Goal: Task Accomplishment & Management: Manage account settings

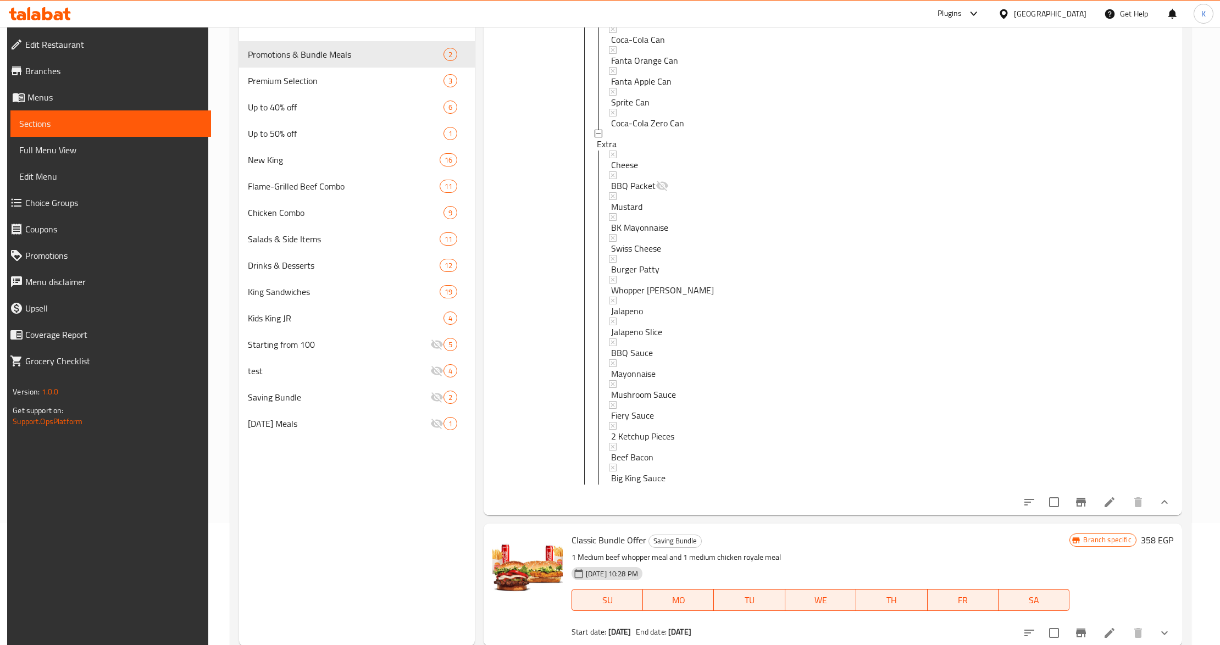
scroll to position [345, 0]
drag, startPoint x: 1071, startPoint y: 16, endPoint x: 1054, endPoint y: 27, distance: 20.5
click at [1016, 16] on div "[GEOGRAPHIC_DATA]" at bounding box center [1050, 14] width 73 height 12
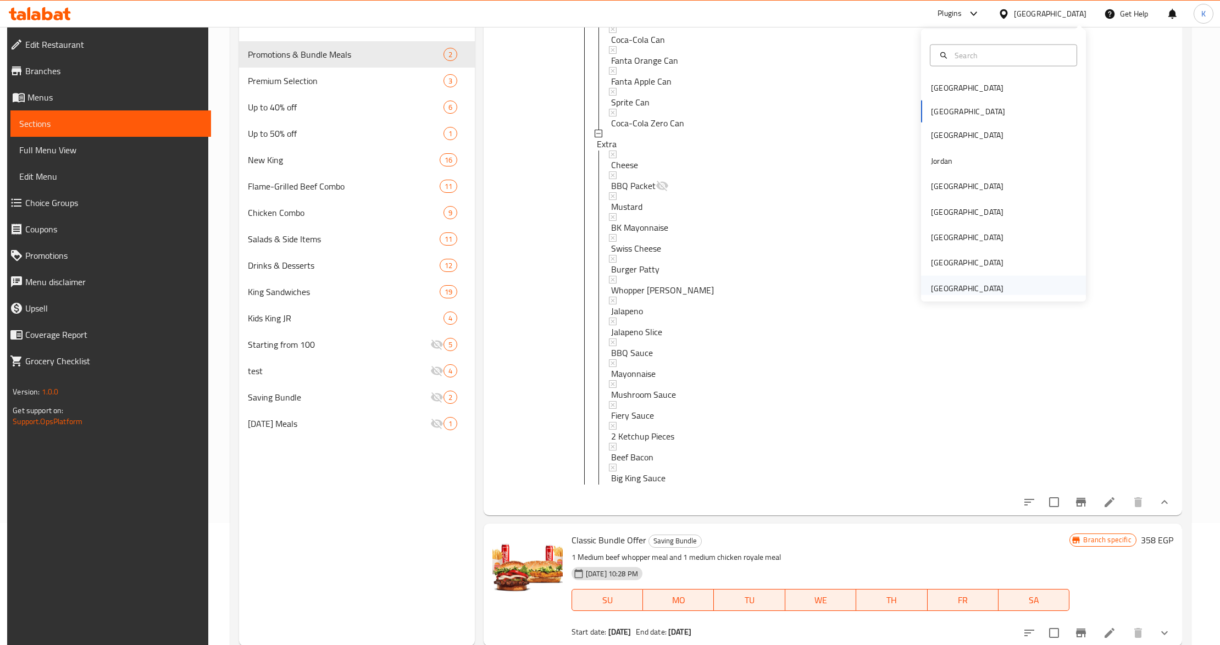
click at [980, 289] on div "United Arab Emirates" at bounding box center [967, 289] width 73 height 12
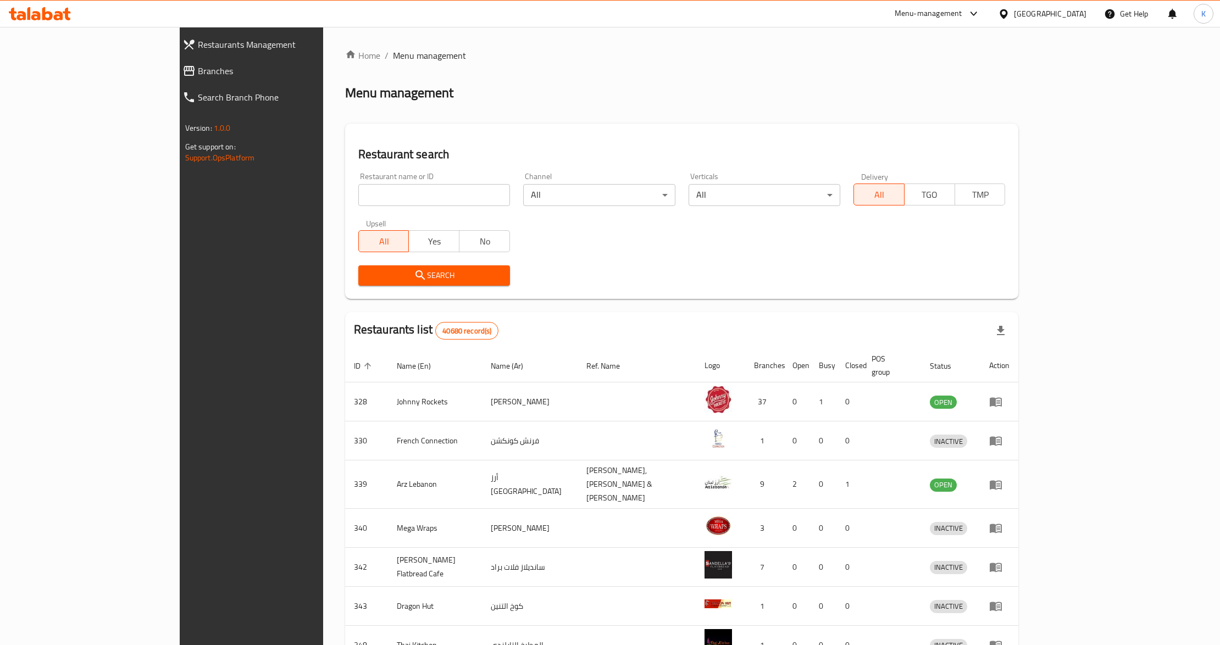
click at [358, 186] on input "search" at bounding box center [434, 195] width 152 height 22
paste input "771661"
type input "771661"
click at [414, 272] on icon "submit" at bounding box center [420, 275] width 13 height 13
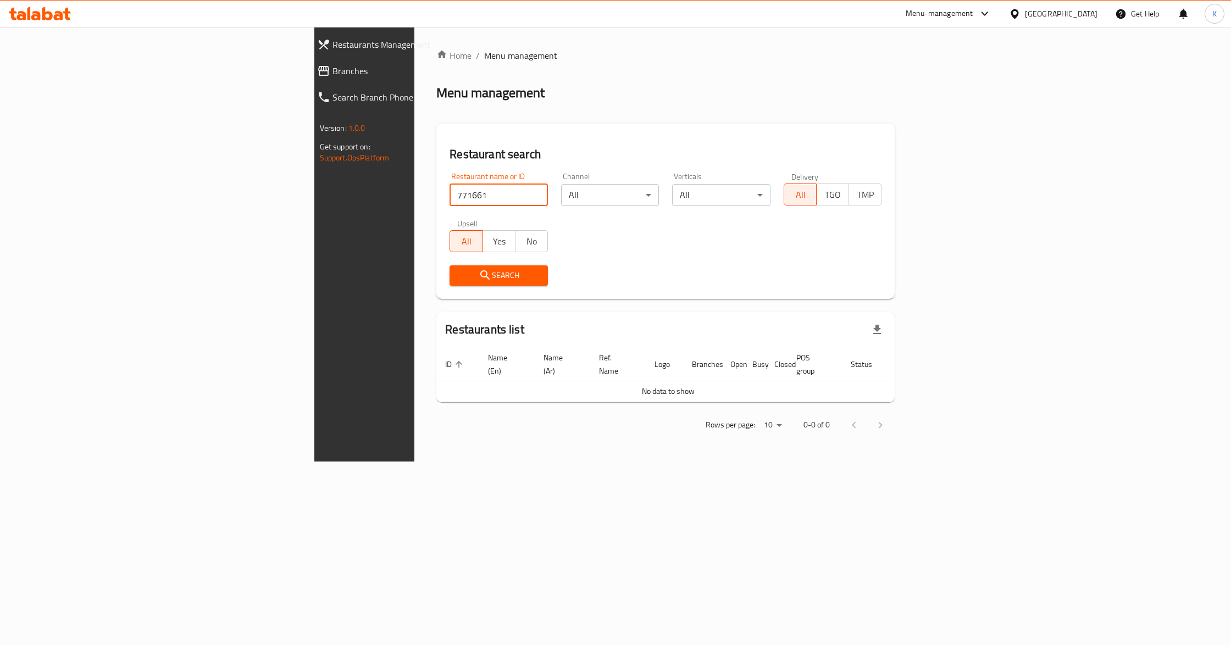
click at [450, 198] on input "771661" at bounding box center [499, 195] width 98 height 22
click at [333, 71] on span "Branches" at bounding box center [422, 70] width 179 height 13
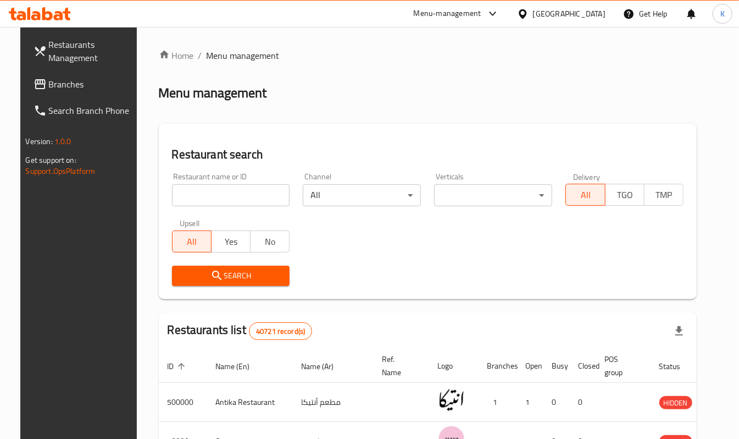
click at [198, 186] on div "Restaurant name or ID Restaurant name or ID" at bounding box center [231, 190] width 118 height 34
click at [247, 193] on input "search" at bounding box center [231, 195] width 118 height 22
paste input "502330"
type input "502330"
click at [225, 267] on button "Search" at bounding box center [231, 276] width 118 height 20
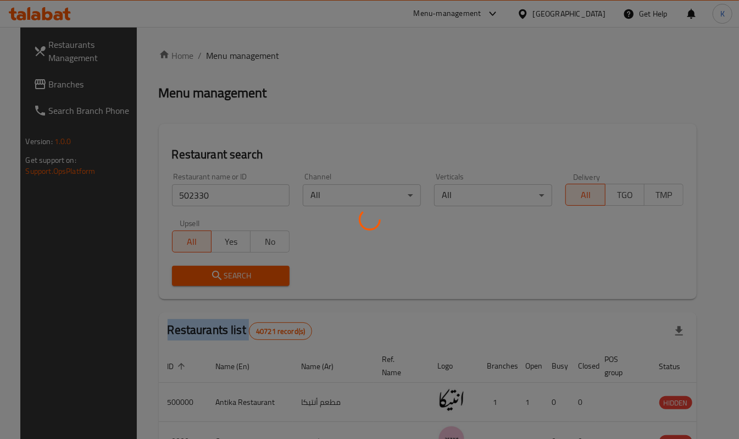
click at [225, 267] on div at bounding box center [369, 219] width 739 height 439
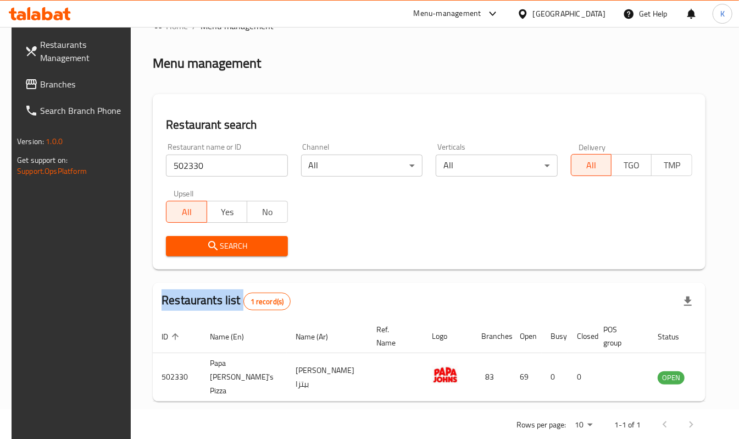
scroll to position [42, 0]
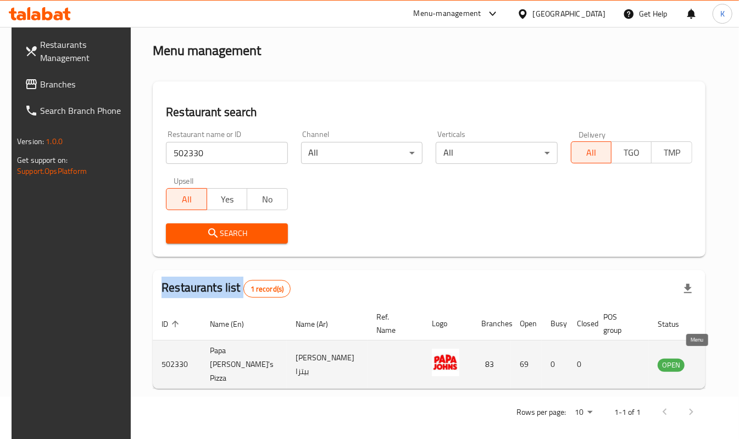
click at [716, 361] on icon "enhanced table" at bounding box center [722, 364] width 12 height 9
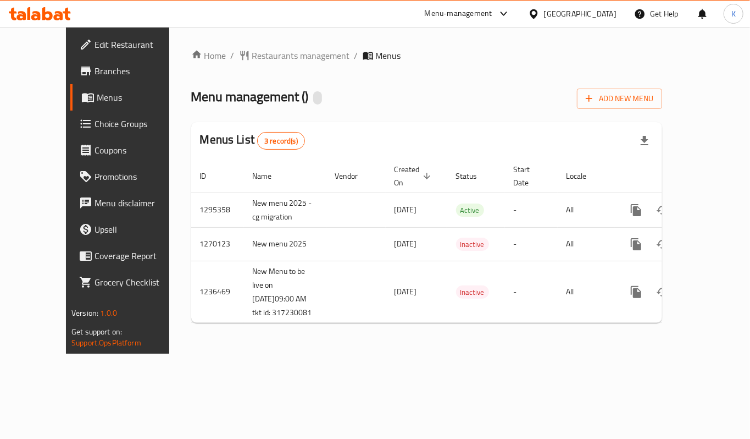
click at [70, 80] on link "Branches" at bounding box center [130, 71] width 121 height 26
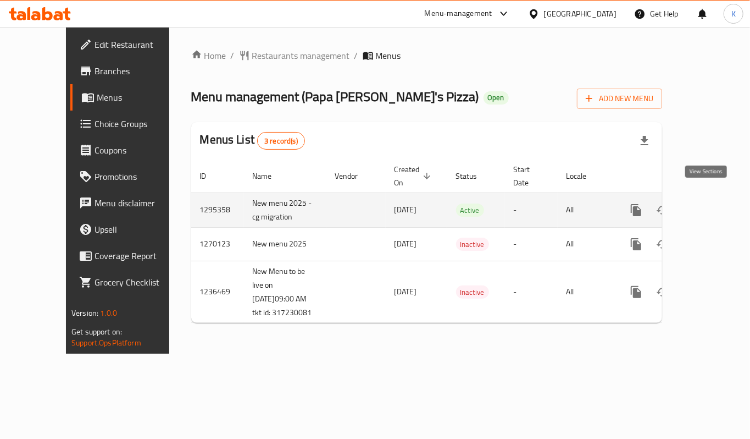
click at [711, 203] on icon "enhanced table" at bounding box center [715, 209] width 13 height 13
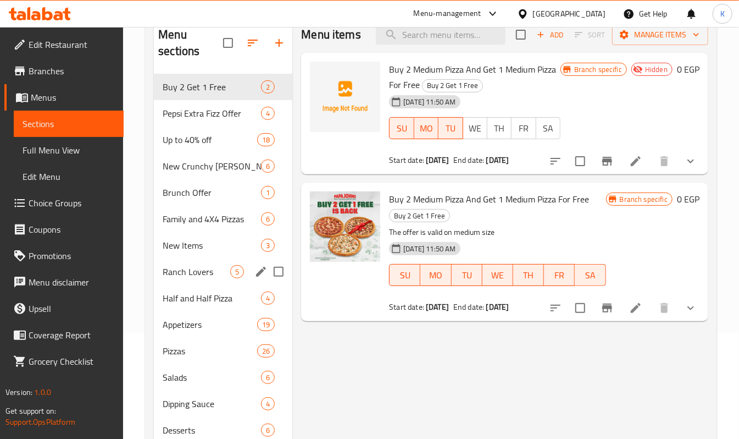
scroll to position [73, 0]
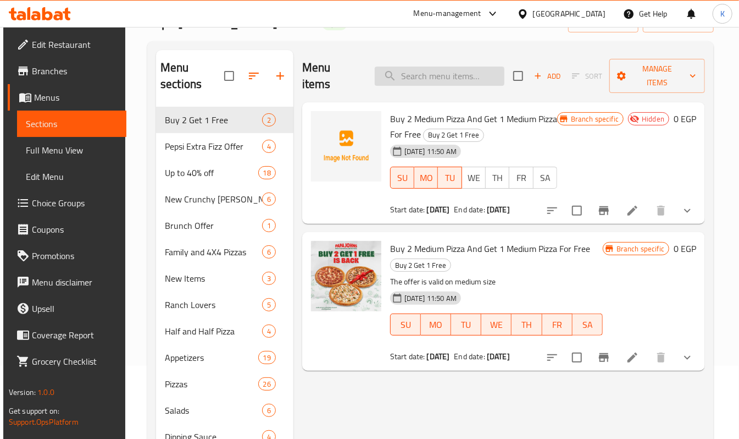
click at [447, 69] on input "search" at bounding box center [440, 76] width 130 height 19
paste input "Papa Double Large Offer"
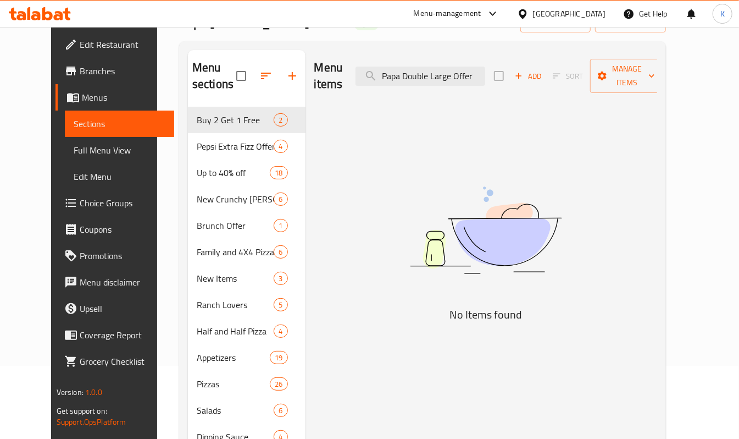
drag, startPoint x: 482, startPoint y: 75, endPoint x: 526, endPoint y: 87, distance: 46.1
click at [517, 84] on div "Menu items Papa Double Large Offer Add Sort Manage items" at bounding box center [486, 76] width 344 height 52
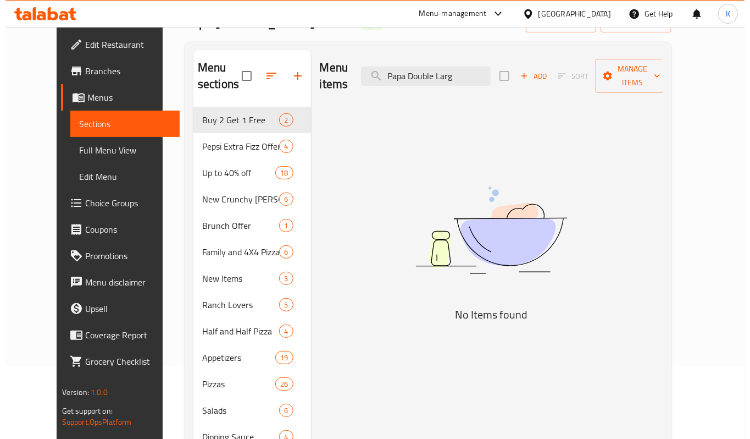
scroll to position [0, 0]
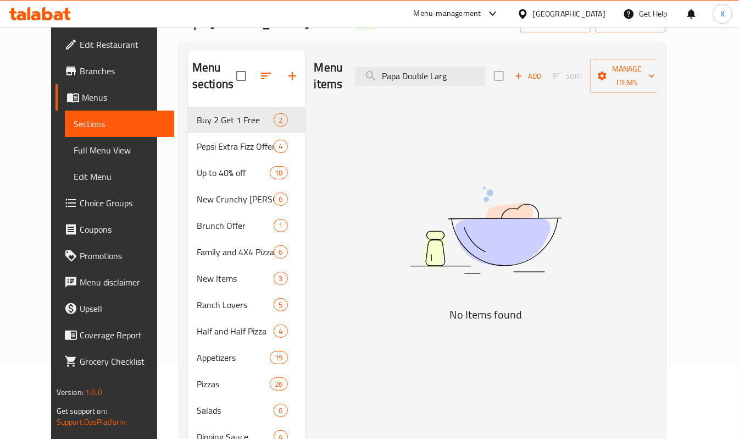
drag, startPoint x: 434, startPoint y: 69, endPoint x: 236, endPoint y: 78, distance: 197.6
click at [256, 78] on div "Menu sections Buy 2 Get 1 Free 2 Pepsi Extra Fizz Offer 4 Up to 40% off 18 New …" at bounding box center [422, 436] width 469 height 773
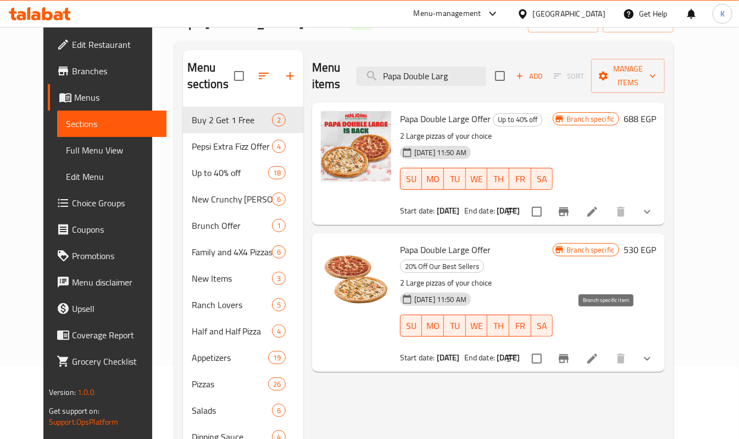
type input "Papa Double Larg"
click at [569, 354] on icon "Branch-specific-item" at bounding box center [564, 358] width 10 height 9
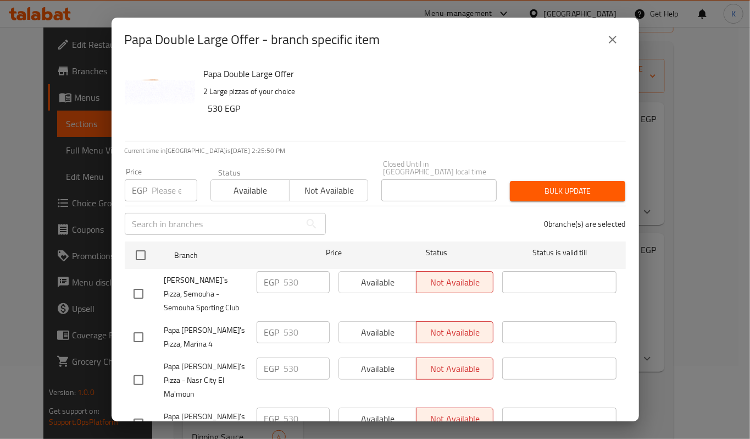
click at [612, 41] on icon "close" at bounding box center [613, 40] width 8 height 8
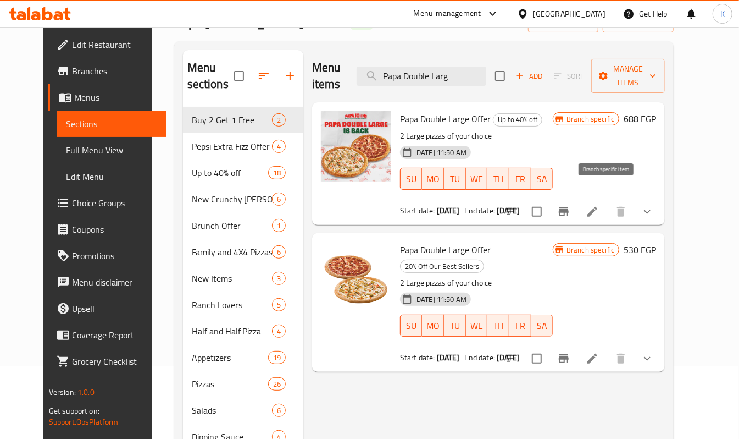
click at [571, 205] on icon "Branch-specific-item" at bounding box center [563, 211] width 13 height 13
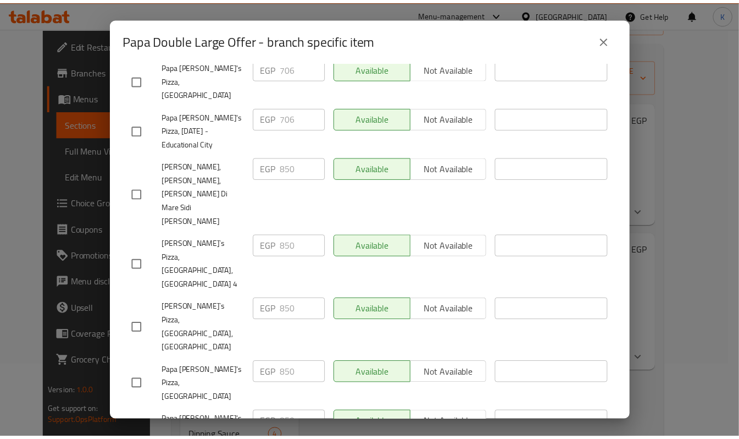
scroll to position [1099, 0]
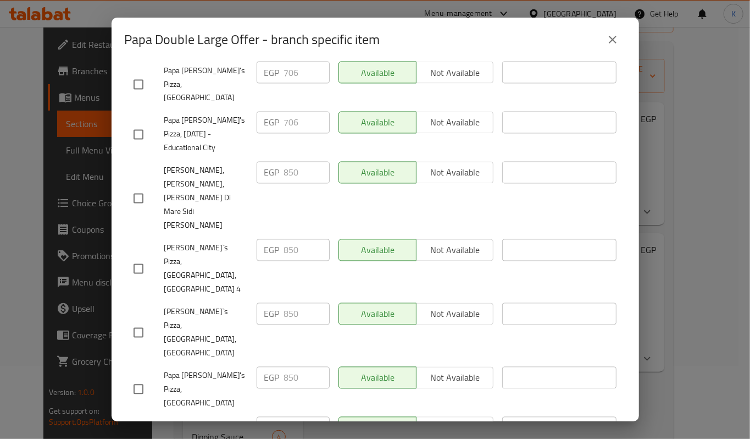
click at [614, 40] on icon "close" at bounding box center [612, 39] width 13 height 13
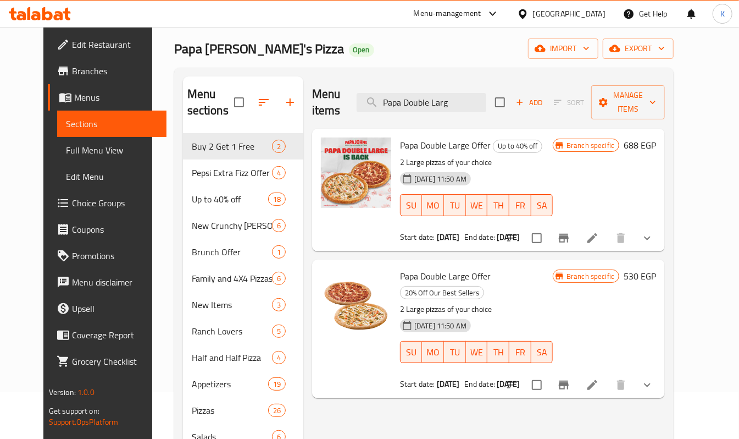
scroll to position [0, 0]
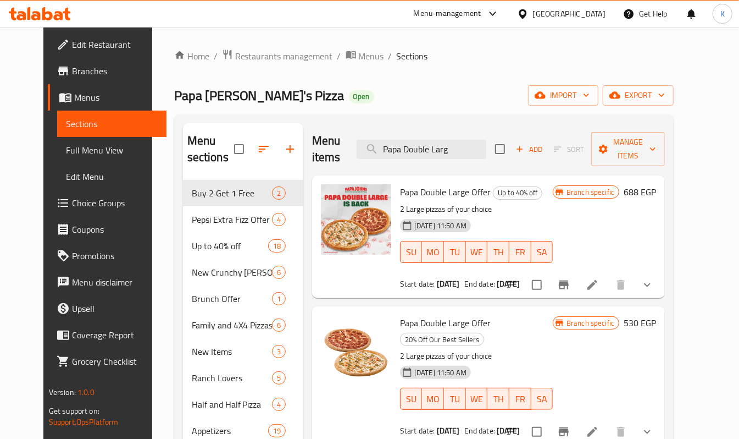
click at [508, 21] on div "Menu-management" at bounding box center [456, 14] width 103 height 26
click at [482, 12] on div "Menu-management" at bounding box center [448, 13] width 68 height 13
click at [235, 52] on span "Restaurants management" at bounding box center [284, 55] width 98 height 13
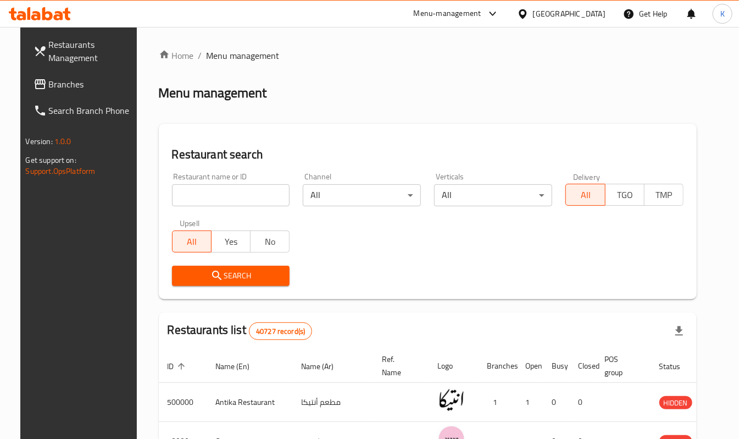
click at [590, 9] on div "[GEOGRAPHIC_DATA]" at bounding box center [569, 14] width 73 height 12
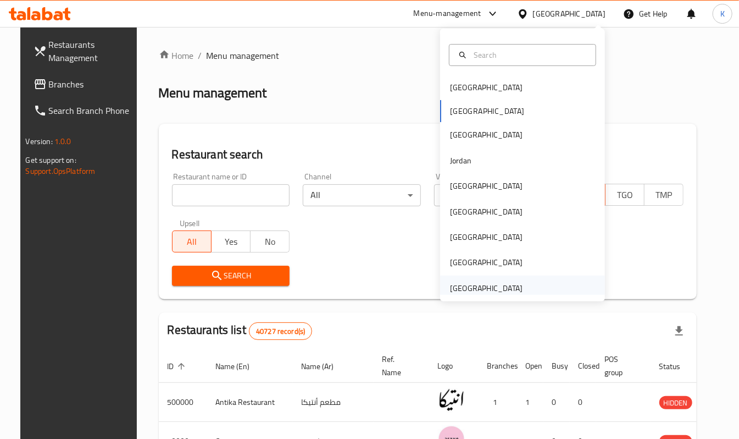
click at [451, 286] on div "[GEOGRAPHIC_DATA]" at bounding box center [486, 288] width 73 height 12
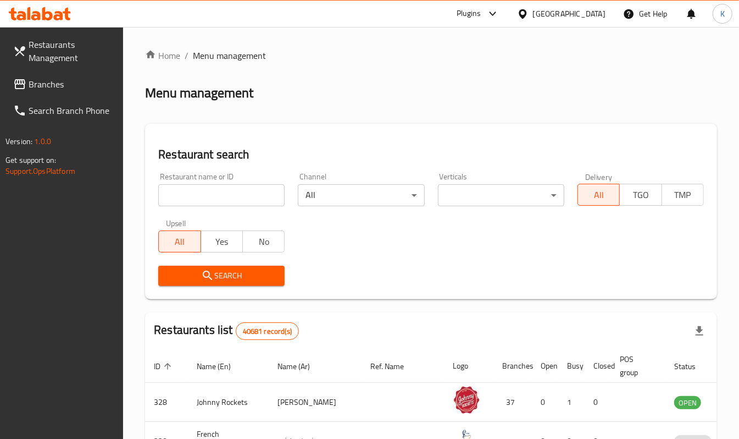
click at [199, 183] on div "Restaurant name or ID Restaurant name or ID" at bounding box center [221, 190] width 126 height 34
click at [202, 187] on input "search" at bounding box center [221, 195] width 126 height 22
paste input "13265"
type input "13265"
click button "Search" at bounding box center [221, 276] width 126 height 20
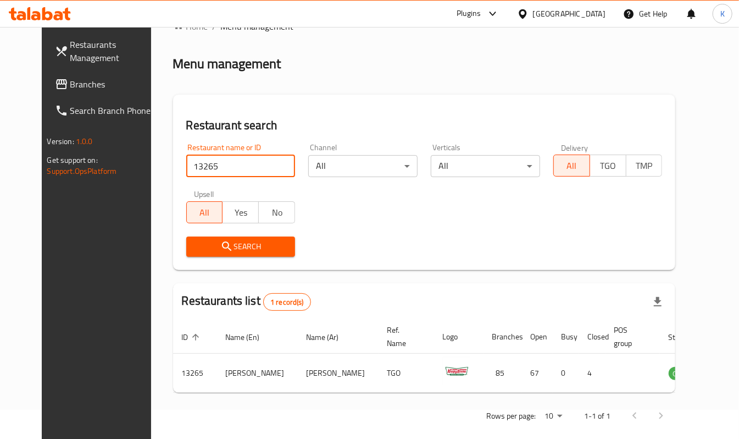
scroll to position [42, 0]
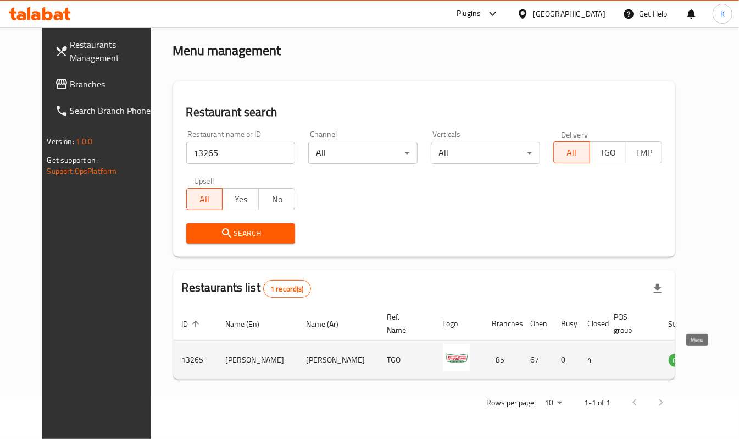
click at [727, 357] on icon "enhanced table" at bounding box center [733, 360] width 12 height 9
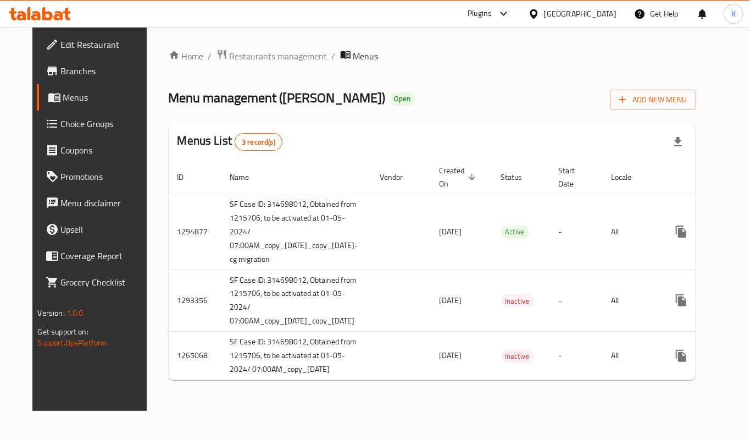
click at [67, 70] on span "Branches" at bounding box center [105, 70] width 88 height 13
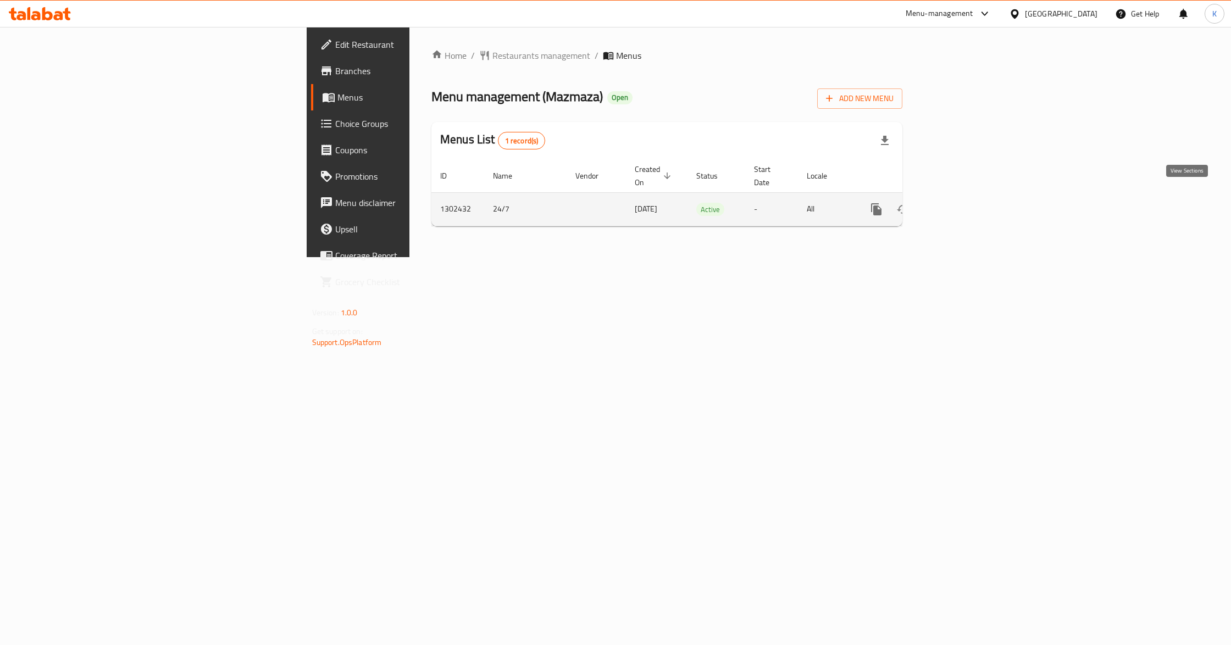
click at [963, 203] on icon "enhanced table" at bounding box center [955, 209] width 13 height 13
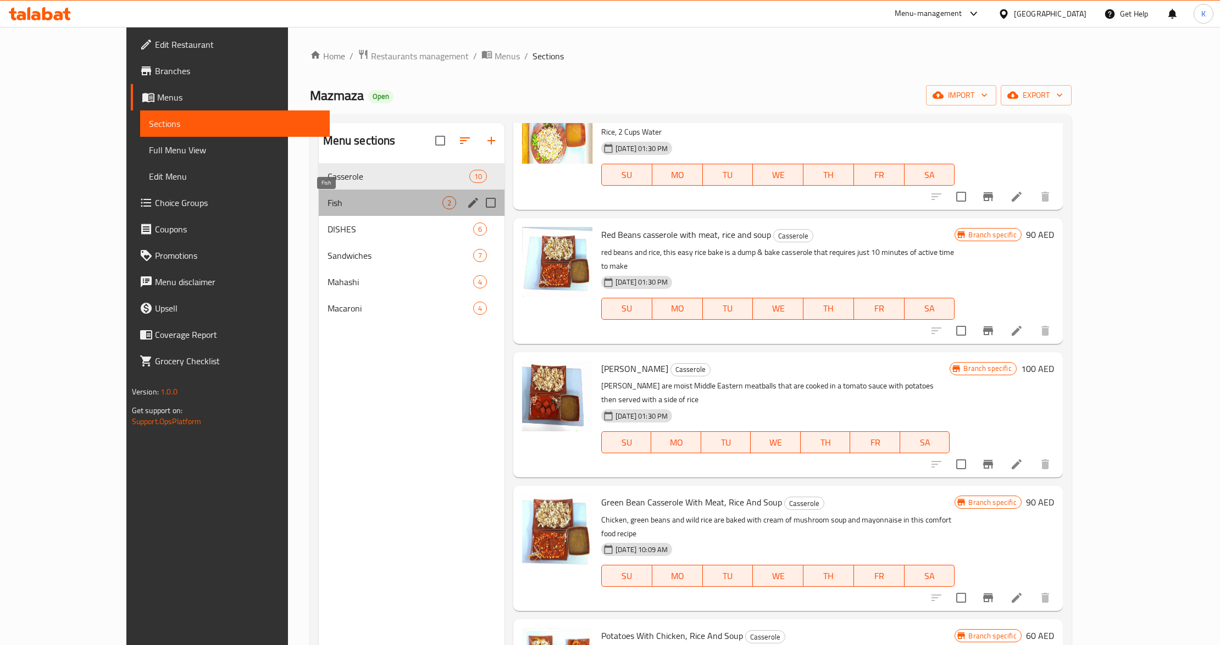
click at [328, 202] on span "Fish" at bounding box center [385, 202] width 115 height 13
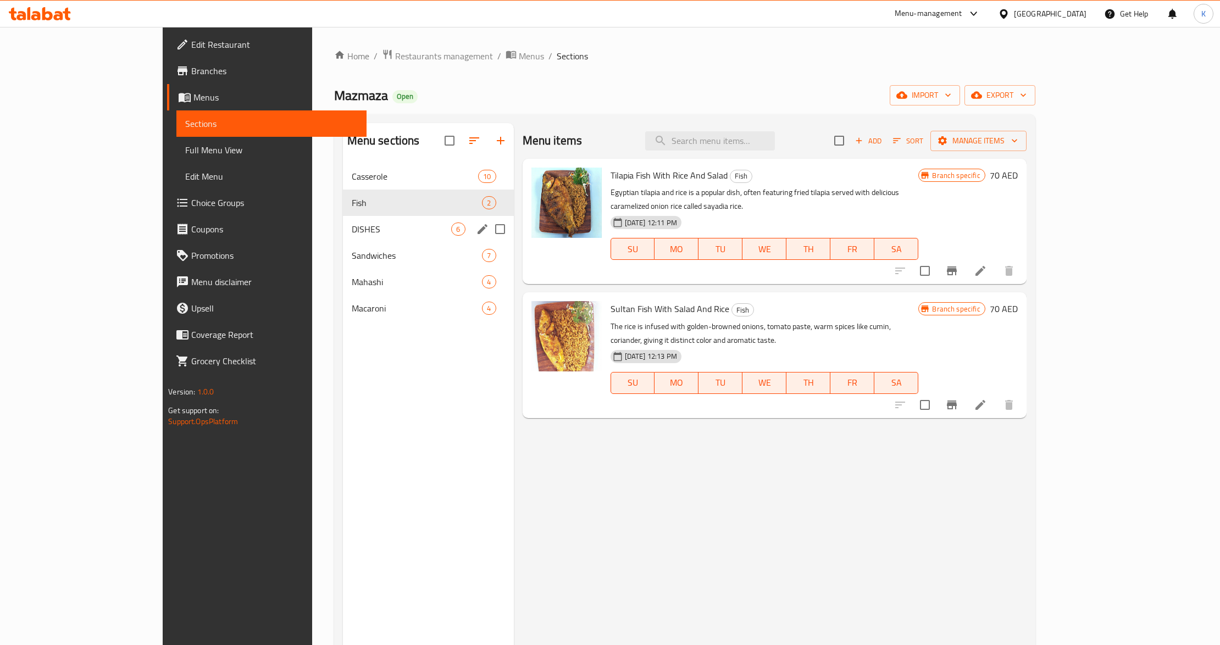
click at [343, 237] on div "DISHES 6" at bounding box center [428, 229] width 171 height 26
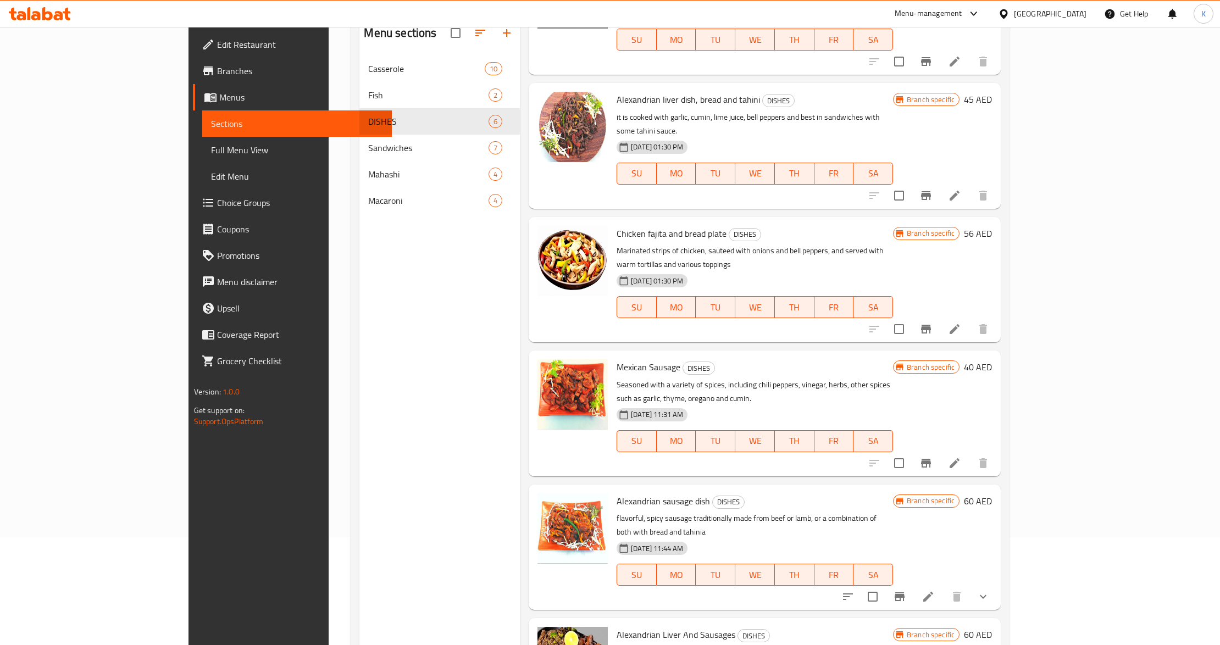
scroll to position [146, 0]
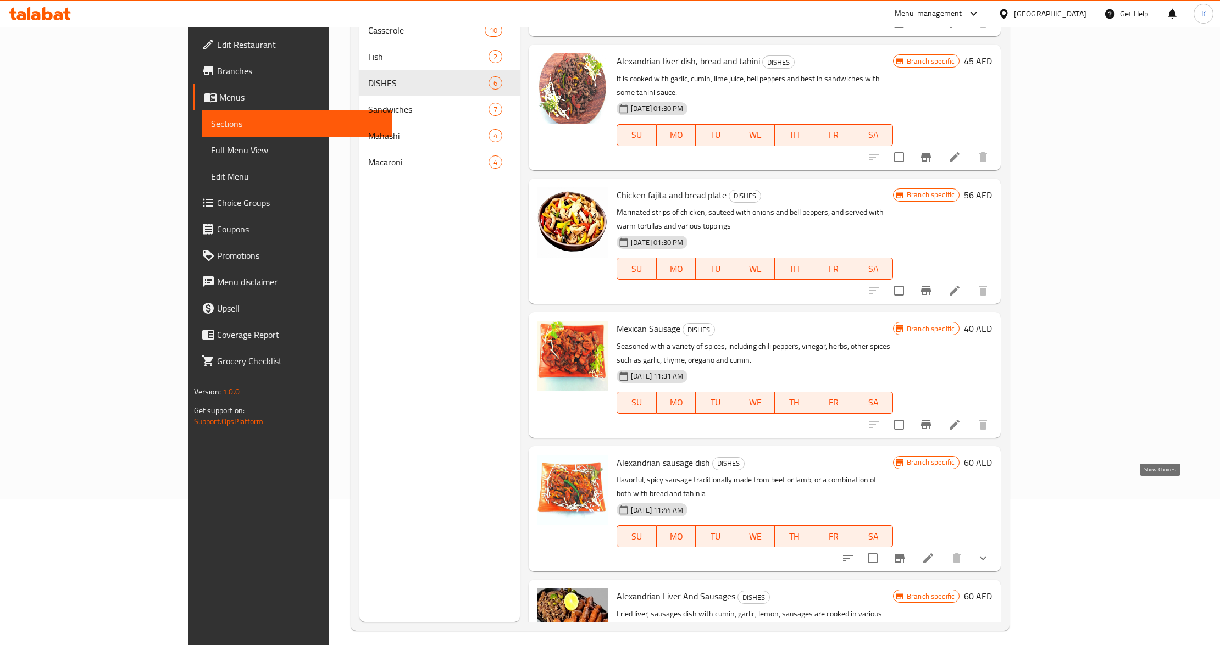
click at [990, 552] on icon "show more" at bounding box center [983, 558] width 13 height 13
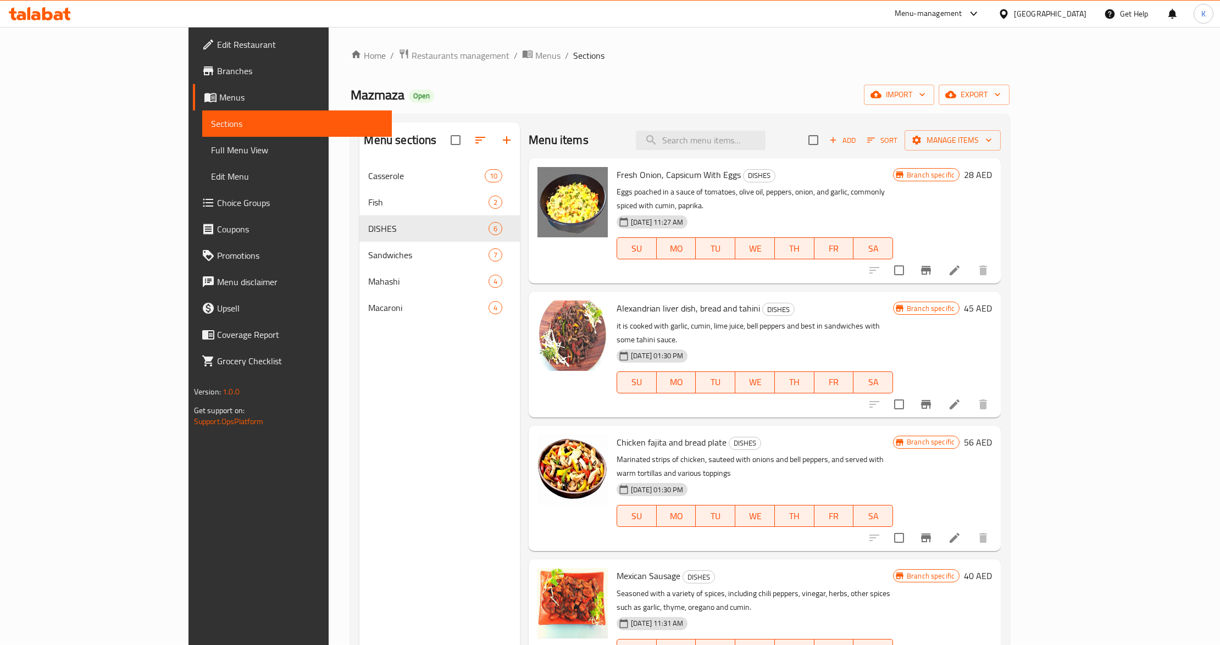
scroll to position [0, 0]
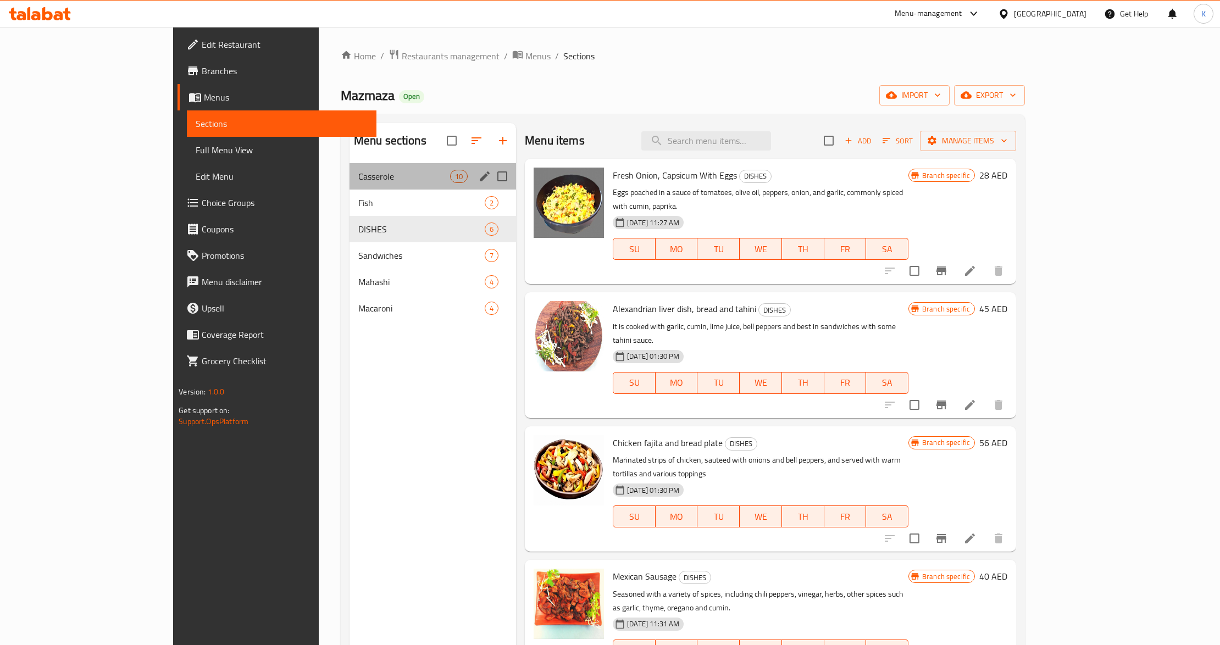
click at [350, 185] on div "Casserole 10" at bounding box center [433, 176] width 167 height 26
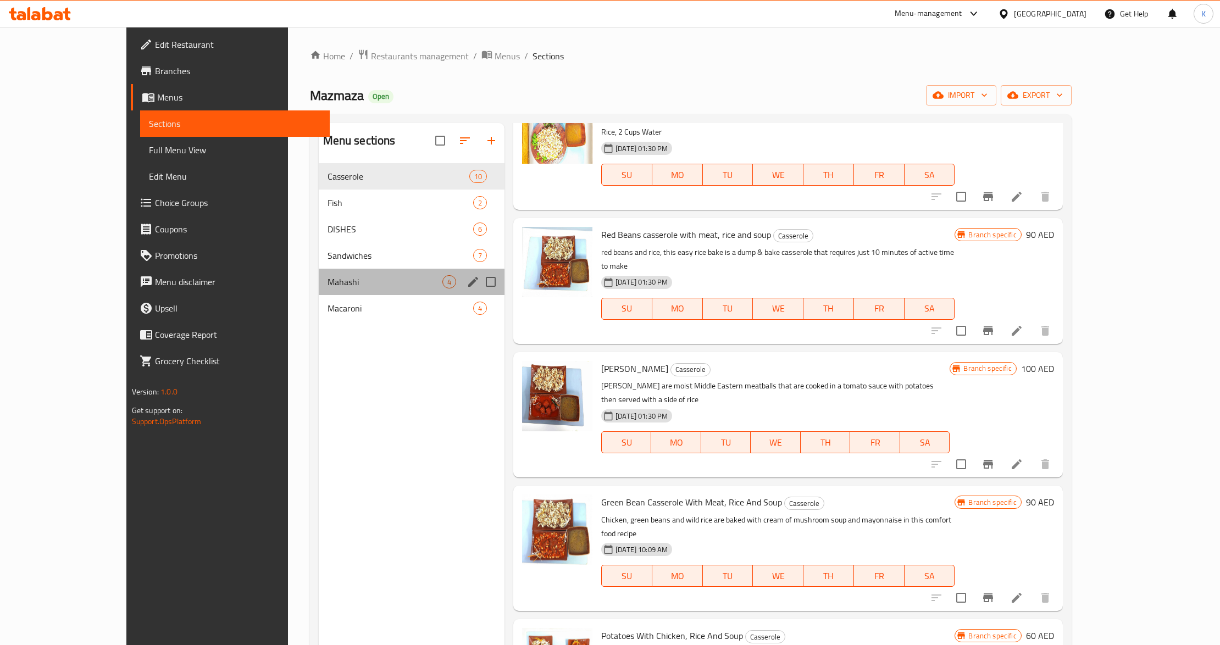
click at [319, 289] on div "Mahashi 4" at bounding box center [412, 282] width 186 height 26
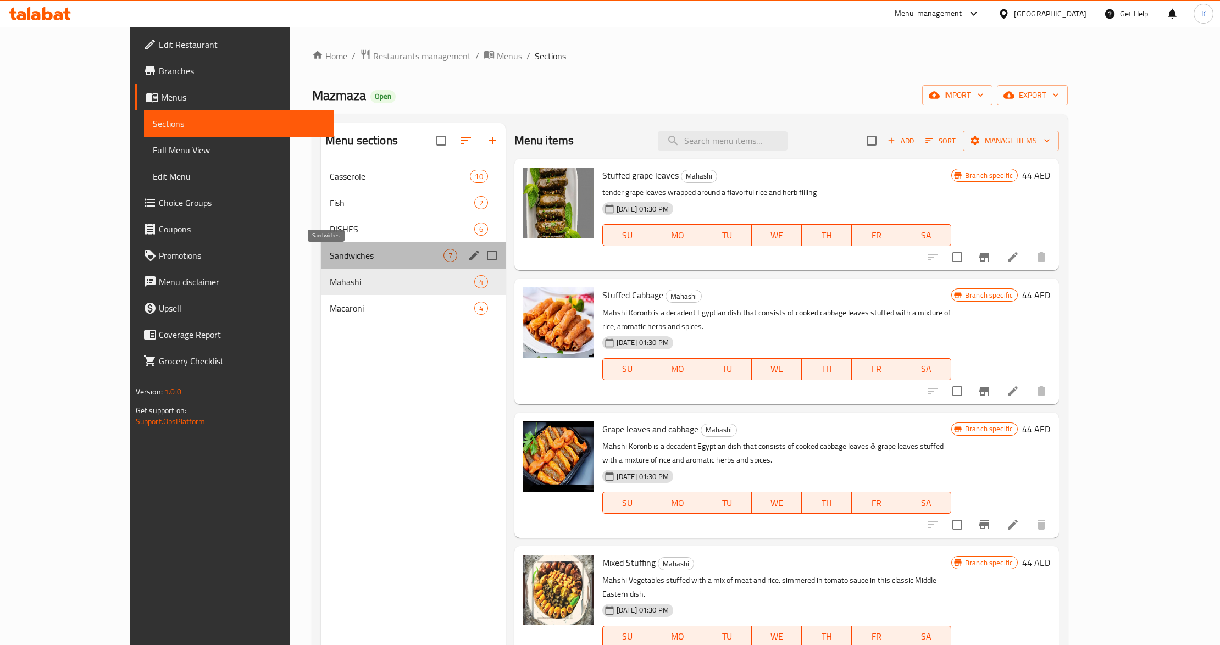
click at [330, 258] on span "Sandwiches" at bounding box center [387, 255] width 114 height 13
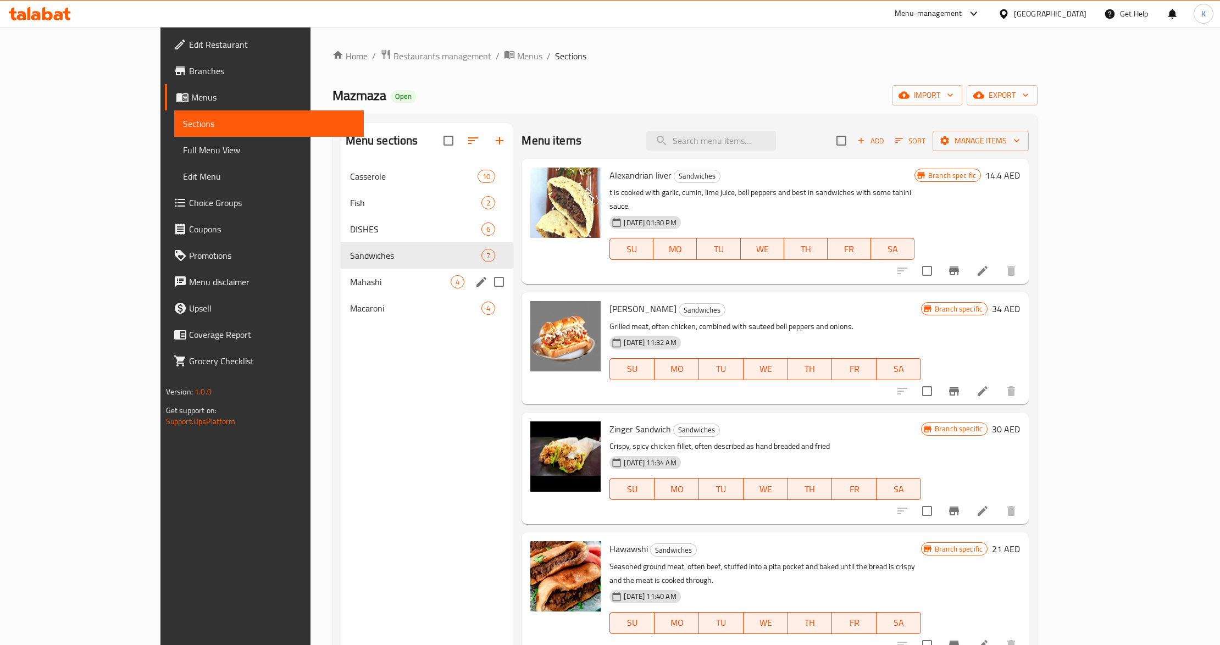
click at [350, 277] on span "Mahashi" at bounding box center [400, 281] width 101 height 13
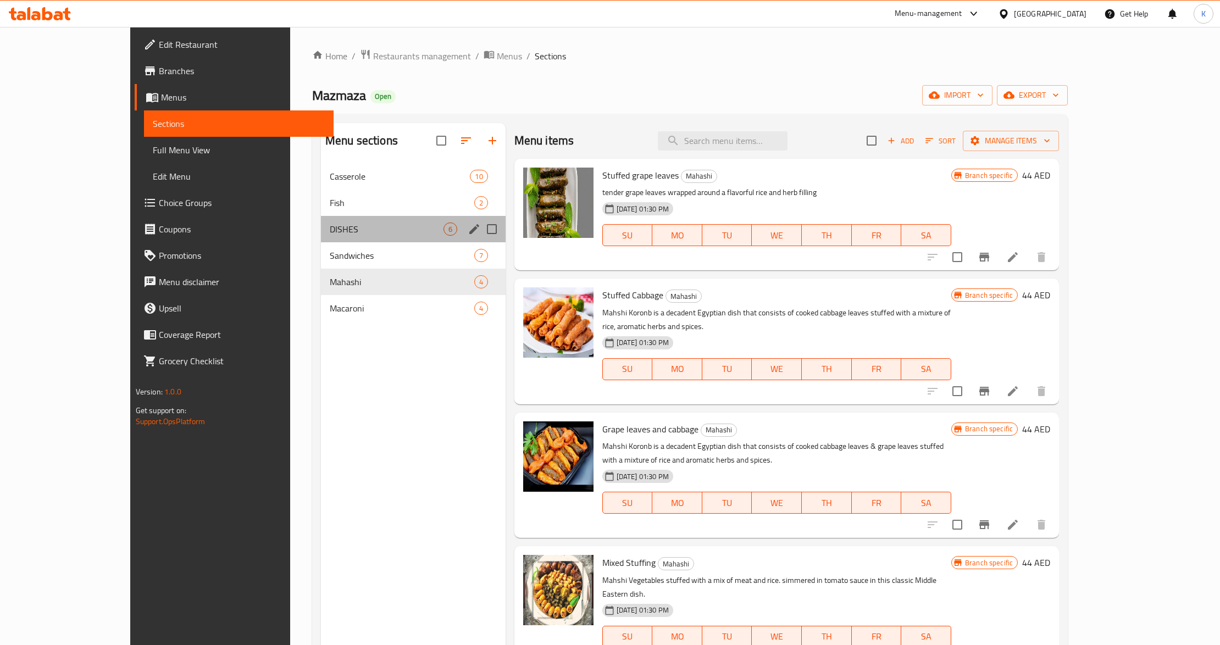
click at [321, 239] on div "DISHES 6" at bounding box center [413, 229] width 185 height 26
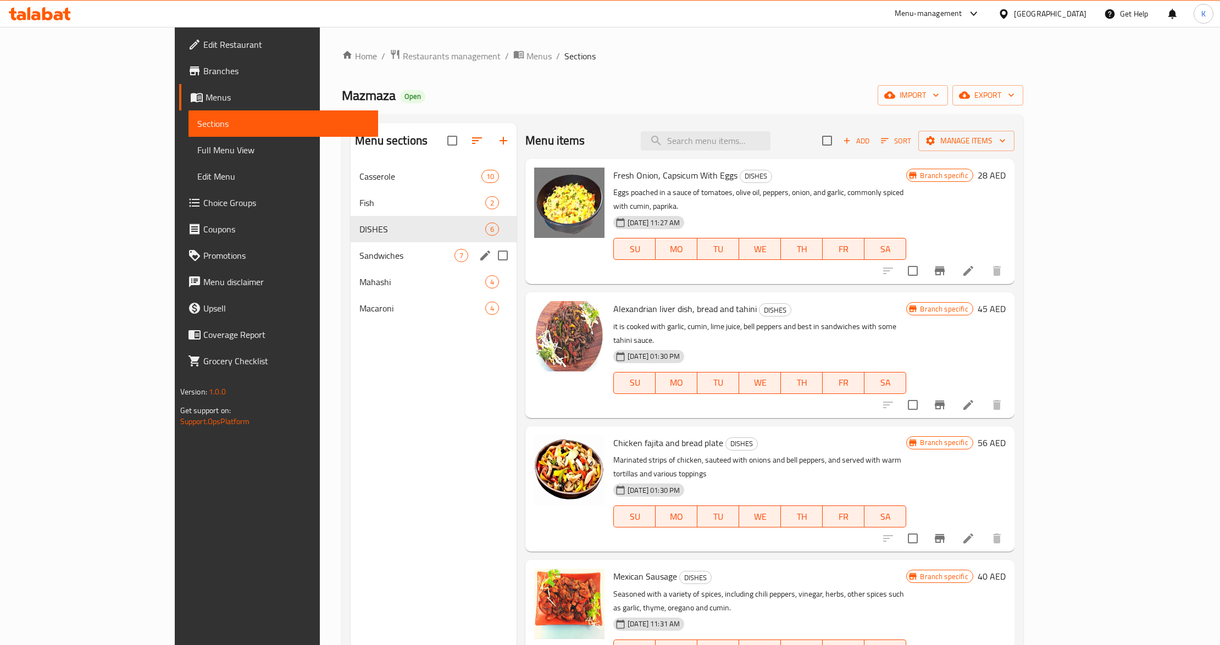
click at [351, 265] on div "Sandwiches 7" at bounding box center [434, 255] width 166 height 26
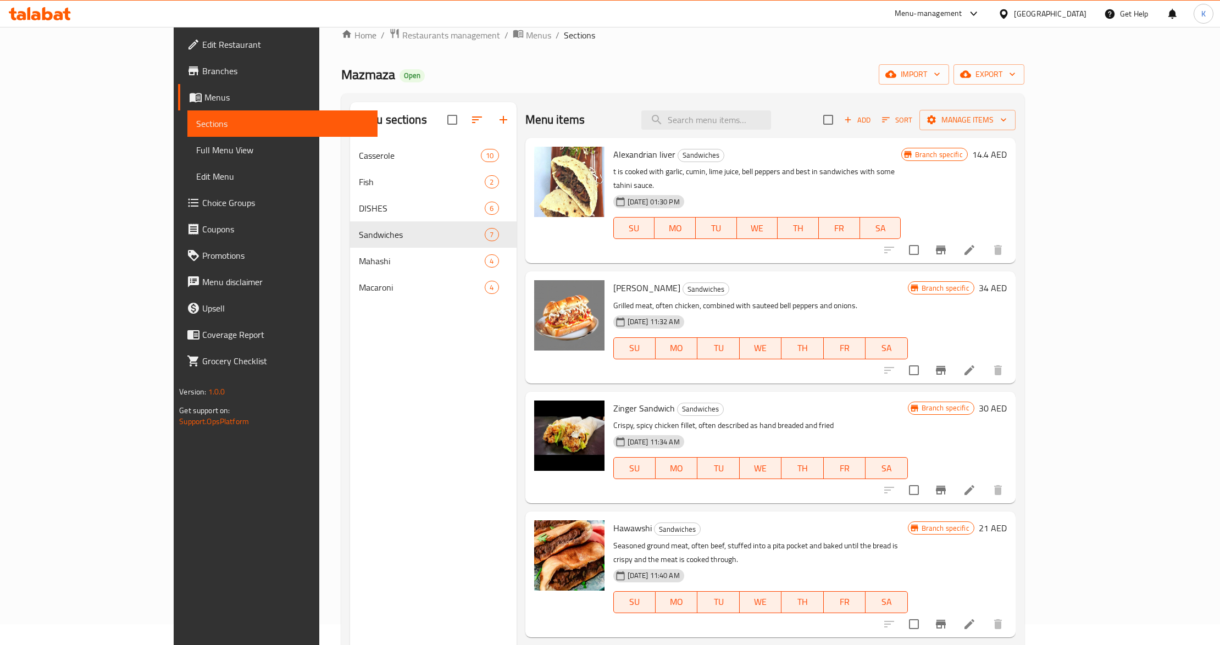
scroll to position [8, 0]
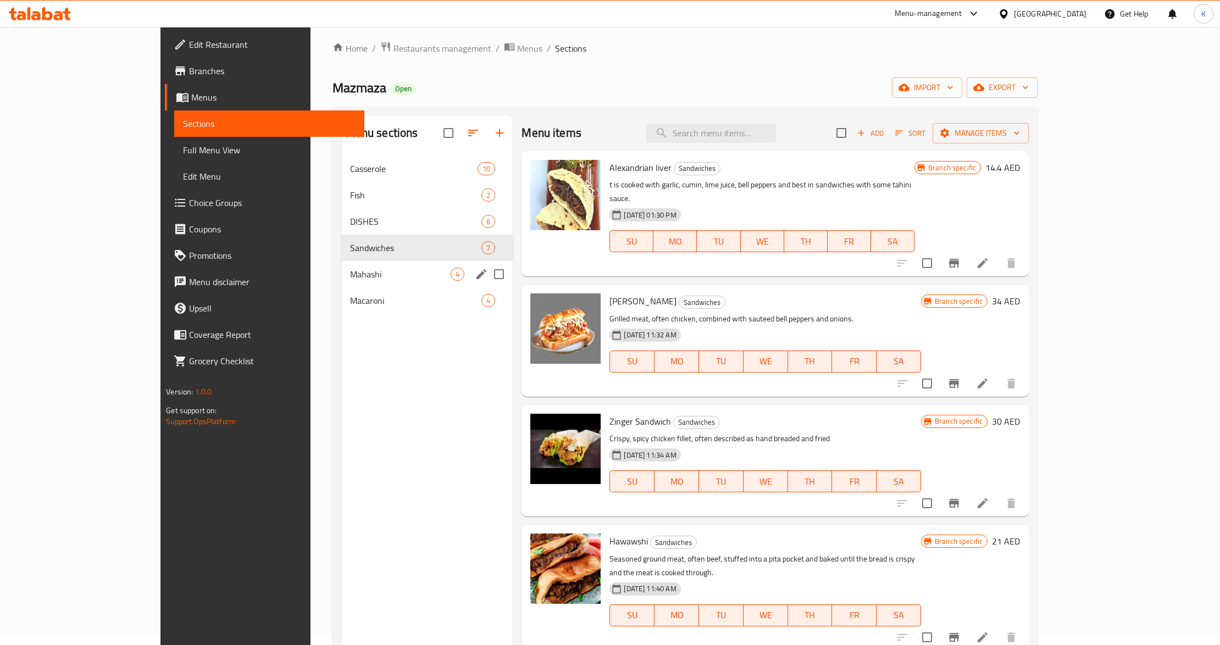
click at [350, 273] on span "Mahashi" at bounding box center [400, 274] width 101 height 13
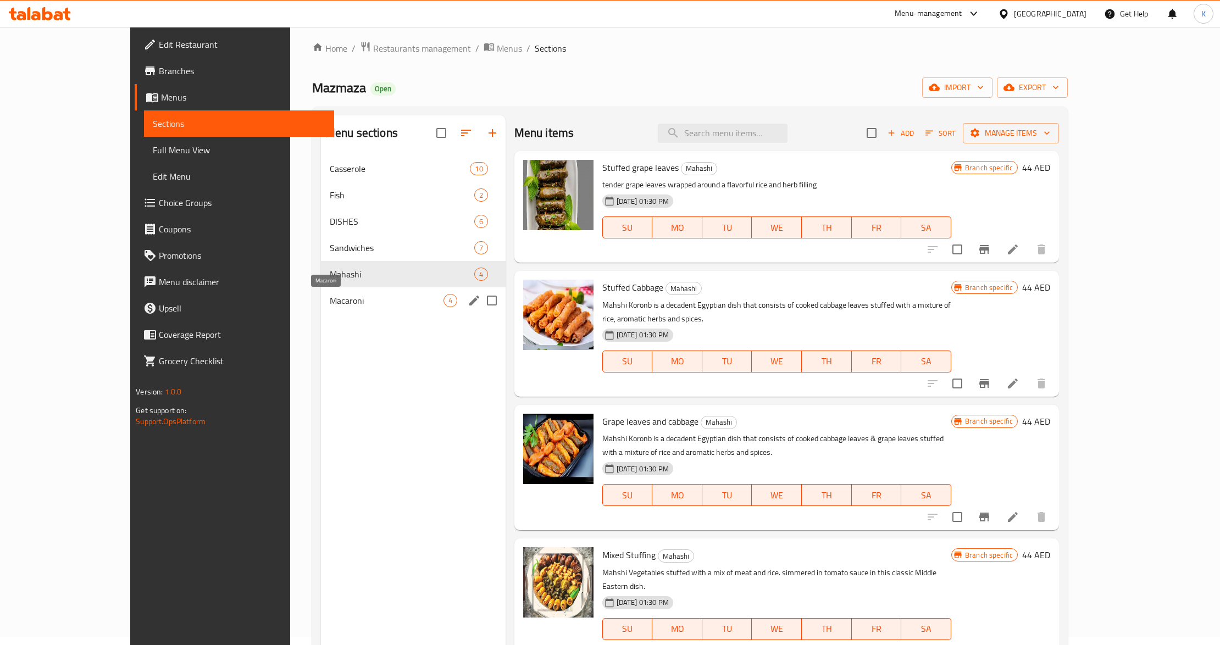
click at [330, 306] on span "Macaroni" at bounding box center [387, 300] width 114 height 13
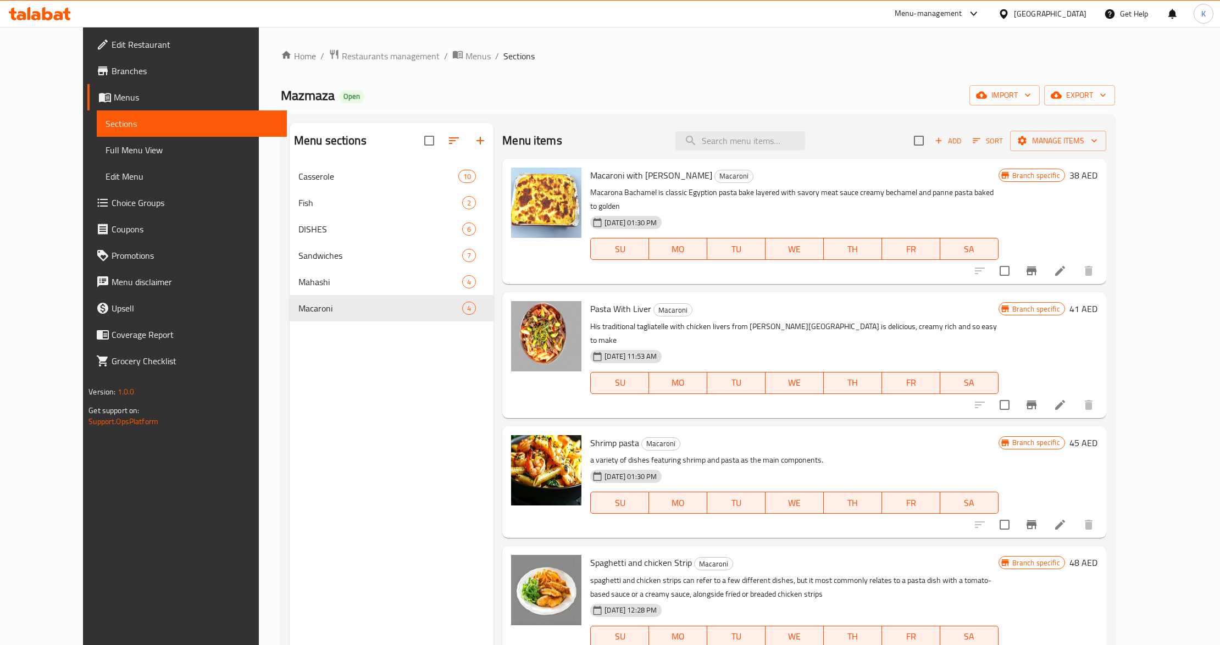
click at [997, 14] on div "[GEOGRAPHIC_DATA]" at bounding box center [1042, 14] width 106 height 26
click at [1004, 18] on icon at bounding box center [1004, 13] width 8 height 9
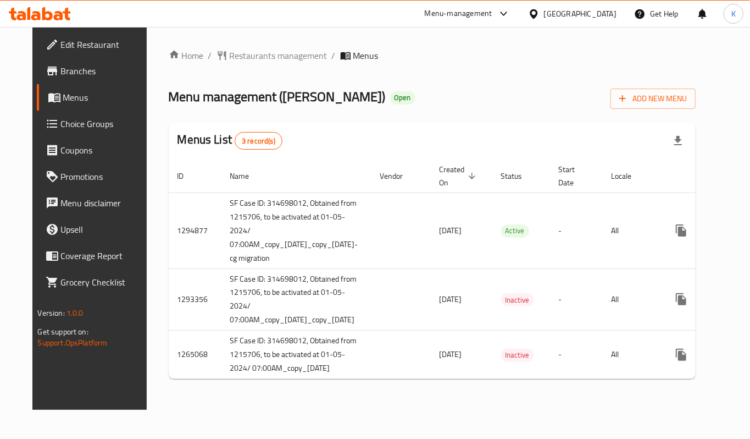
scroll to position [0, 69]
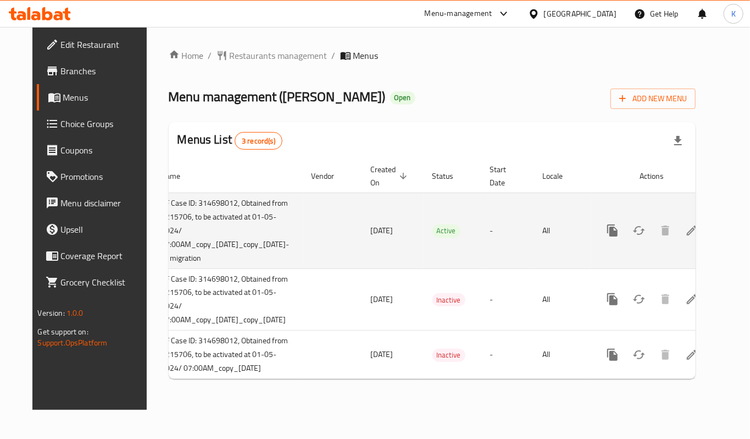
click at [705, 231] on link "enhanced table" at bounding box center [692, 230] width 26 height 26
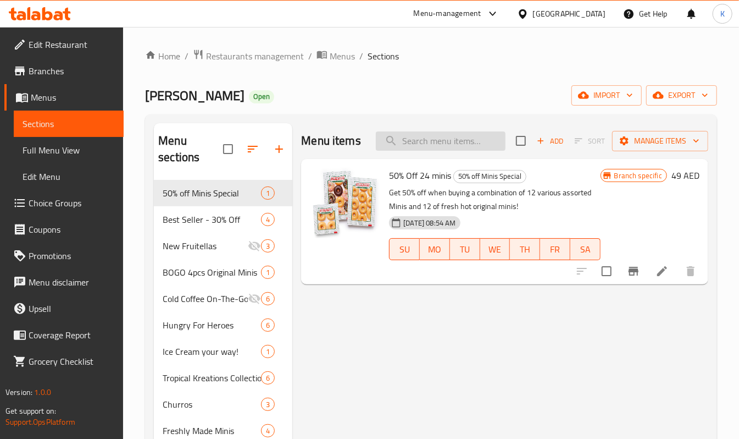
click at [446, 147] on input "search" at bounding box center [441, 140] width 130 height 19
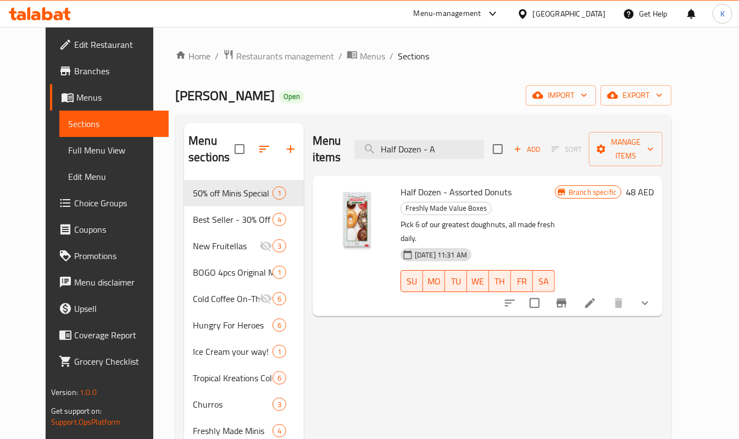
type input "Half Dozen - A"
click at [568, 296] on icon "Branch-specific-item" at bounding box center [561, 302] width 13 height 13
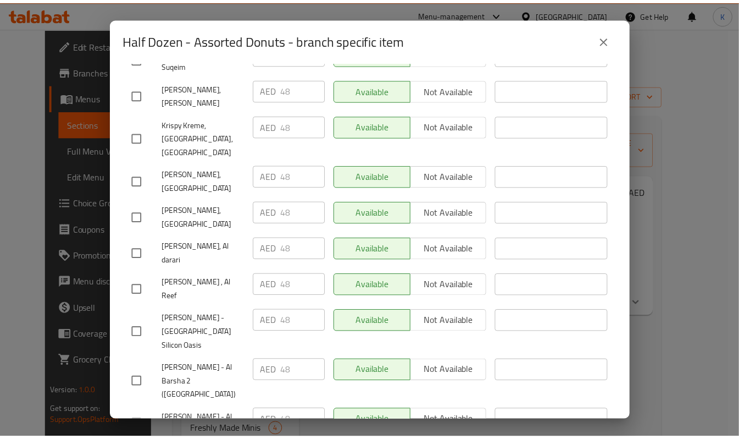
scroll to position [2905, 0]
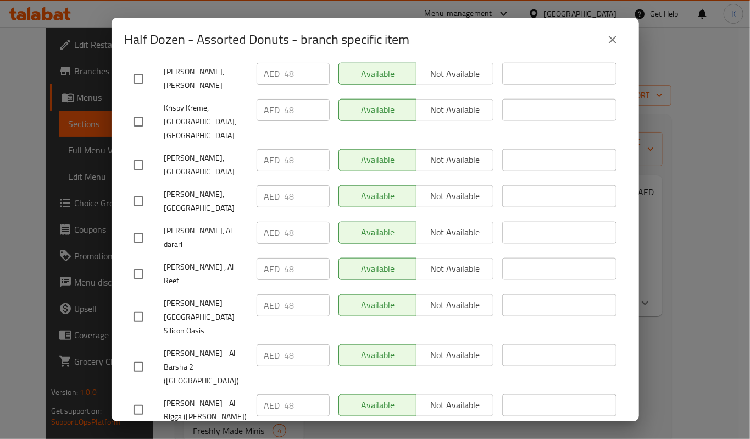
click at [607, 35] on icon "close" at bounding box center [612, 39] width 13 height 13
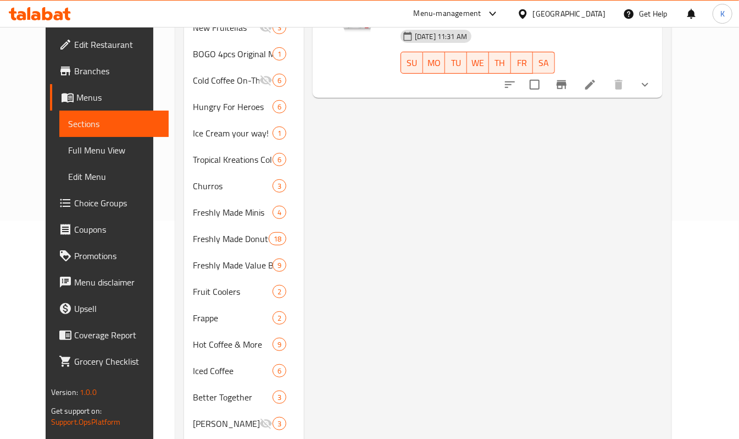
scroll to position [220, 0]
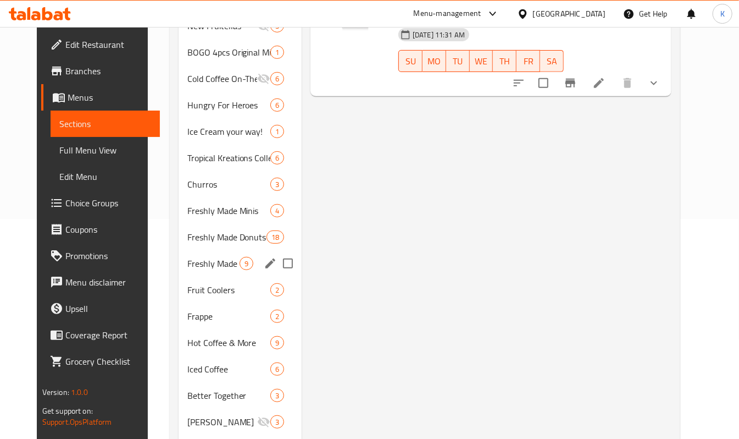
click at [192, 269] on span "Freshly Made Value Boxes" at bounding box center [213, 263] width 52 height 13
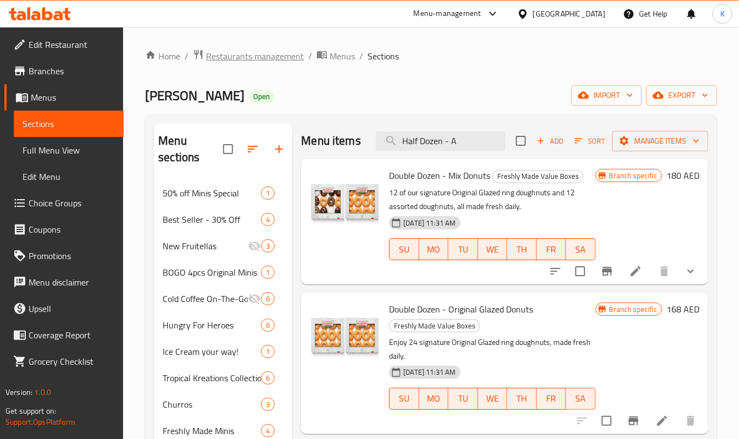
click at [281, 51] on span "Restaurants management" at bounding box center [255, 55] width 98 height 13
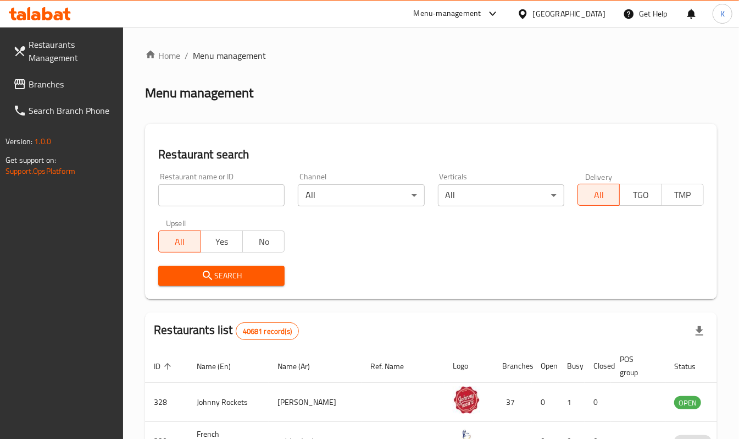
click at [222, 194] on input "search" at bounding box center [221, 195] width 126 height 22
paste input "2913"
type input "2913"
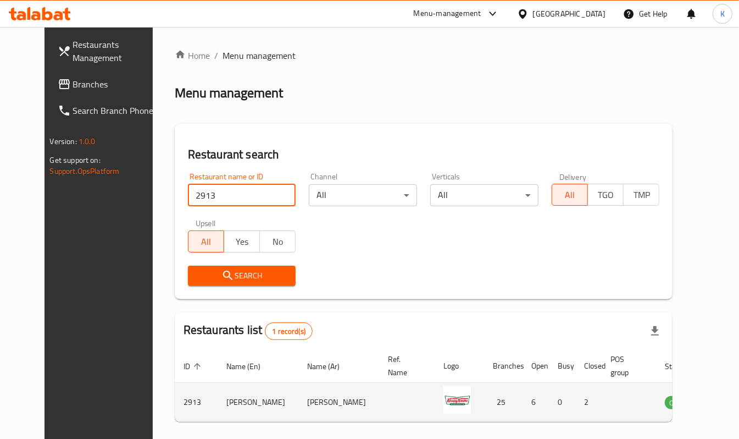
click at [723, 399] on icon "enhanced table" at bounding box center [729, 402] width 12 height 9
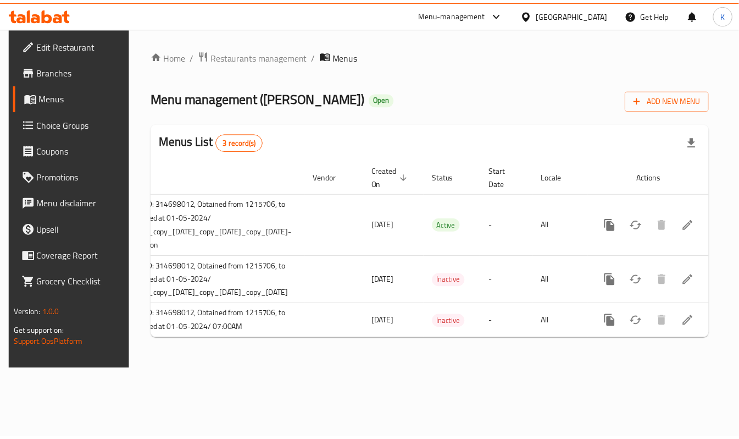
scroll to position [0, 134]
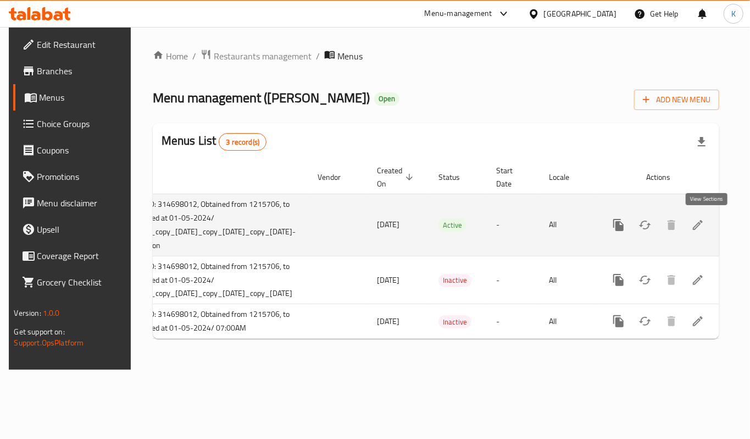
click at [705, 231] on icon "enhanced table" at bounding box center [698, 224] width 13 height 13
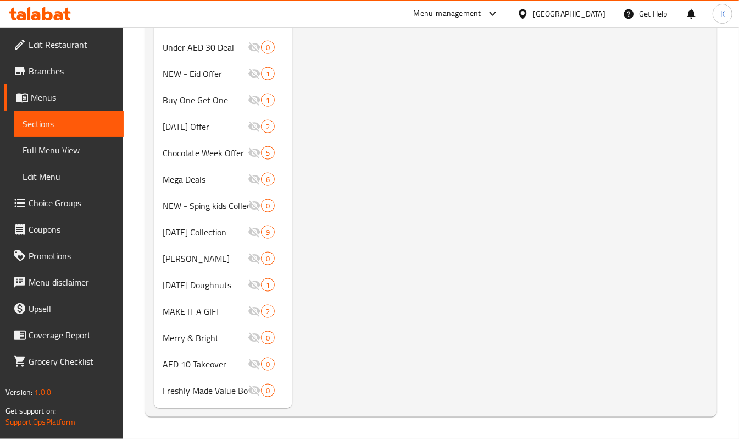
scroll to position [260, 0]
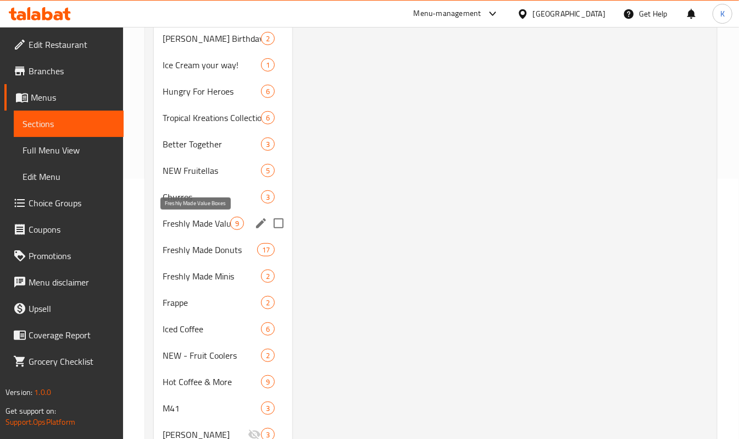
click at [192, 229] on span "Freshly Made Value Boxes" at bounding box center [197, 223] width 68 height 13
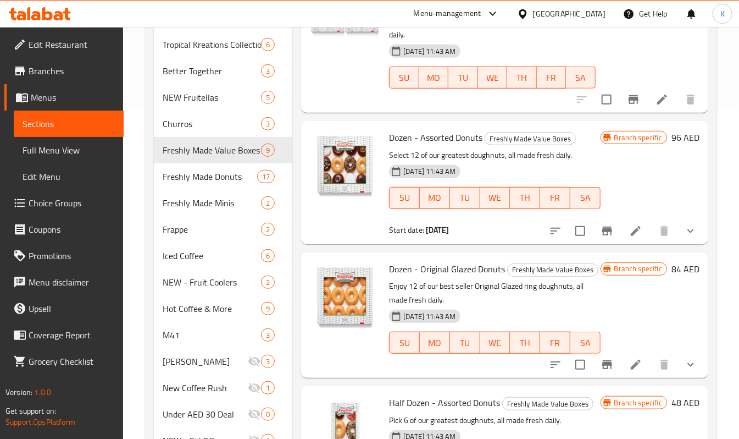
scroll to position [91, 0]
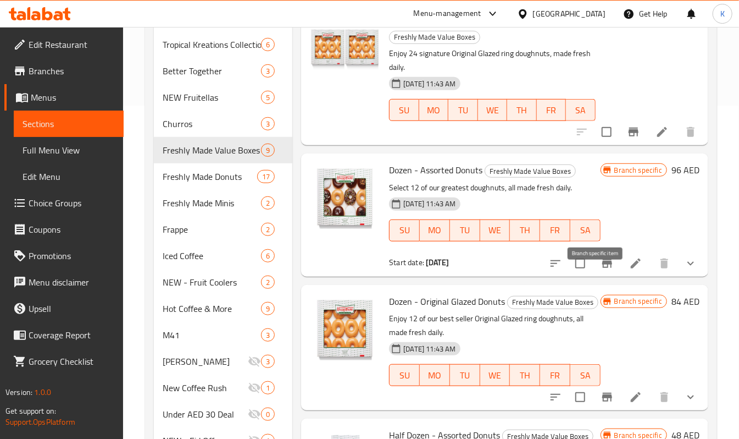
click at [601, 270] on icon "Branch-specific-item" at bounding box center [607, 263] width 13 height 13
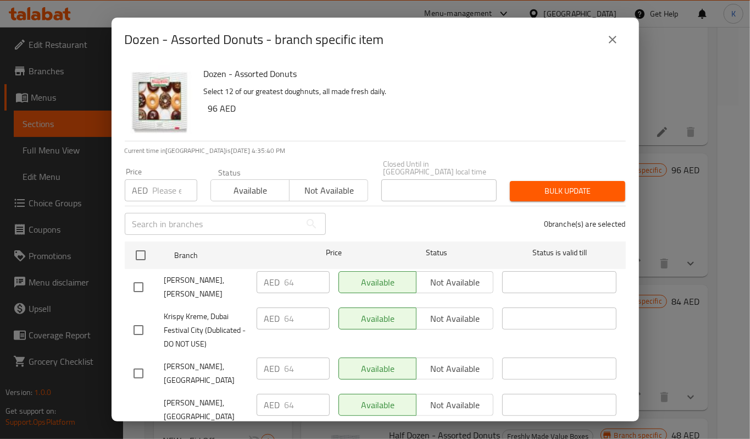
click at [614, 42] on icon "close" at bounding box center [612, 39] width 13 height 13
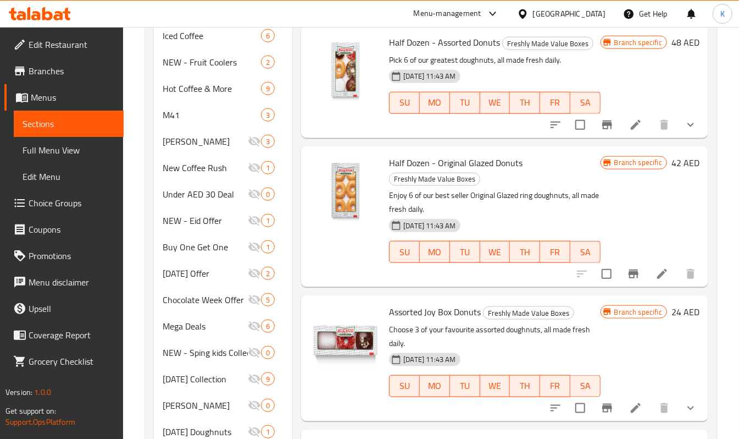
scroll to position [627, 0]
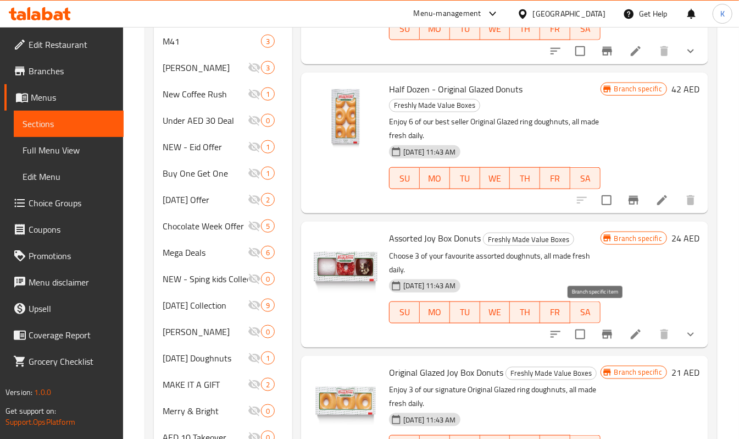
click at [602, 321] on button "Branch-specific-item" at bounding box center [607, 334] width 26 height 26
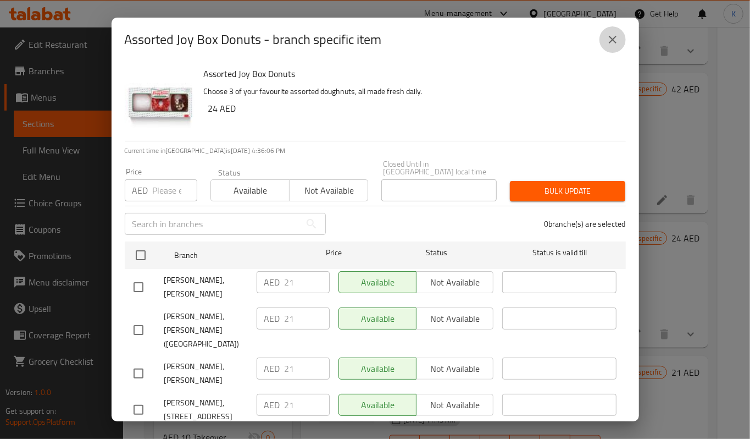
click at [610, 38] on icon "close" at bounding box center [612, 39] width 13 height 13
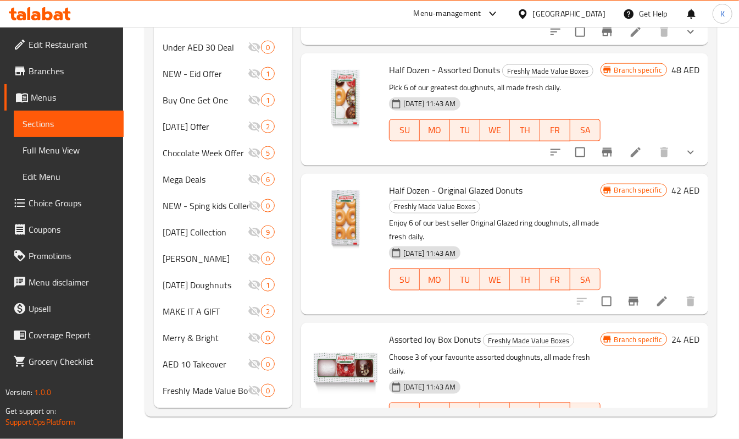
scroll to position [18, 0]
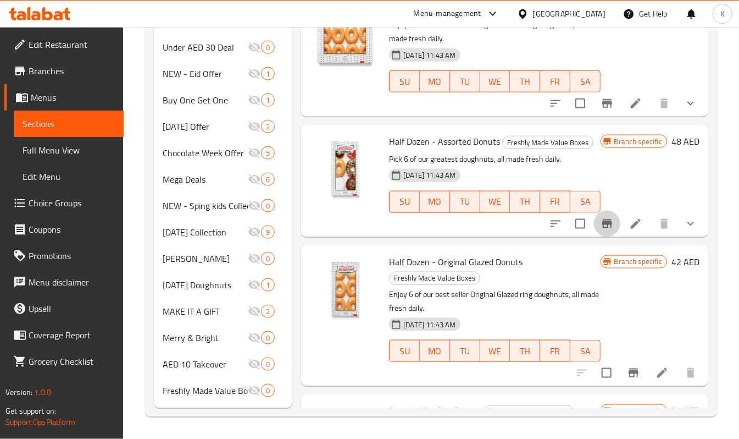
click at [602, 228] on icon "Branch-specific-item" at bounding box center [607, 223] width 10 height 9
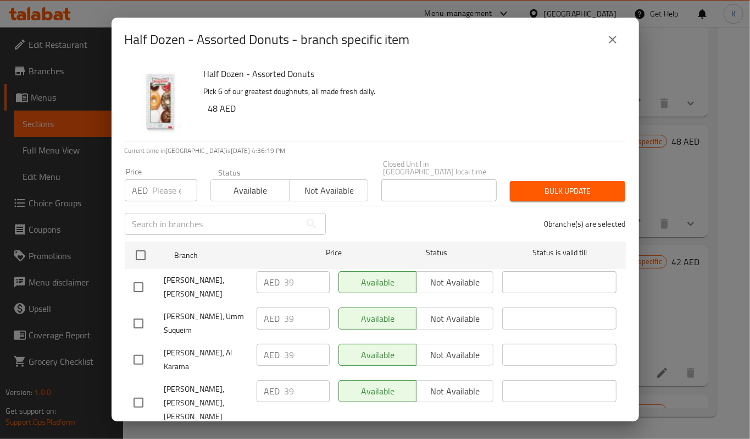
click at [615, 46] on button "close" at bounding box center [613, 39] width 26 height 26
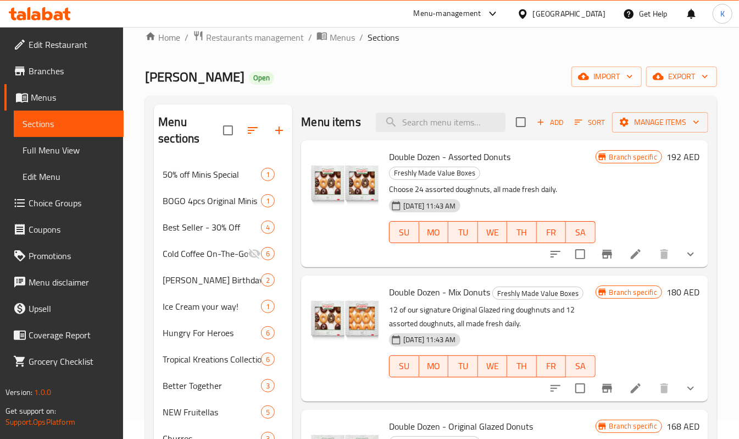
scroll to position [0, 0]
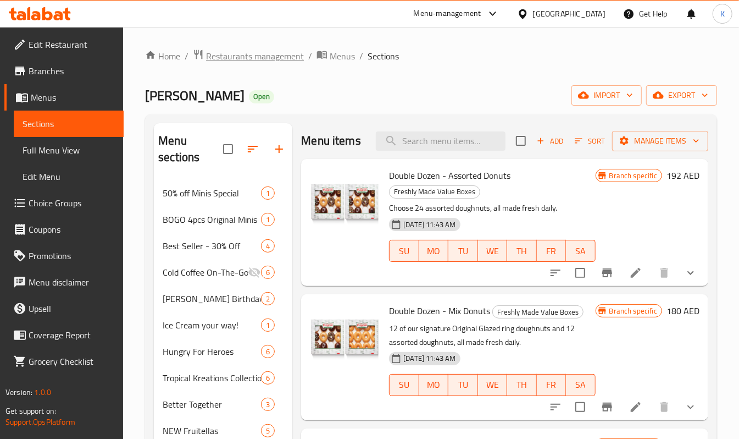
click at [236, 56] on span "Restaurants management" at bounding box center [255, 55] width 98 height 13
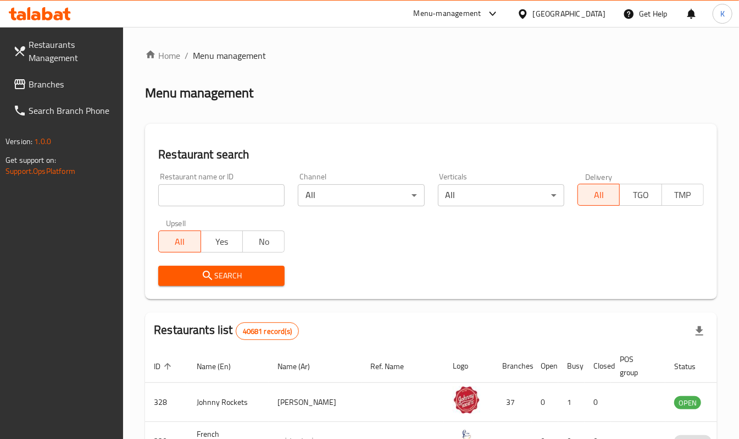
click at [225, 189] on input "search" at bounding box center [221, 195] width 126 height 22
paste input "690377"
type input "690377"
click at [235, 270] on span "Search" at bounding box center [221, 276] width 109 height 14
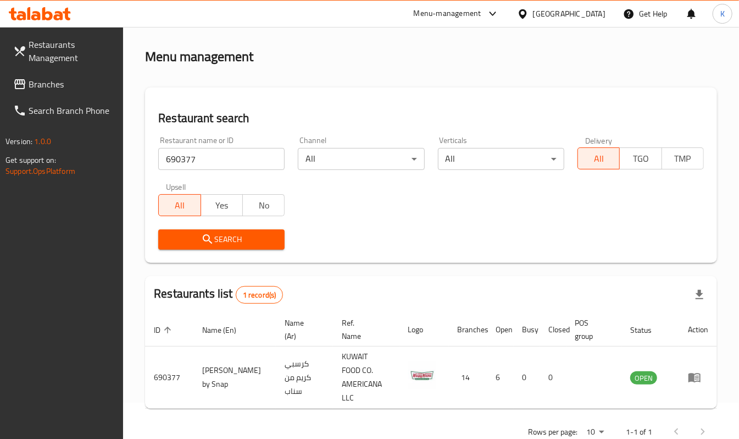
scroll to position [52, 0]
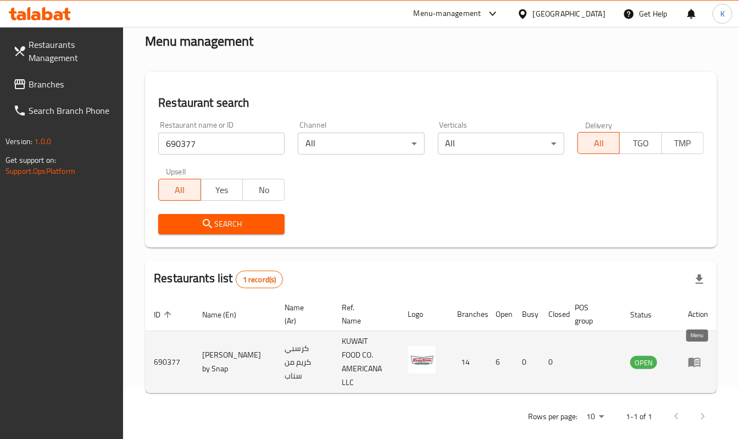
click at [693, 358] on icon "enhanced table" at bounding box center [695, 362] width 12 height 9
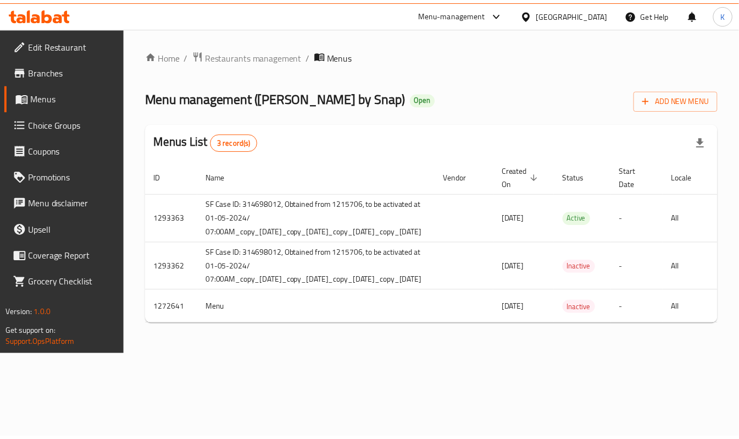
scroll to position [0, 197]
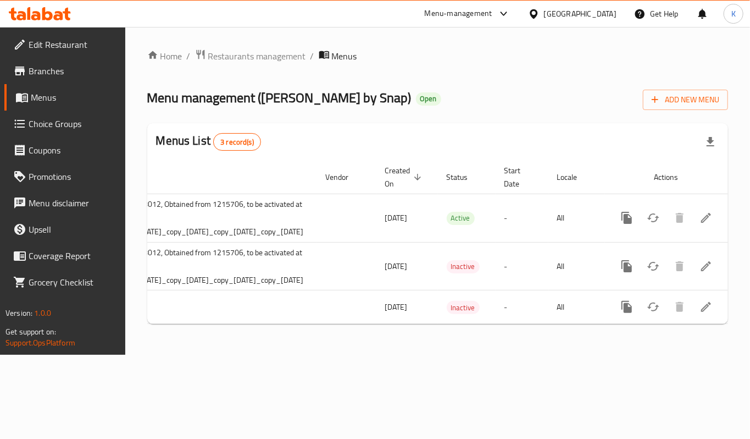
drag, startPoint x: 750, startPoint y: 220, endPoint x: 750, endPoint y: 229, distance: 8.2
click at [750, 229] on div "Home / Restaurants management / Menus Menu management ( Krispy Kreme by Snap ) …" at bounding box center [437, 191] width 625 height 328
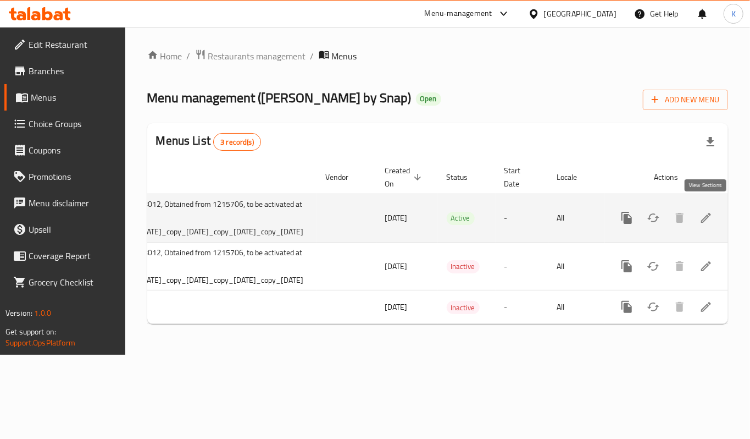
click at [706, 222] on link "enhanced table" at bounding box center [706, 217] width 26 height 26
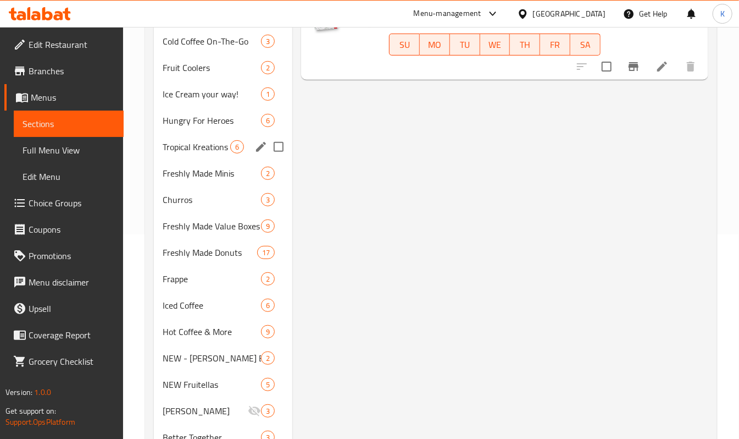
scroll to position [220, 0]
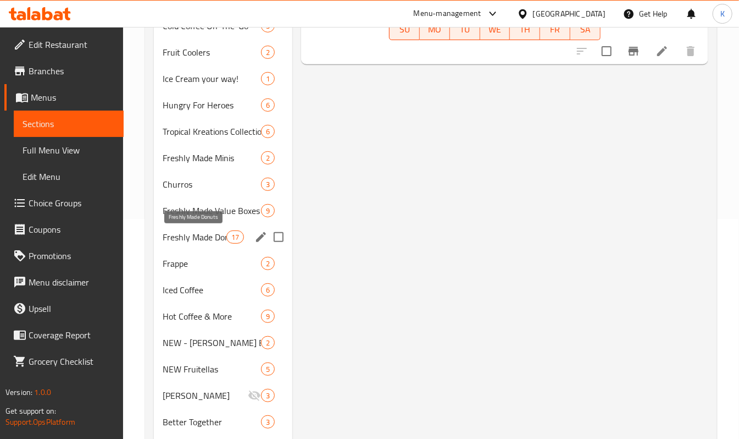
click at [201, 240] on span "Freshly Made Donuts" at bounding box center [195, 236] width 64 height 13
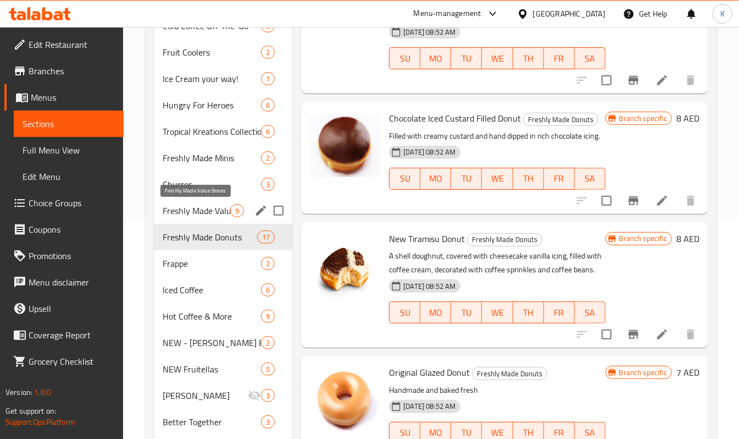
click at [201, 216] on span "Freshly Made Value Boxes" at bounding box center [197, 210] width 68 height 13
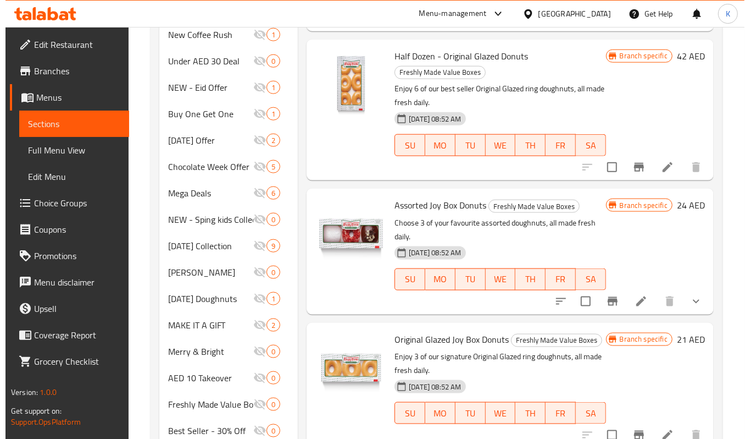
scroll to position [700, 0]
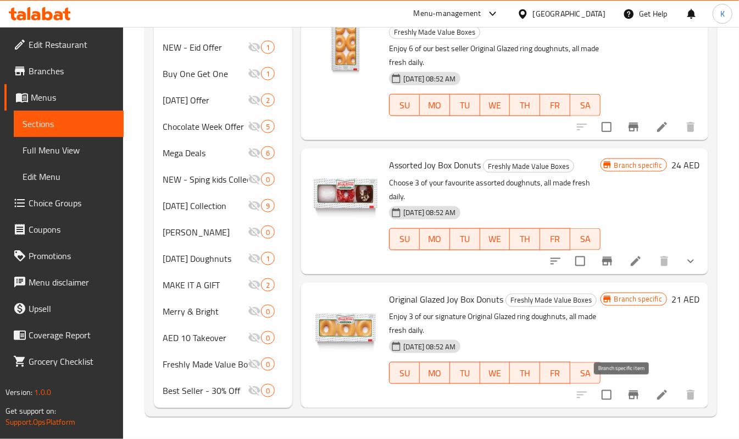
click at [629, 396] on icon "Branch-specific-item" at bounding box center [634, 394] width 10 height 9
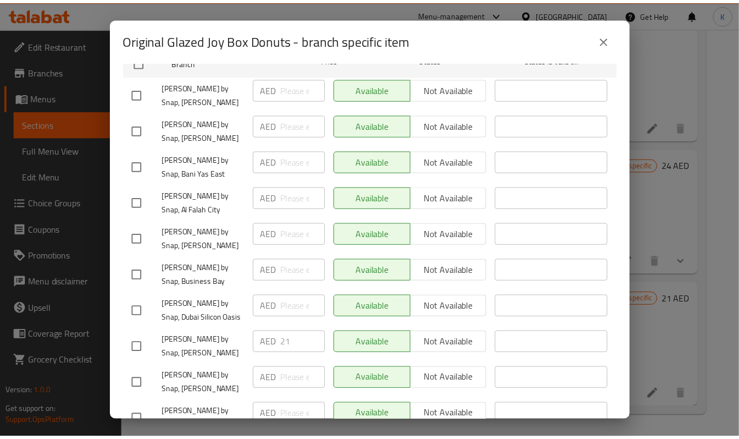
scroll to position [425, 0]
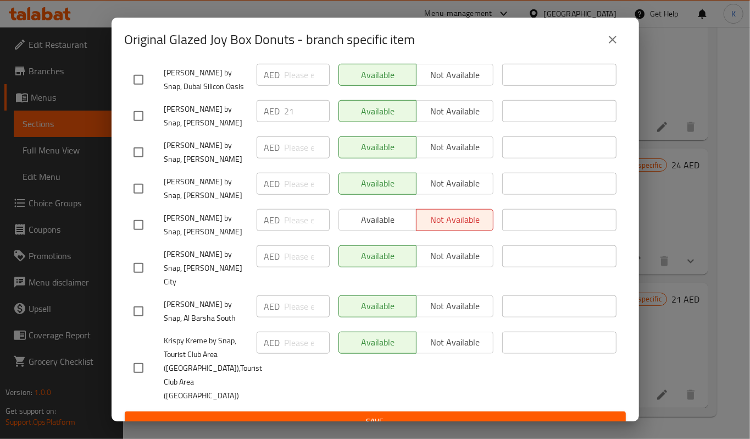
click at [615, 49] on button "close" at bounding box center [613, 39] width 26 height 26
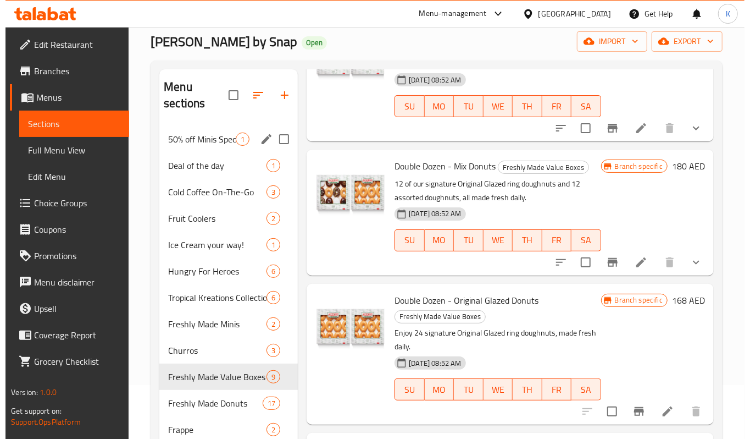
scroll to position [0, 0]
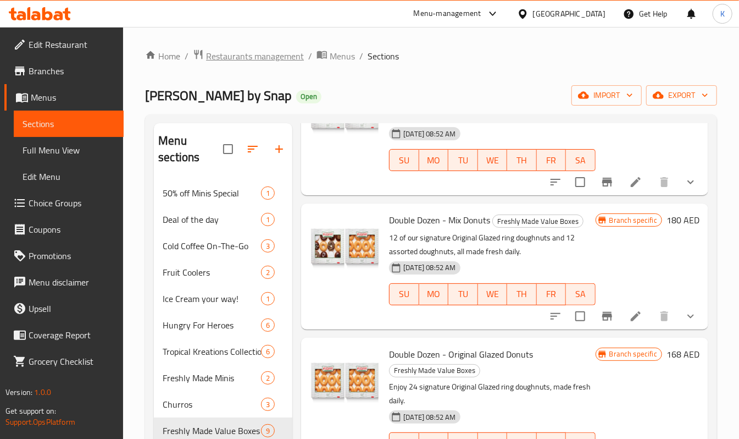
click at [234, 53] on span "Restaurants management" at bounding box center [255, 55] width 98 height 13
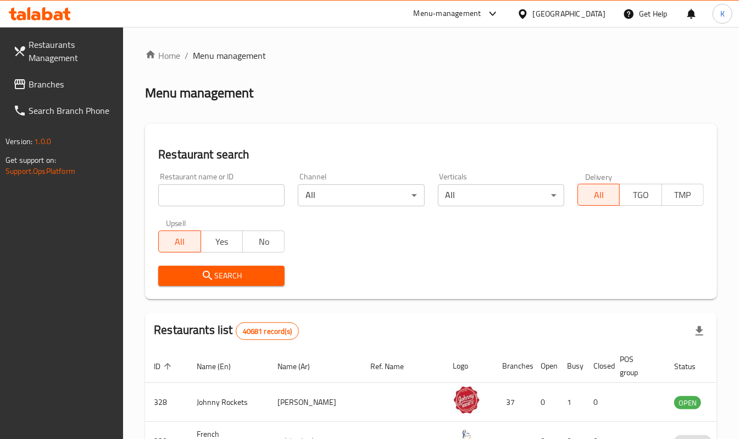
click at [189, 187] on input "search" at bounding box center [221, 195] width 126 height 22
type input "13265"
click button "Search" at bounding box center [221, 276] width 126 height 20
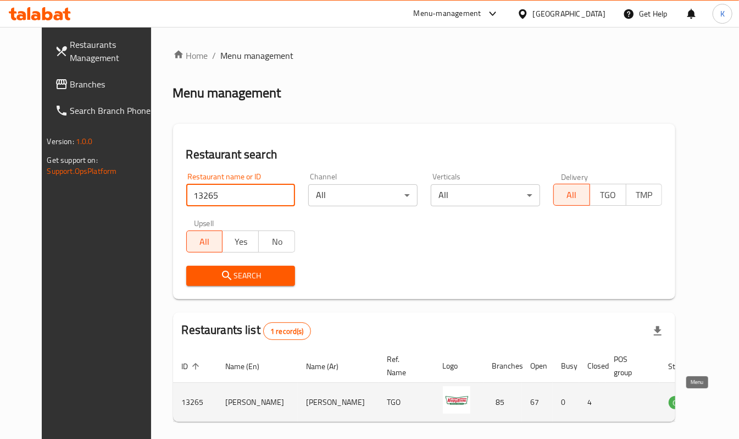
click at [727, 399] on icon "enhanced table" at bounding box center [733, 402] width 12 height 9
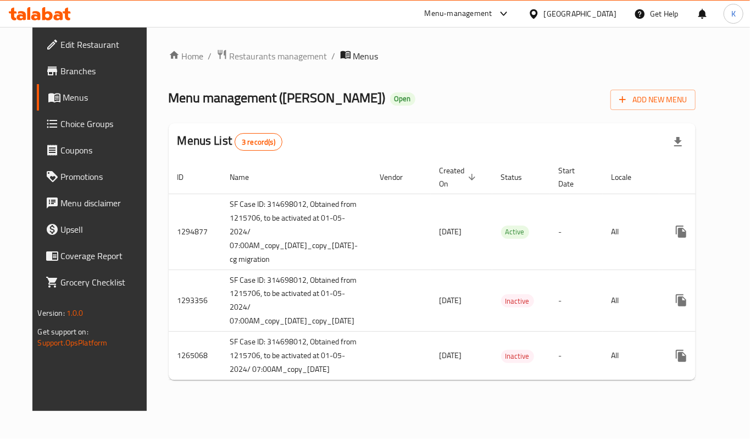
drag, startPoint x: 255, startPoint y: 341, endPoint x: 124, endPoint y: 319, distance: 133.1
click at [124, 319] on div "Edit Restaurant Branches Menus Choice Groups Coupons Promotions Menu disclaimer…" at bounding box center [375, 219] width 686 height 384
click at [264, 102] on span "Menu management ( Krispy Kreme )" at bounding box center [277, 97] width 217 height 25
drag, startPoint x: 258, startPoint y: 96, endPoint x: 339, endPoint y: 98, distance: 80.3
click at [339, 98] on span "Menu management ( Krispy Kreme )" at bounding box center [277, 97] width 217 height 25
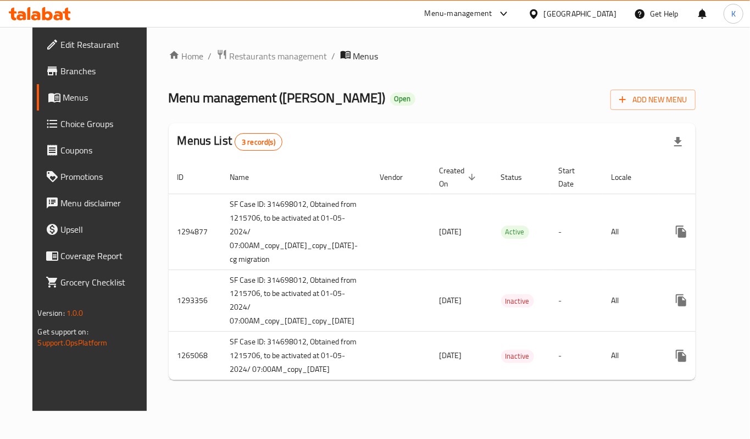
click at [223, 106] on span "Menu management ( Krispy Kreme )" at bounding box center [277, 97] width 217 height 25
click at [251, 98] on span "Menu management ( Krispy Kreme )" at bounding box center [277, 97] width 217 height 25
drag, startPoint x: 343, startPoint y: 96, endPoint x: 143, endPoint y: 96, distance: 200.1
click at [147, 96] on div "Home / Restaurants management / Menus Menu management ( Krispy Kreme ) Open Add…" at bounding box center [433, 219] width 572 height 384
click at [599, 14] on div "United Arab Emirates" at bounding box center [580, 14] width 73 height 12
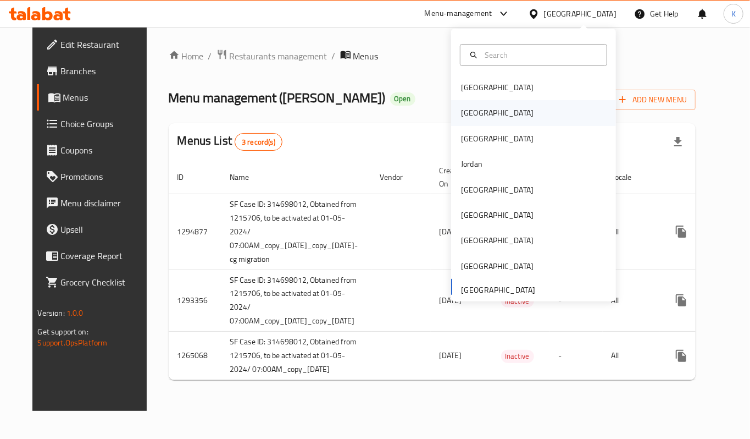
click at [474, 111] on div "Egypt" at bounding box center [497, 112] width 90 height 25
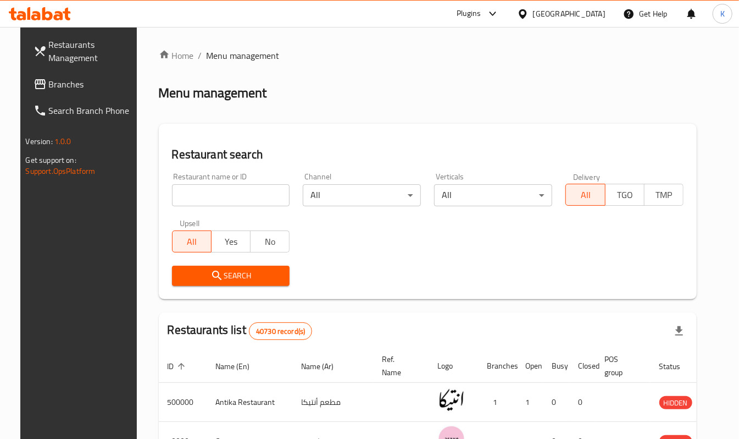
click at [588, 9] on div "Egypt" at bounding box center [569, 14] width 73 height 12
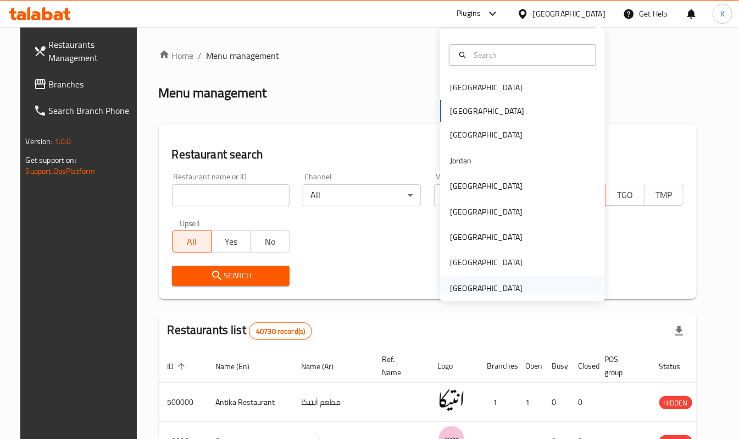
click at [467, 291] on div "United Arab Emirates" at bounding box center [486, 288] width 73 height 12
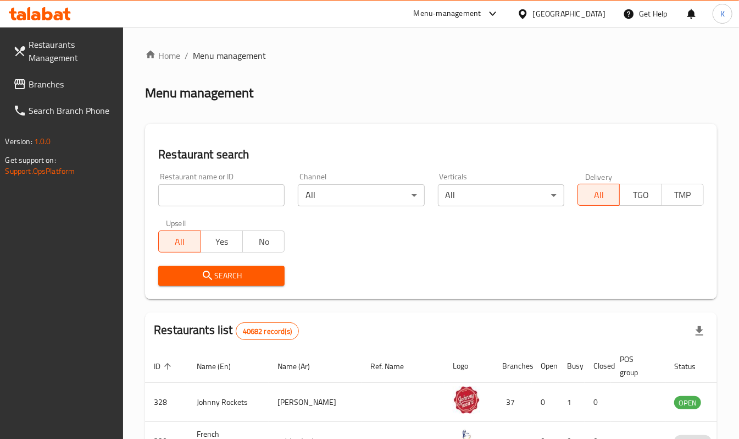
click at [199, 201] on input "search" at bounding box center [221, 195] width 126 height 22
type input "13265"
click button "Search" at bounding box center [221, 276] width 126 height 20
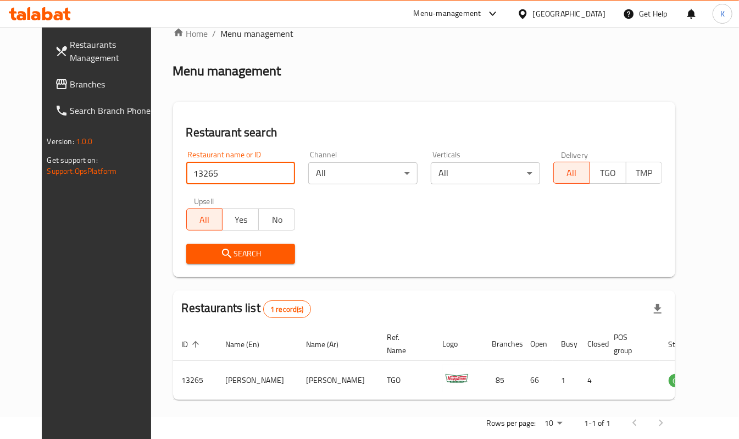
scroll to position [42, 0]
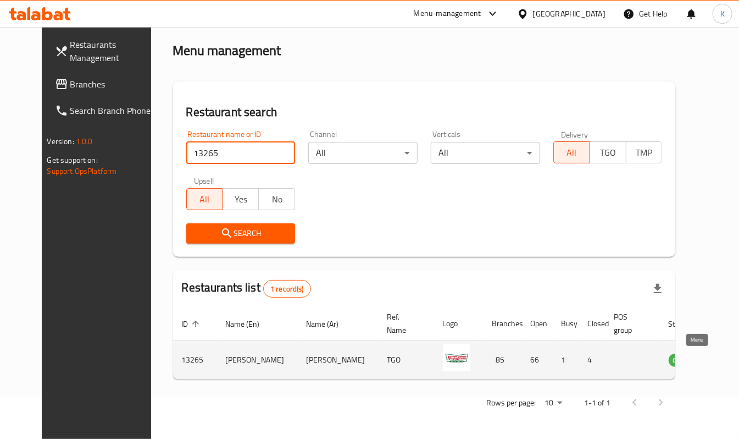
click at [727, 364] on icon "enhanced table" at bounding box center [733, 360] width 12 height 9
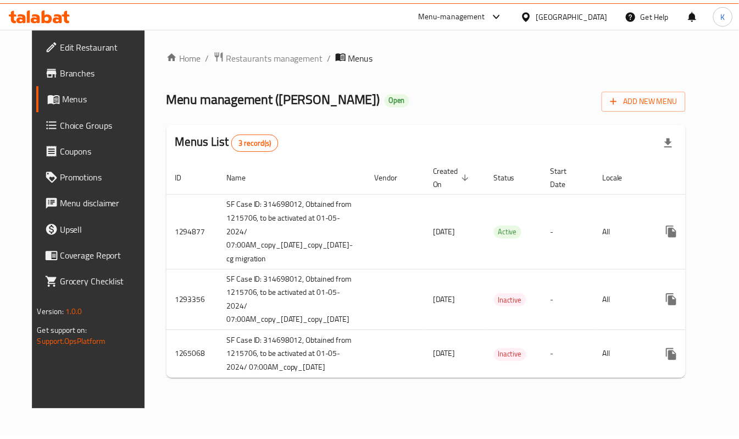
scroll to position [0, 69]
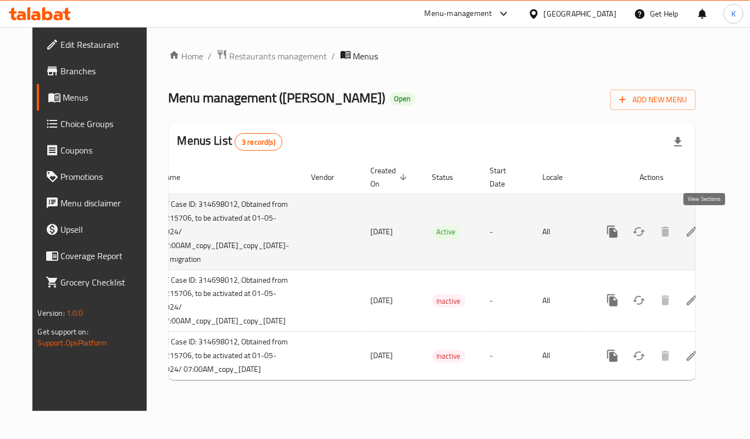
click at [705, 225] on link "enhanced table" at bounding box center [692, 231] width 26 height 26
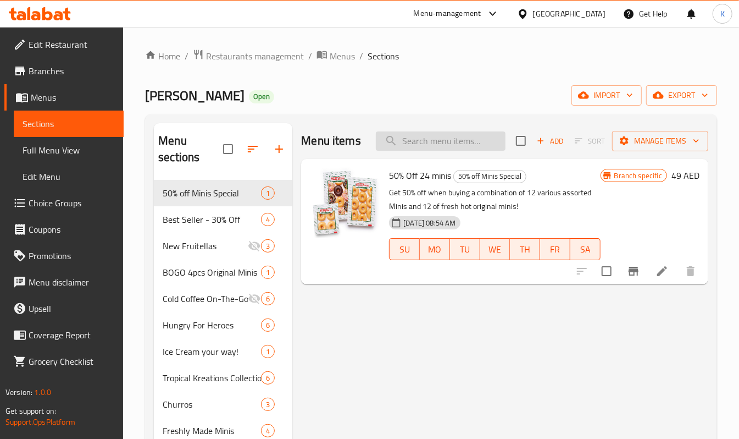
click at [469, 137] on input "search" at bounding box center [441, 140] width 130 height 19
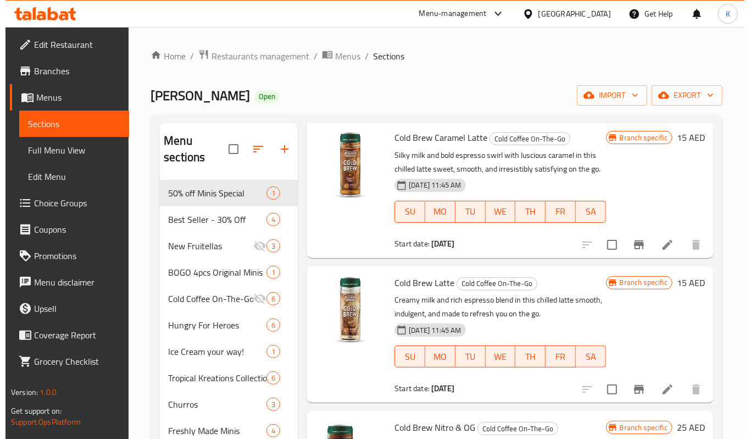
scroll to position [440, 0]
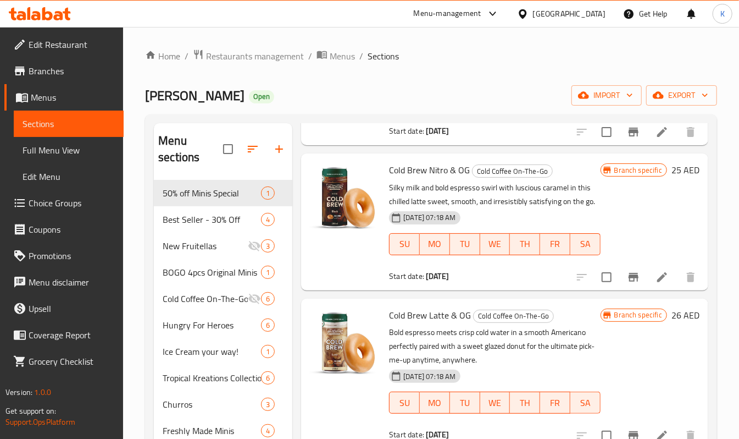
type input "Cold Brew"
click at [629, 281] on icon "Branch-specific-item" at bounding box center [634, 277] width 10 height 9
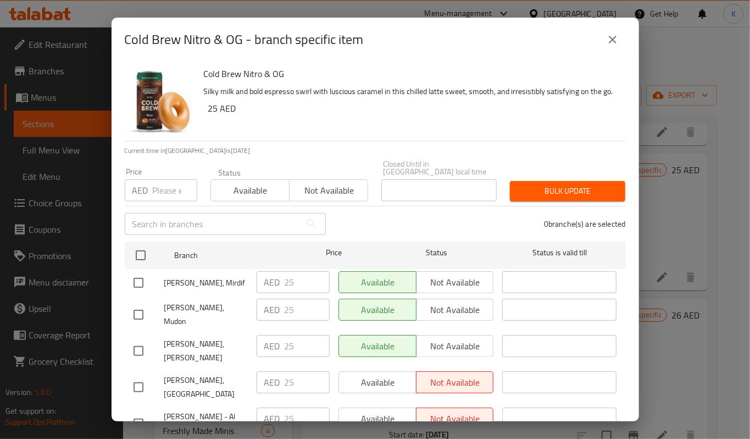
click at [196, 283] on span "Krispy Kreme, Mirdif" at bounding box center [206, 283] width 84 height 14
copy span "Krispy Kreme, Mirdif"
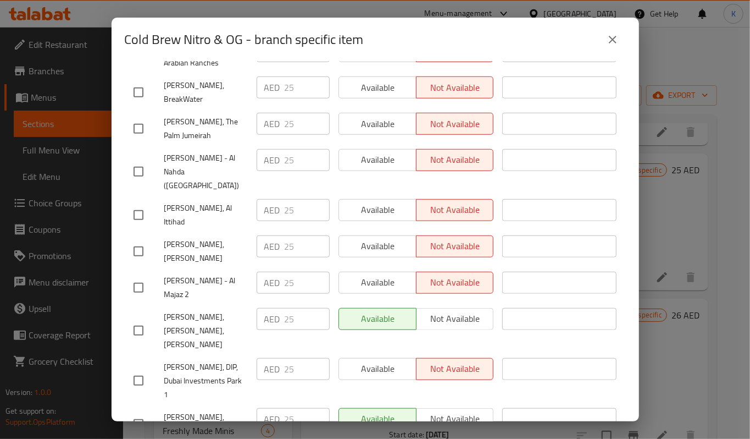
click at [172, 310] on span "Krispy Kreme, Meadows,Meadows" at bounding box center [206, 330] width 84 height 41
copy span "Krispy Kreme, Meadows,Meadows"
click at [200, 410] on span "Krispy Kreme, Town Square,Jumeirah 1" at bounding box center [206, 423] width 84 height 27
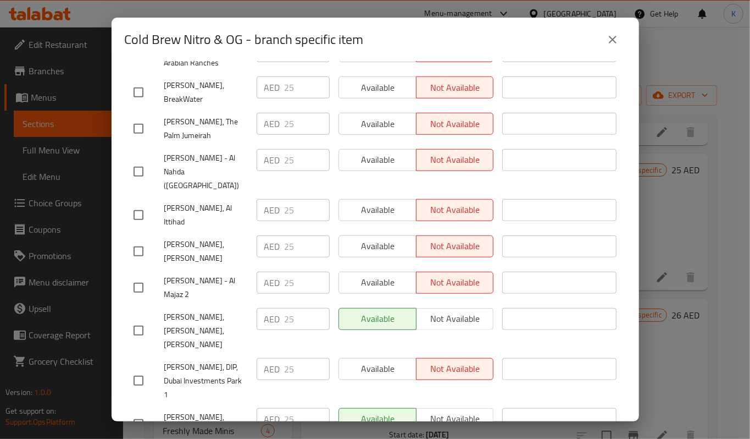
click at [200, 410] on span "Krispy Kreme, Town Square,Jumeirah 1" at bounding box center [206, 423] width 84 height 27
copy span "Krispy Kreme, Town Square,Jumeirah 1"
click at [613, 29] on button "close" at bounding box center [613, 39] width 26 height 26
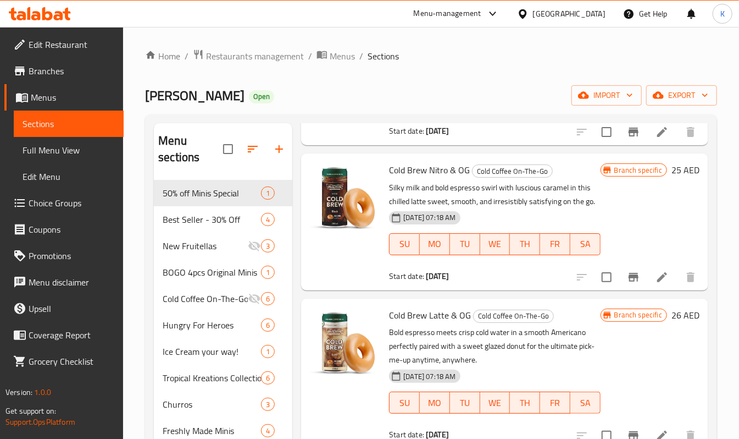
click at [60, 73] on span "Branches" at bounding box center [72, 70] width 86 height 13
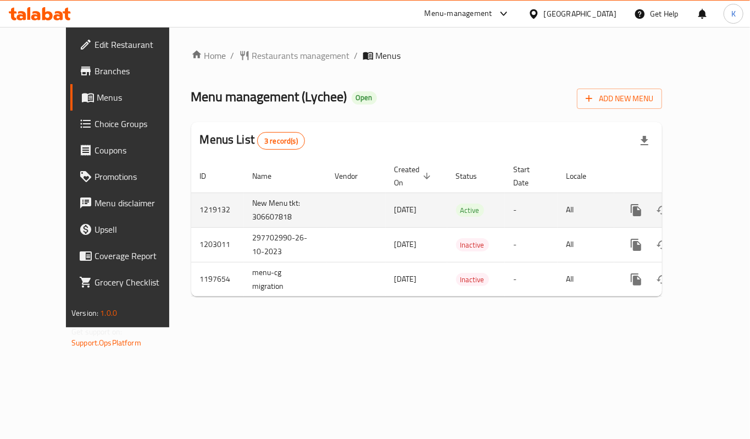
click at [715, 197] on link "enhanced table" at bounding box center [716, 210] width 26 height 26
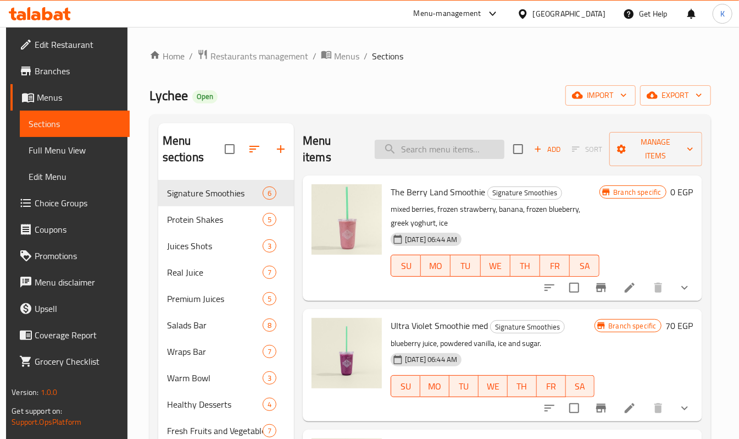
click at [464, 150] on input "search" at bounding box center [440, 149] width 130 height 19
click at [339, 101] on div "Lychee Open import export" at bounding box center [431, 95] width 562 height 20
click at [456, 152] on input "search" at bounding box center [440, 149] width 130 height 19
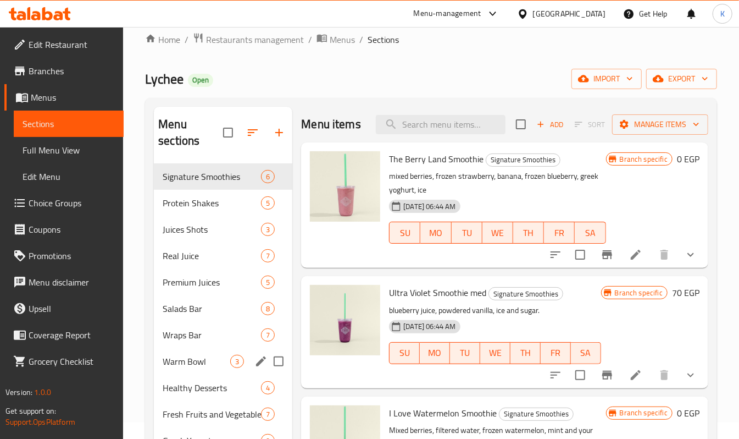
scroll to position [11, 0]
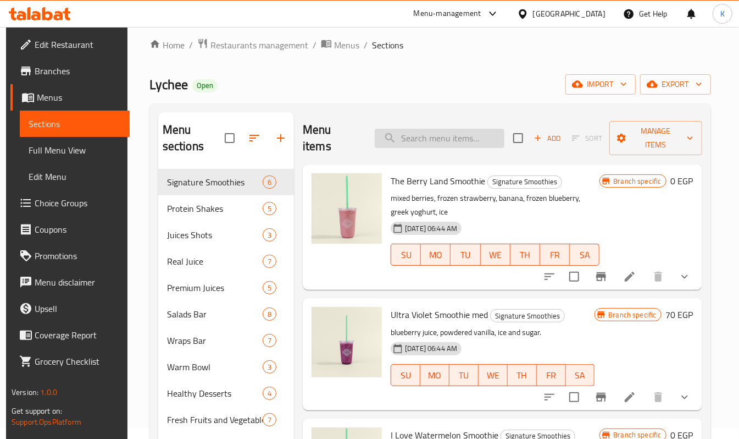
click at [445, 141] on input "search" at bounding box center [440, 138] width 130 height 19
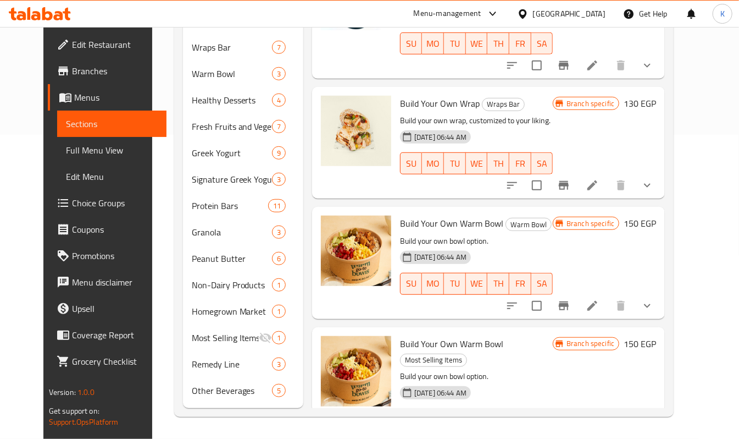
scroll to position [0, 0]
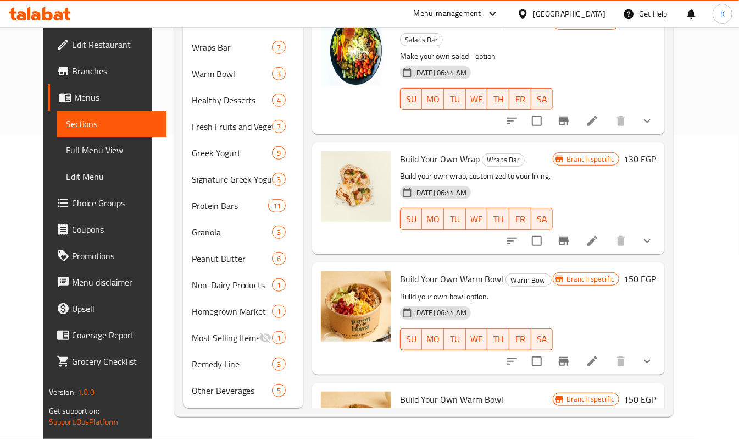
click at [661, 228] on button "show more" at bounding box center [647, 241] width 26 height 26
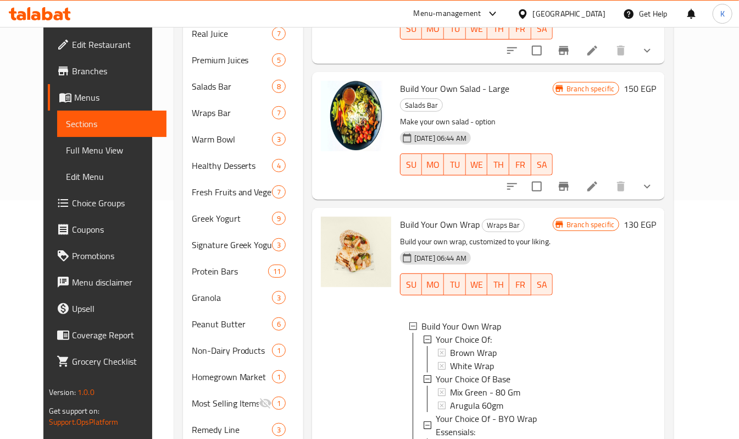
scroll to position [157, 0]
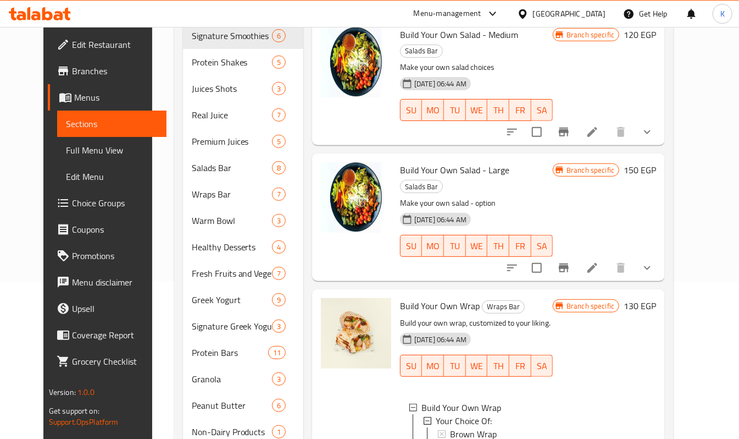
click at [654, 261] on icon "show more" at bounding box center [647, 267] width 13 height 13
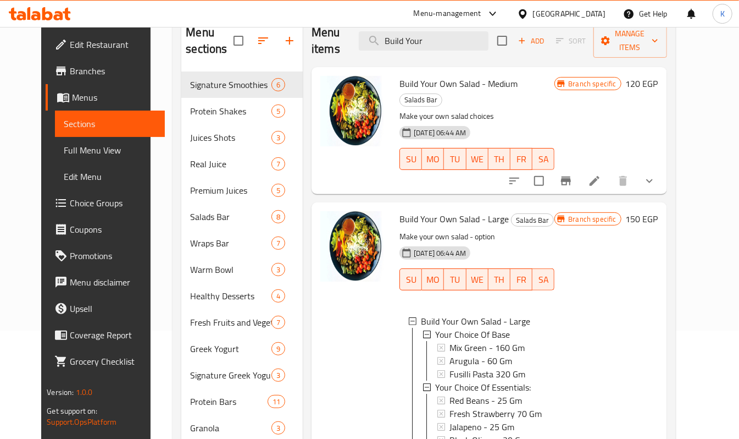
scroll to position [84, 0]
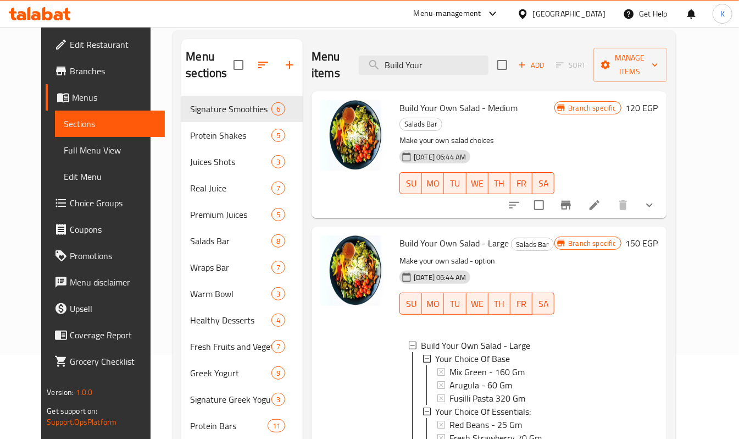
click at [656, 198] on icon "show more" at bounding box center [649, 204] width 13 height 13
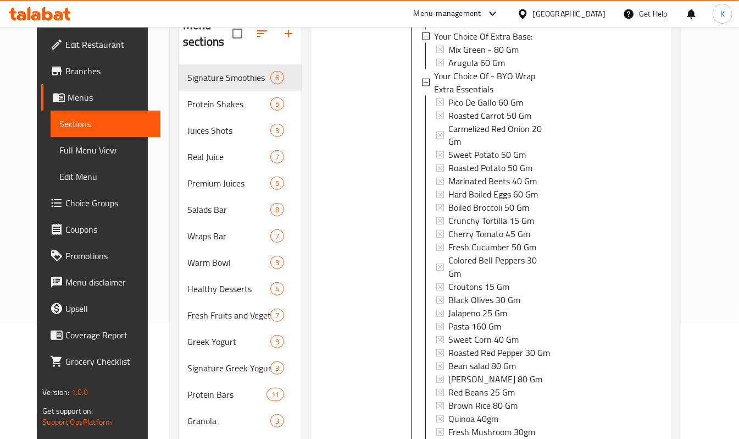
scroll to position [293, 0]
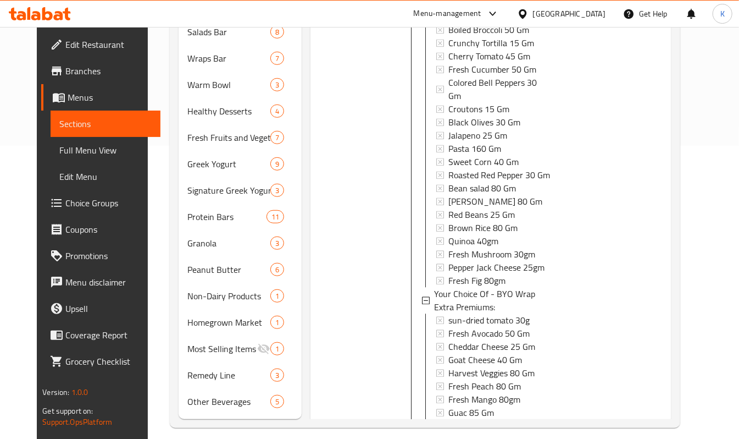
drag, startPoint x: 482, startPoint y: 327, endPoint x: 460, endPoint y: 327, distance: 22.0
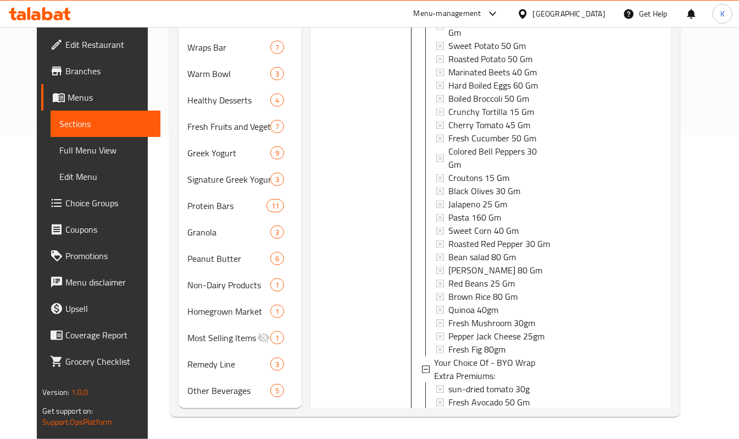
scroll to position [5141, 0]
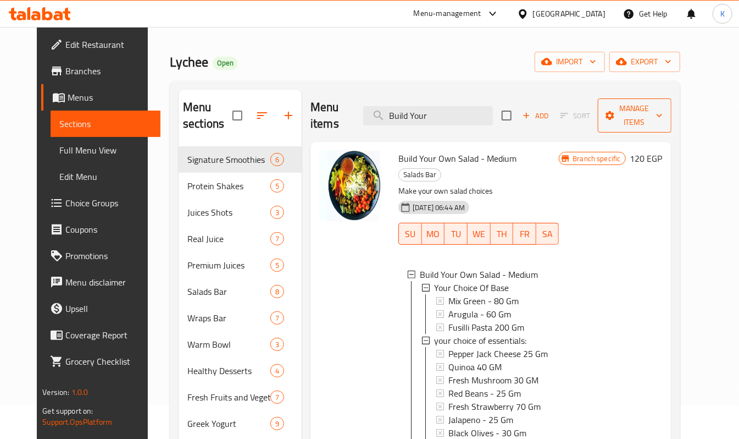
scroll to position [0, 0]
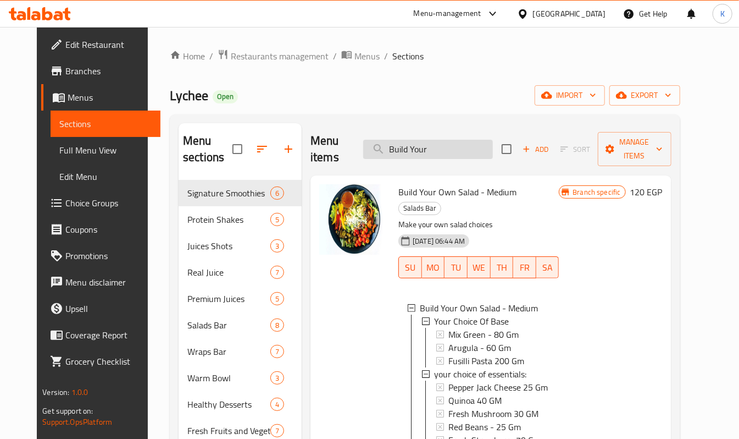
drag, startPoint x: 457, startPoint y: 148, endPoint x: 467, endPoint y: 150, distance: 10.0
click at [457, 148] on input "Build Your" at bounding box center [428, 149] width 130 height 19
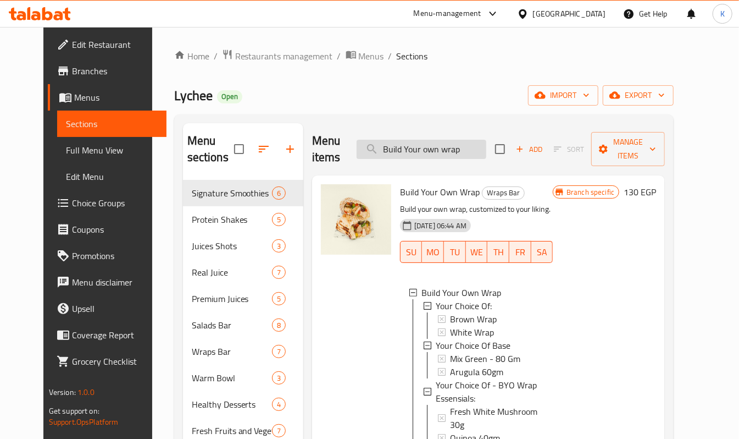
click at [465, 150] on input "Build Your own wrap" at bounding box center [422, 149] width 130 height 19
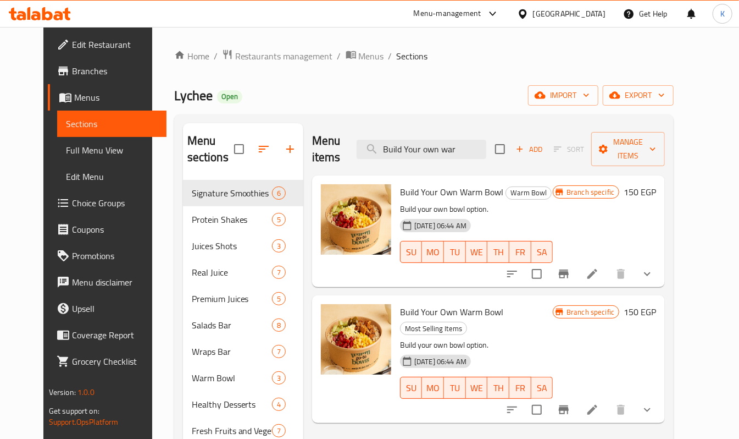
type input "Build Your own war"
click at [661, 261] on div at bounding box center [580, 274] width 162 height 26
click at [661, 261] on button "show more" at bounding box center [647, 274] width 26 height 26
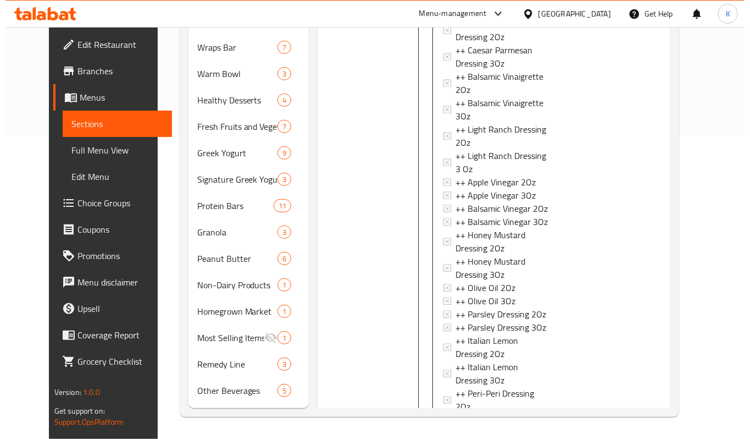
scroll to position [1466, 0]
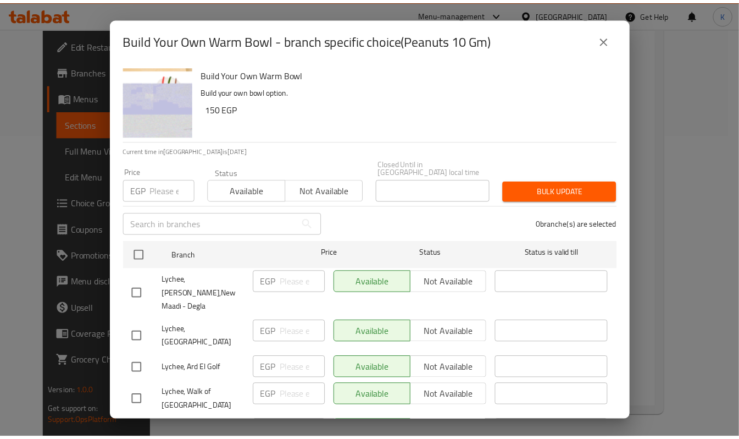
scroll to position [519, 0]
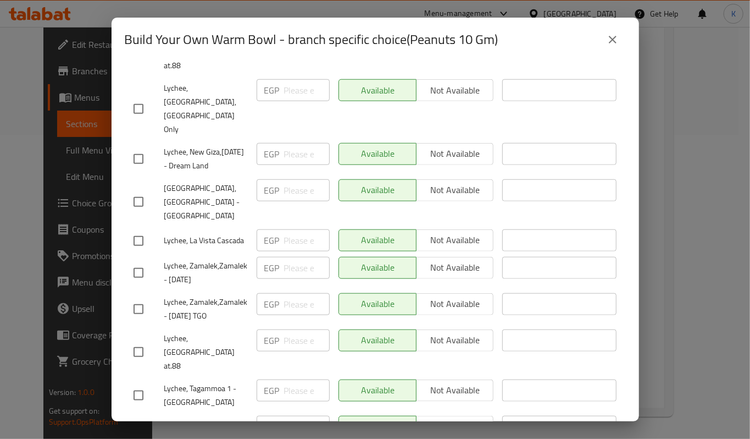
click at [612, 43] on icon "close" at bounding box center [612, 39] width 13 height 13
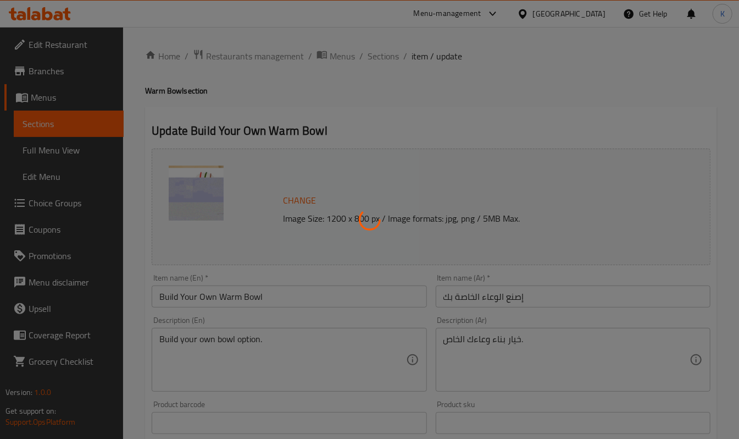
type input "اختر قاعدتك:"
type input "1"
type input "اختر الأساسيات الخاصة بك:"
type input "1"
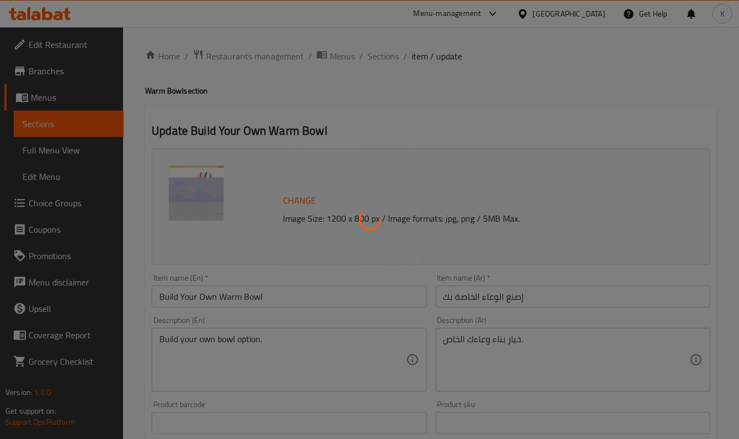
type input "6"
type input ":اختيارك من بريميمز"
type input "1"
type input "إختيارك من الدريسينج:"
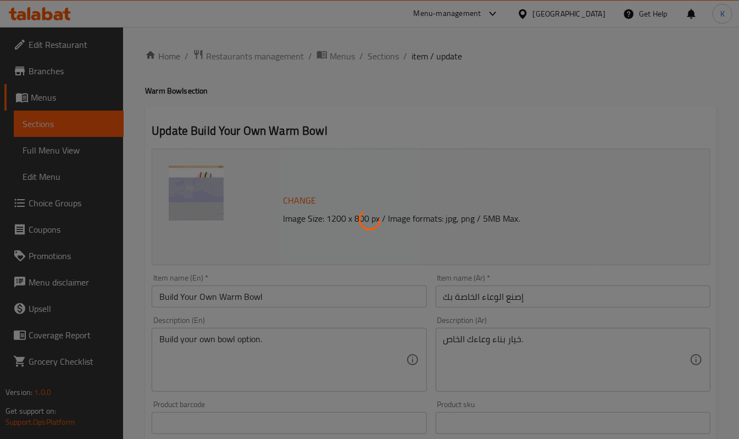
type input "1"
type input "اختيارك من البروتين:"
type input "0"
type input "2"
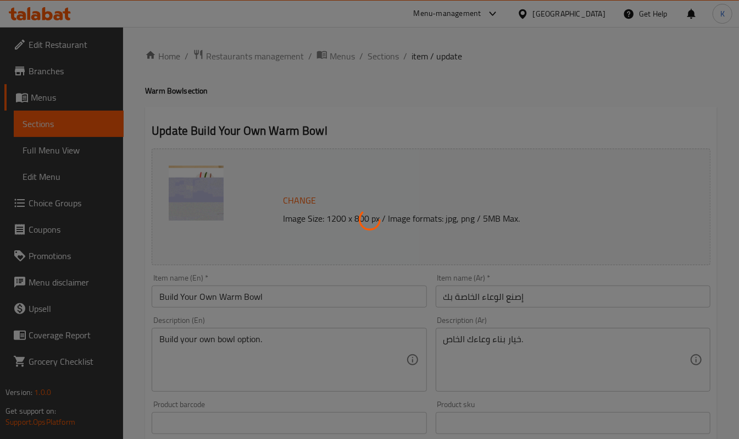
type input "اختر أساسياتك الإضافية"
type input "0"
type input "2"
type input ":اختيارك من إضافة بريميمز"
type input "0"
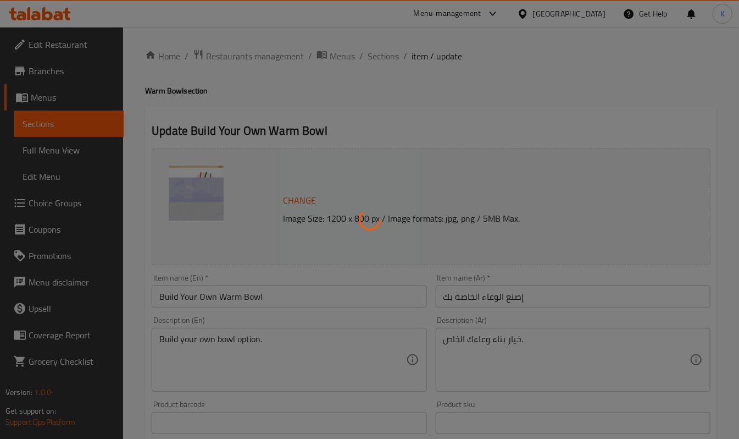
type input "3"
type input "اكسترا درسينج:"
type input "0"
type input "1"
type input "اختر الطباضافات الخاصة بك:"
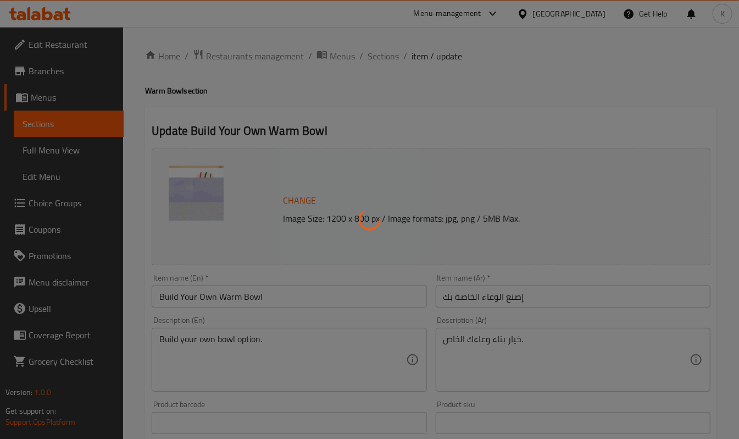
type input "0"
type input "2"
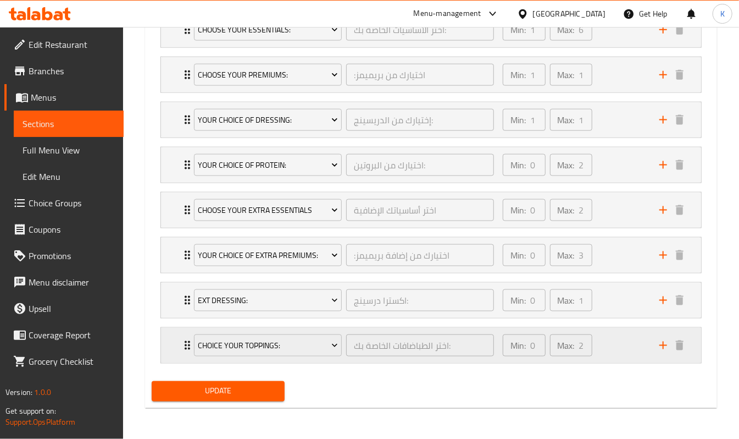
scroll to position [738, 0]
click at [629, 344] on div "Min: 0 ​ Max: 2 ​" at bounding box center [574, 345] width 157 height 35
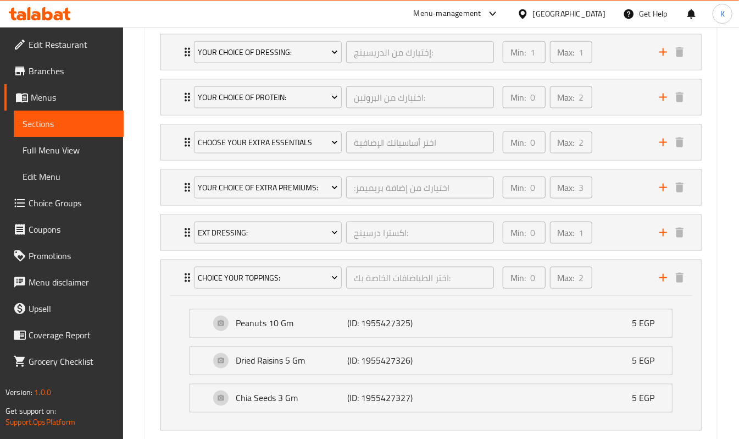
scroll to position [727, 0]
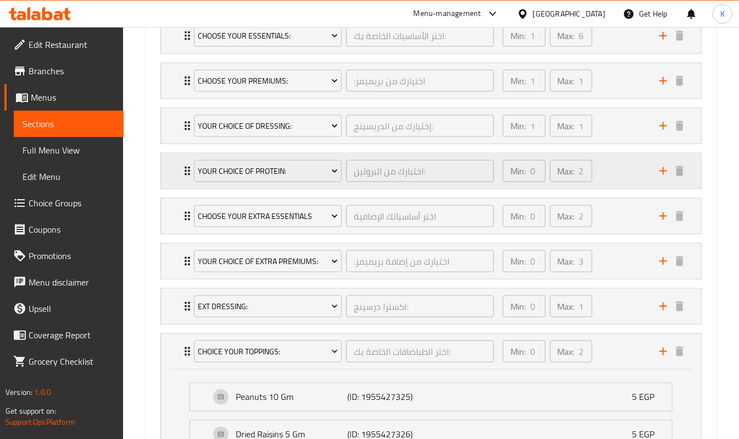
click at [614, 167] on div "Min: 0 ​ Max: 2 ​" at bounding box center [574, 170] width 157 height 35
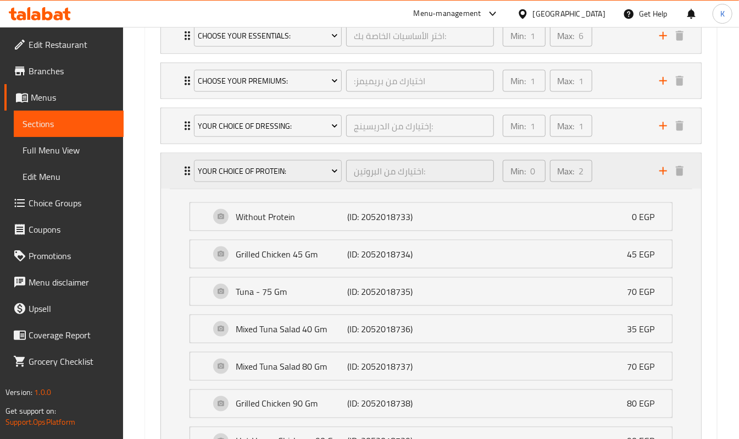
click at [614, 167] on div "Min: 0 ​ Max: 2 ​" at bounding box center [574, 170] width 157 height 35
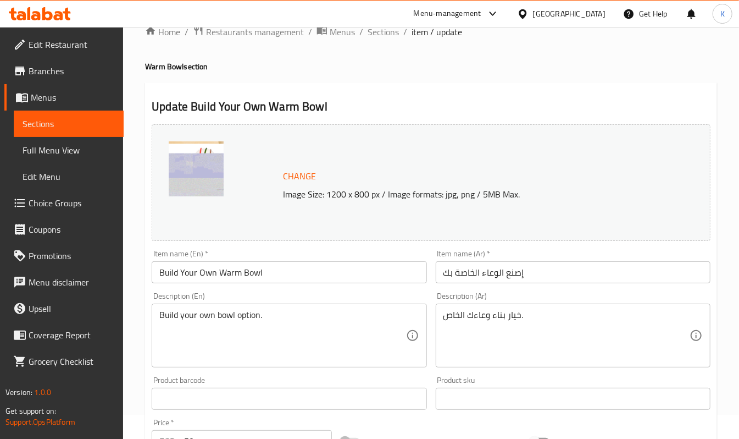
scroll to position [0, 0]
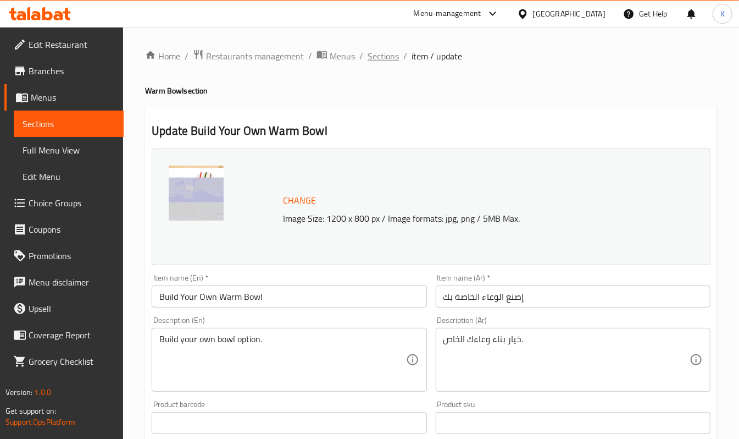
click at [374, 54] on span "Sections" at bounding box center [383, 55] width 31 height 13
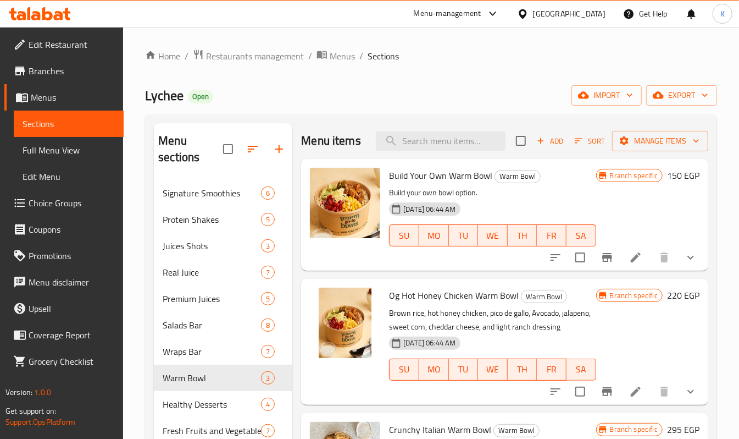
click at [590, 14] on div "Egypt" at bounding box center [569, 14] width 73 height 12
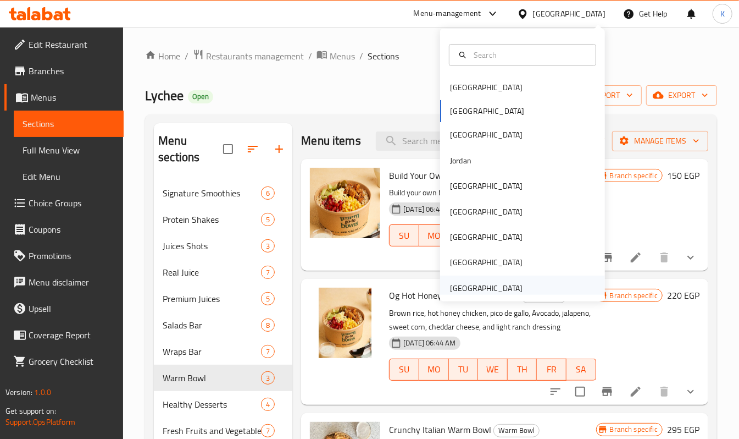
click at [476, 287] on div "United Arab Emirates" at bounding box center [486, 288] width 73 height 12
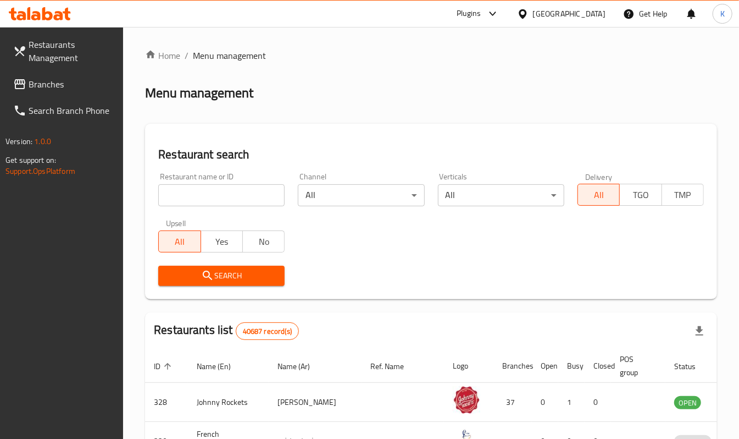
click at [71, 84] on span "Branches" at bounding box center [72, 84] width 86 height 13
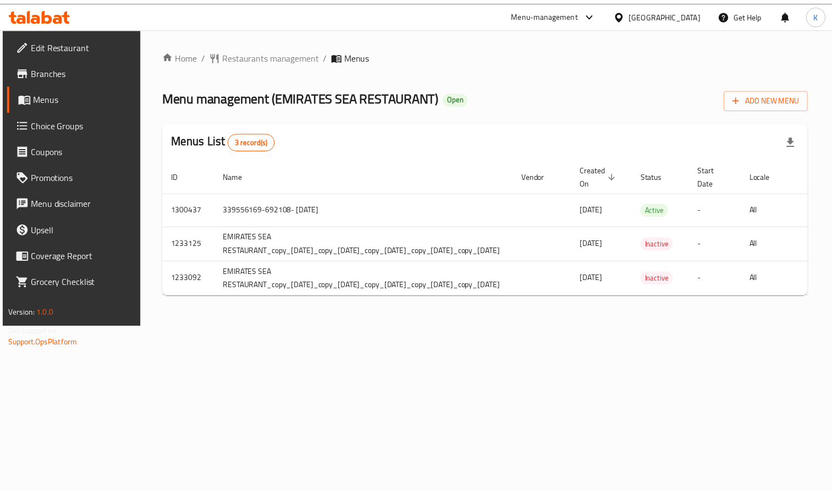
scroll to position [0, 198]
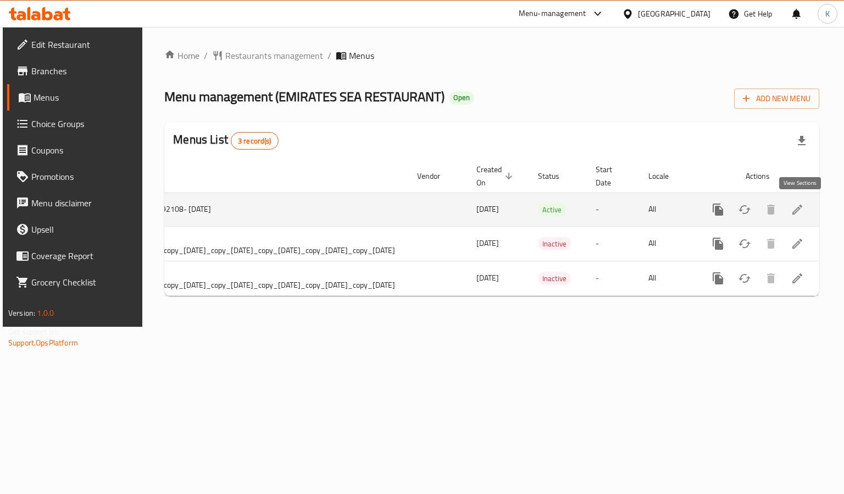
click at [808, 204] on link "enhanced table" at bounding box center [797, 209] width 26 height 26
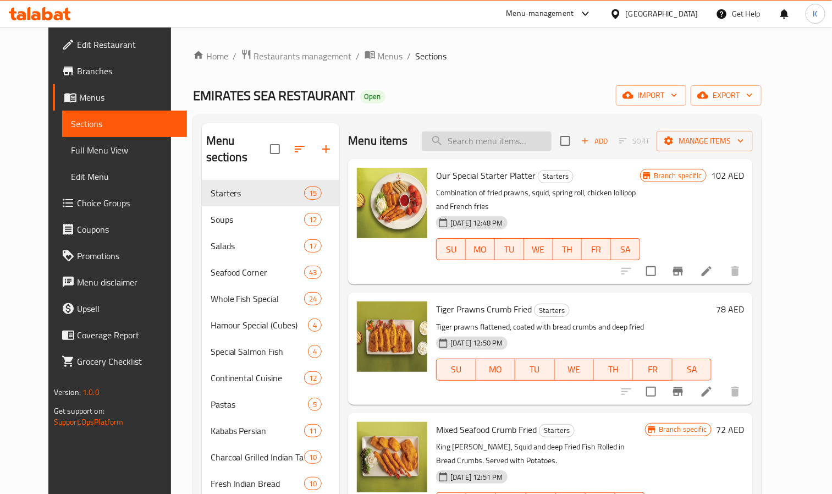
click at [518, 142] on input "search" at bounding box center [487, 140] width 130 height 19
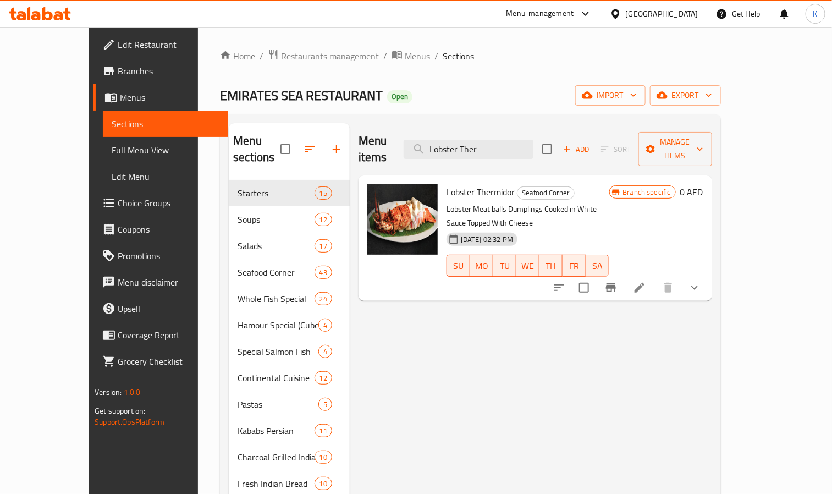
type input "Lobster Ther"
click at [707, 274] on button "show more" at bounding box center [694, 287] width 26 height 26
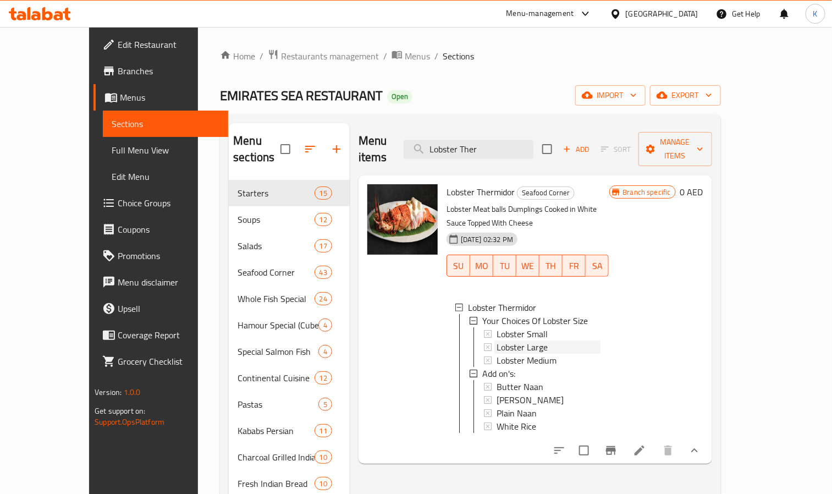
click at [513, 340] on span "Lobster Large" at bounding box center [521, 346] width 51 height 13
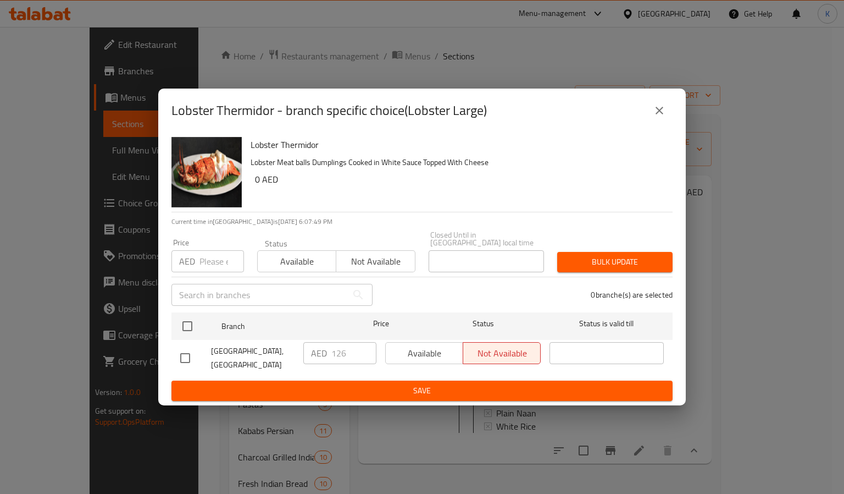
click at [665, 104] on icon "close" at bounding box center [659, 110] width 13 height 13
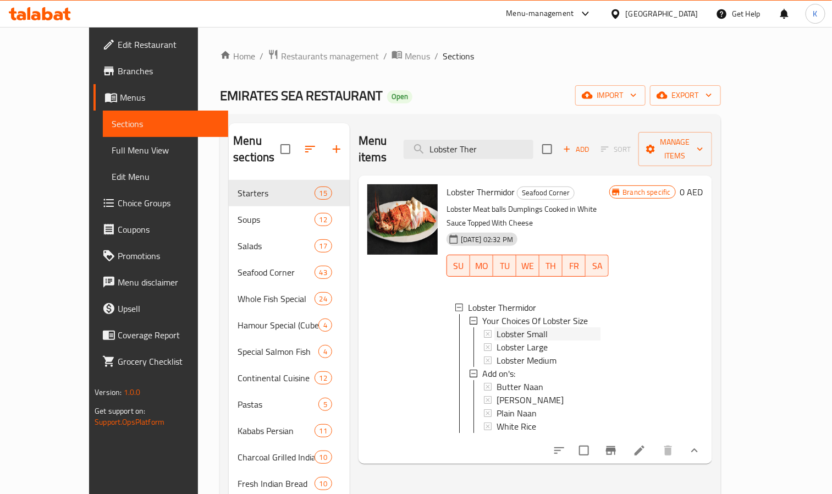
click at [531, 327] on div "Lobster Small" at bounding box center [548, 333] width 104 height 13
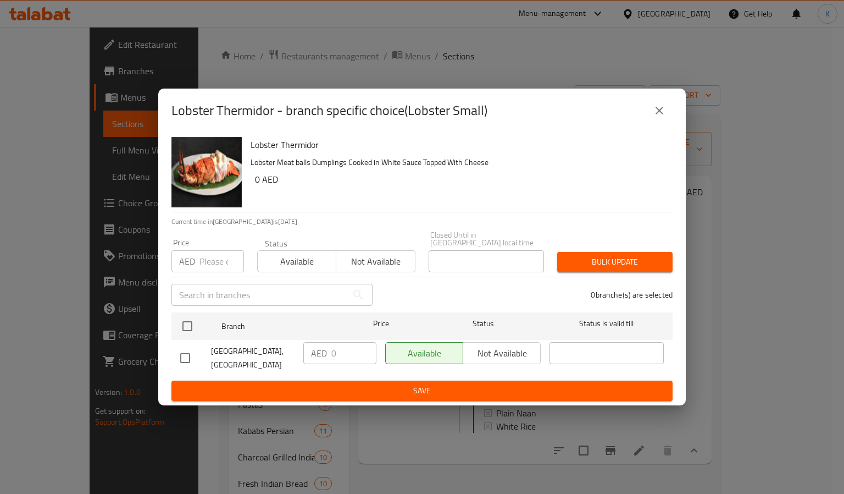
click at [665, 104] on icon "close" at bounding box center [659, 110] width 13 height 13
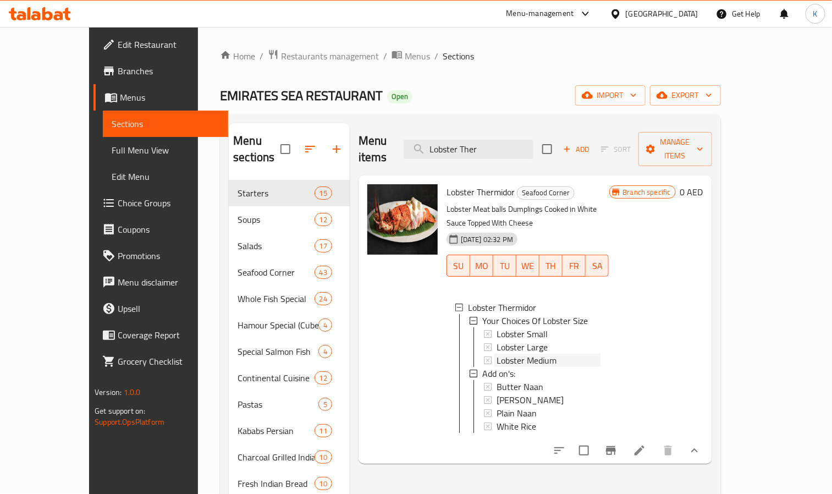
click at [515, 353] on span "Lobster Medium" at bounding box center [526, 359] width 60 height 13
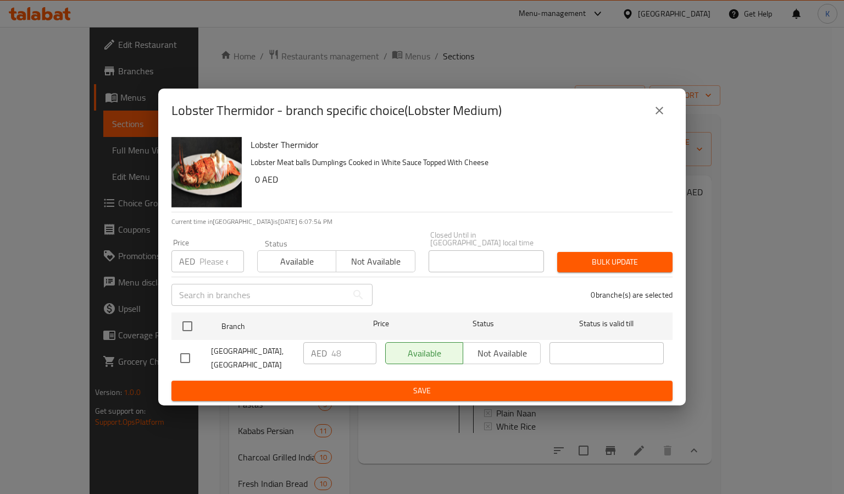
click at [658, 104] on icon "close" at bounding box center [659, 110] width 13 height 13
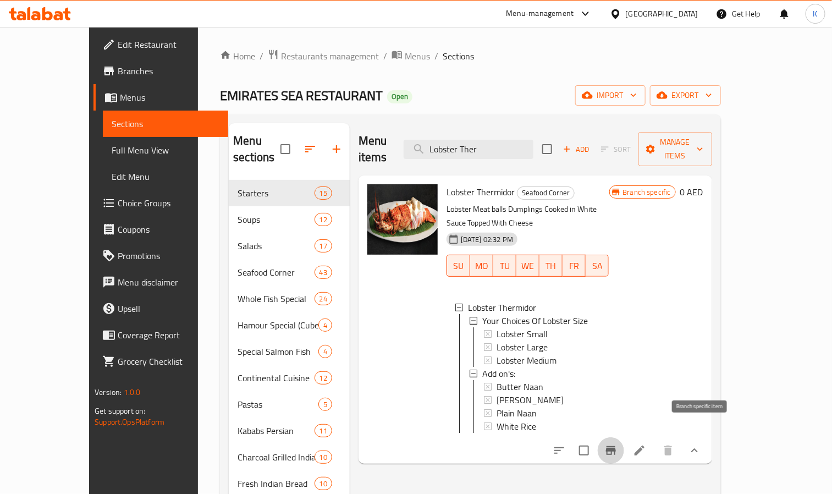
click at [616, 446] on icon "Branch-specific-item" at bounding box center [611, 450] width 10 height 9
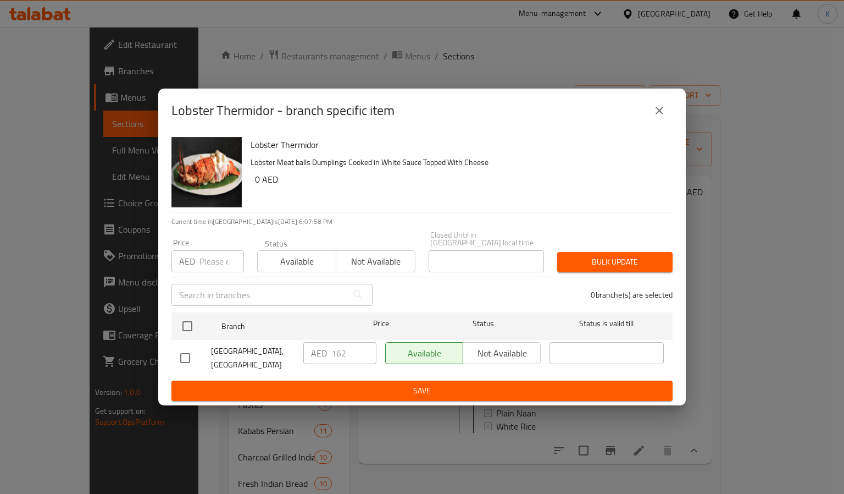
click at [664, 106] on icon "close" at bounding box center [659, 110] width 13 height 13
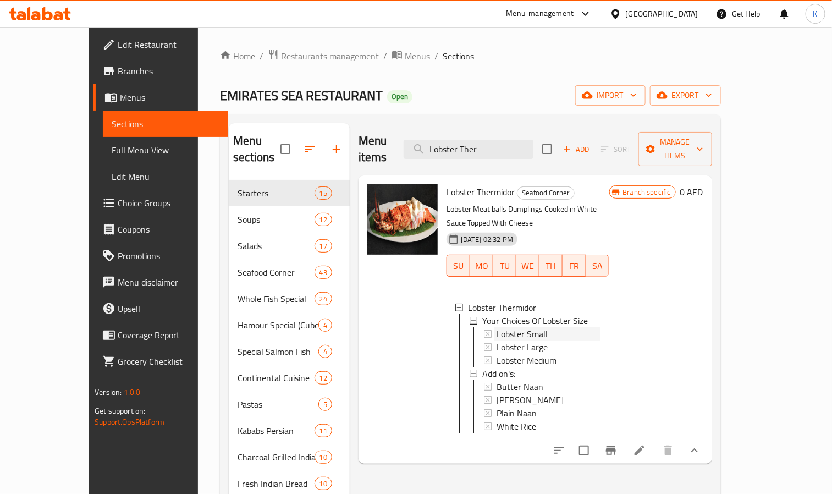
click at [513, 327] on span "Lobster Small" at bounding box center [521, 333] width 51 height 13
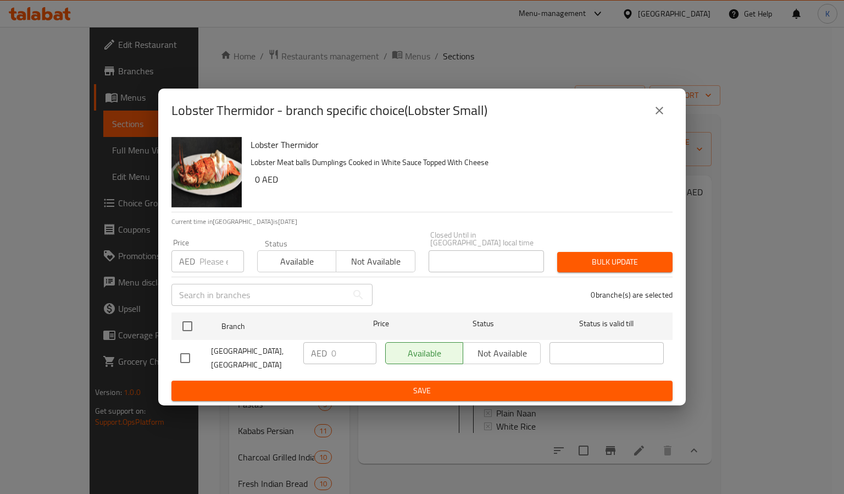
click at [683, 99] on div "Lobster Thermidor - branch specific choice(Lobster Small)" at bounding box center [422, 111] width 528 height 44
click at [660, 107] on icon "close" at bounding box center [659, 110] width 13 height 13
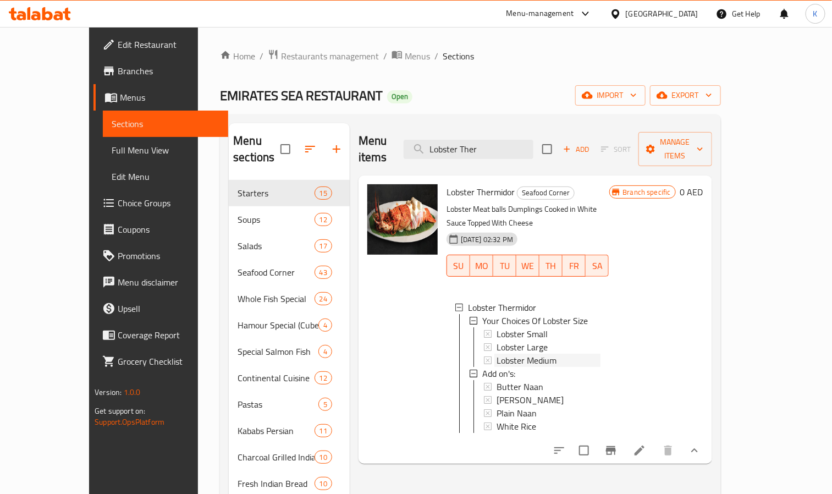
click at [506, 353] on span "Lobster Medium" at bounding box center [526, 359] width 60 height 13
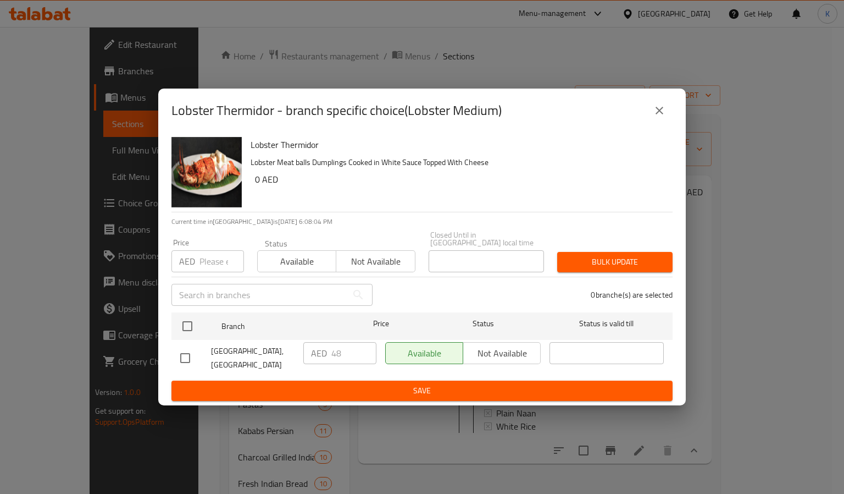
click at [665, 104] on icon "close" at bounding box center [659, 110] width 13 height 13
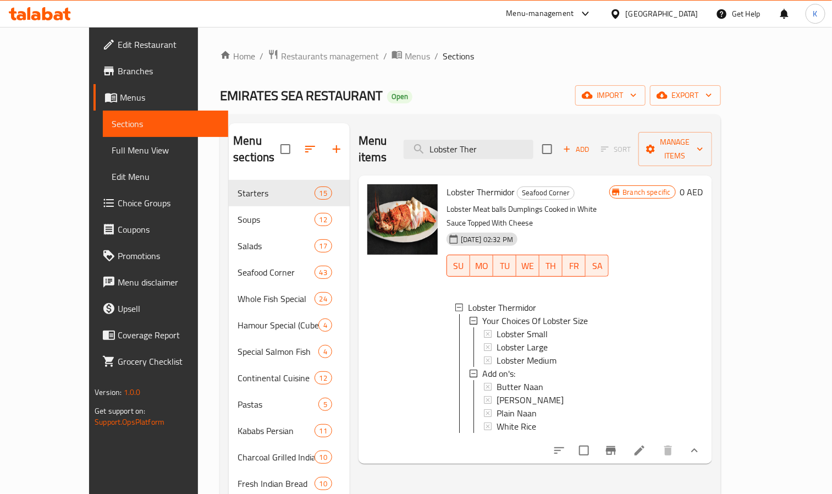
click at [667, 7] on div "[GEOGRAPHIC_DATA]" at bounding box center [654, 14] width 106 height 26
click at [632, 10] on div "[GEOGRAPHIC_DATA]" at bounding box center [662, 14] width 73 height 12
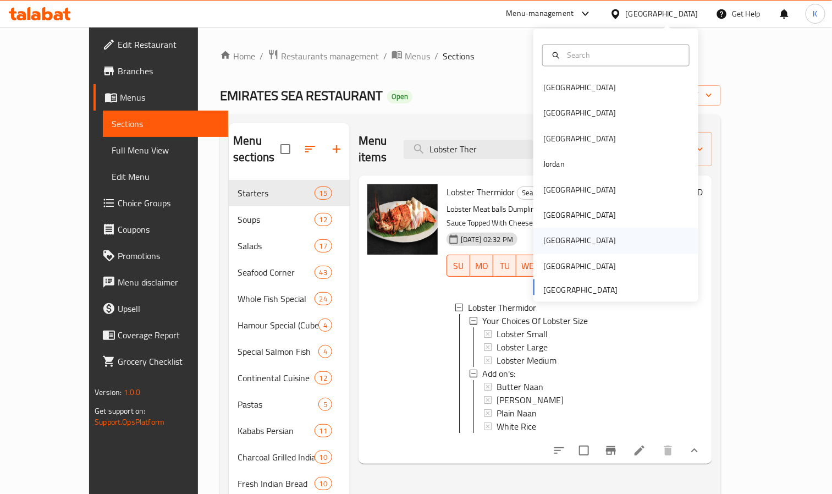
click at [566, 241] on div "[GEOGRAPHIC_DATA]" at bounding box center [615, 240] width 165 height 25
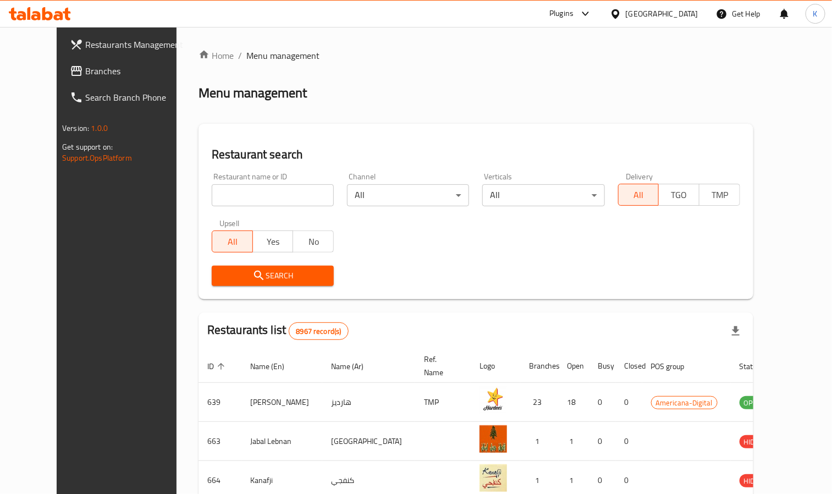
click at [85, 67] on span "Branches" at bounding box center [136, 70] width 102 height 13
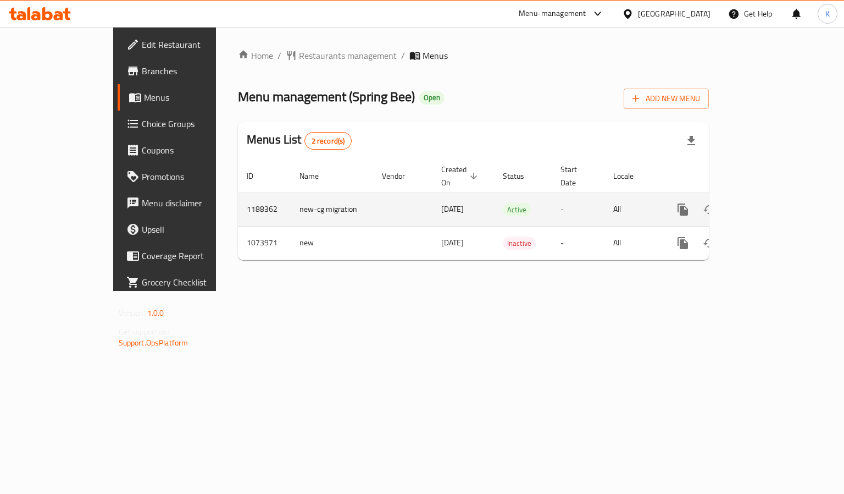
click at [776, 196] on link "enhanced table" at bounding box center [762, 209] width 26 height 26
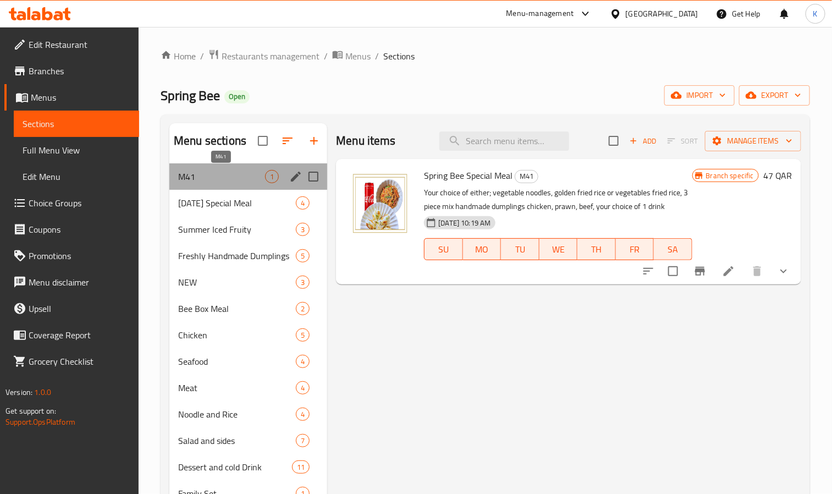
click at [262, 177] on span "M41" at bounding box center [221, 176] width 87 height 13
click at [688, 15] on div "[GEOGRAPHIC_DATA]" at bounding box center [662, 14] width 73 height 12
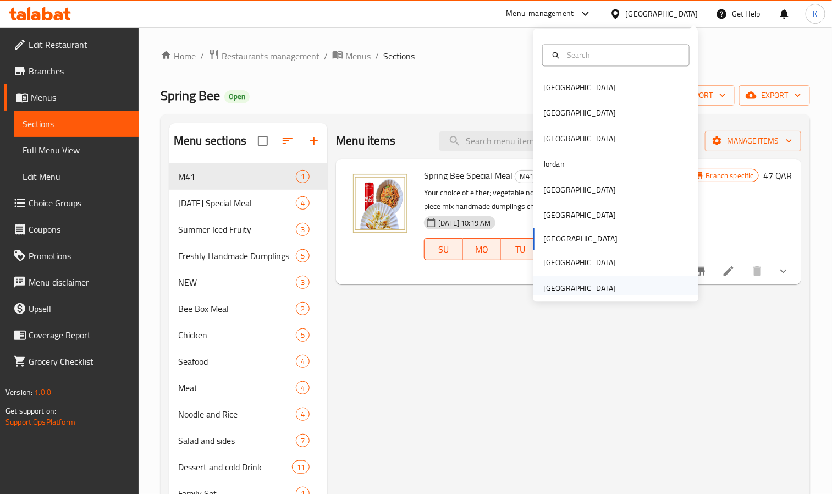
click at [558, 286] on div "[GEOGRAPHIC_DATA]" at bounding box center [579, 288] width 73 height 12
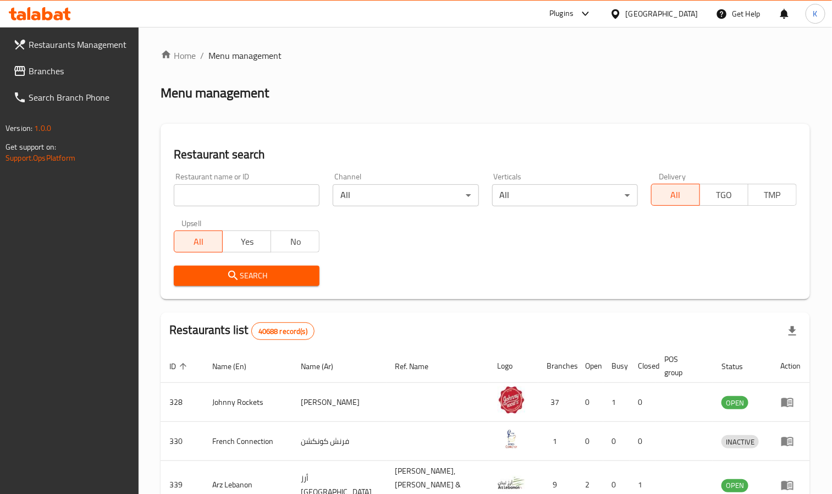
click at [208, 208] on div "Restaurant name or ID Restaurant name or ID" at bounding box center [246, 189] width 159 height 47
click at [215, 197] on input "search" at bounding box center [247, 195] width 146 height 22
type input "sweet on wheels"
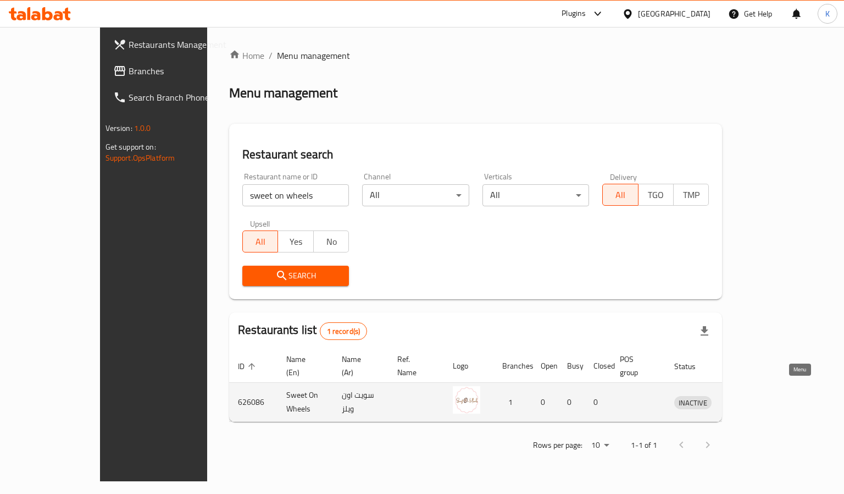
click at [747, 395] on icon "enhanced table" at bounding box center [740, 401] width 13 height 13
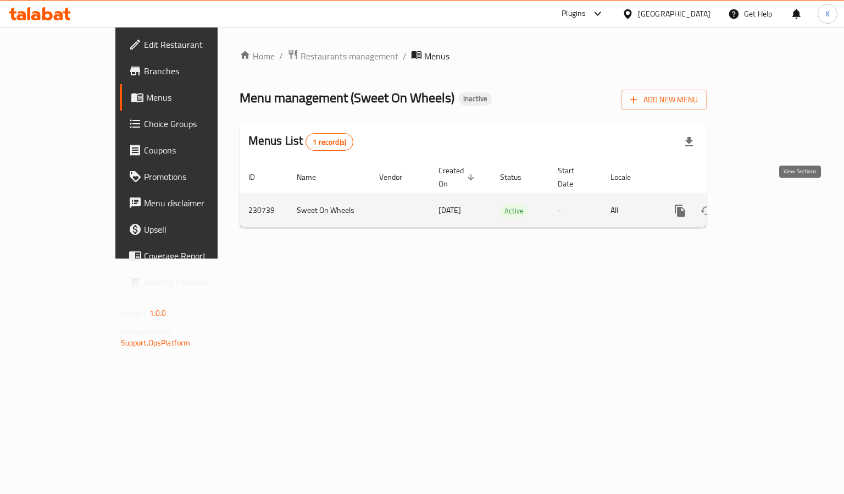
click at [766, 204] on icon "enhanced table" at bounding box center [759, 210] width 13 height 13
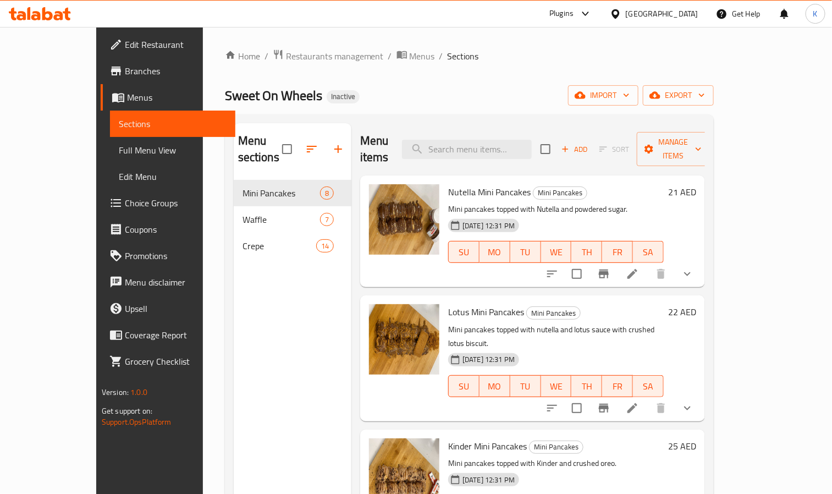
click at [125, 75] on span "Branches" at bounding box center [176, 70] width 102 height 13
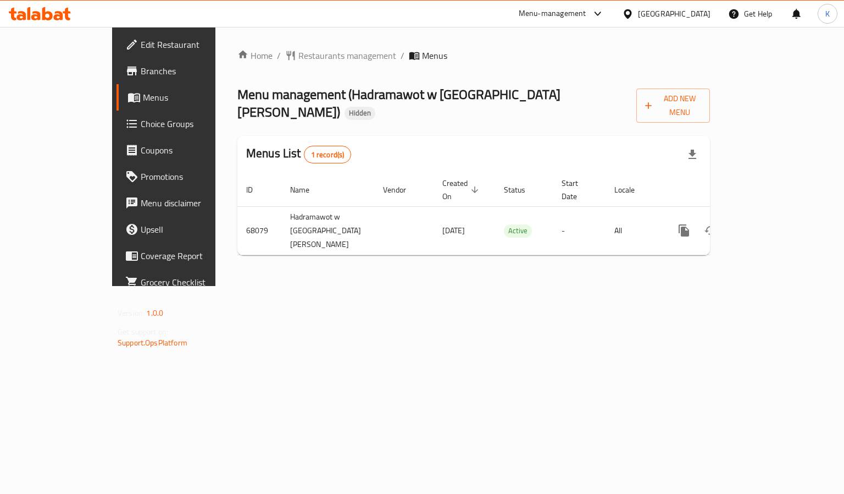
click at [141, 68] on span "Branches" at bounding box center [193, 70] width 104 height 13
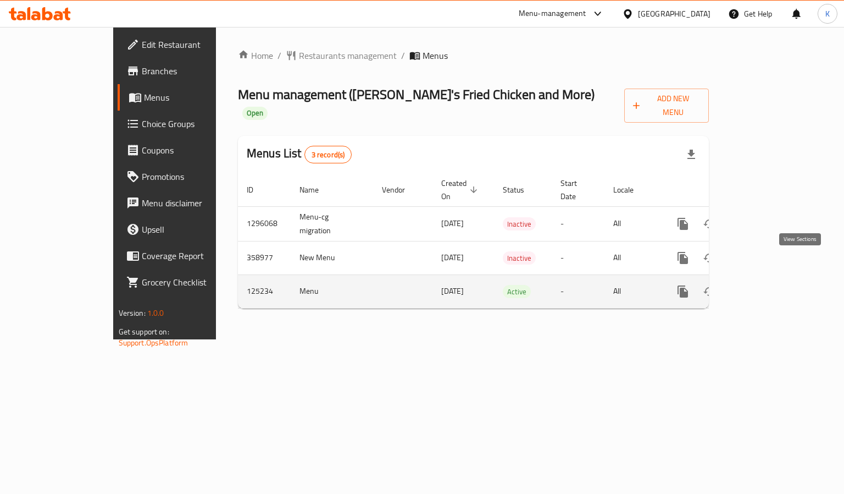
click at [767, 286] on icon "enhanced table" at bounding box center [763, 291] width 10 height 10
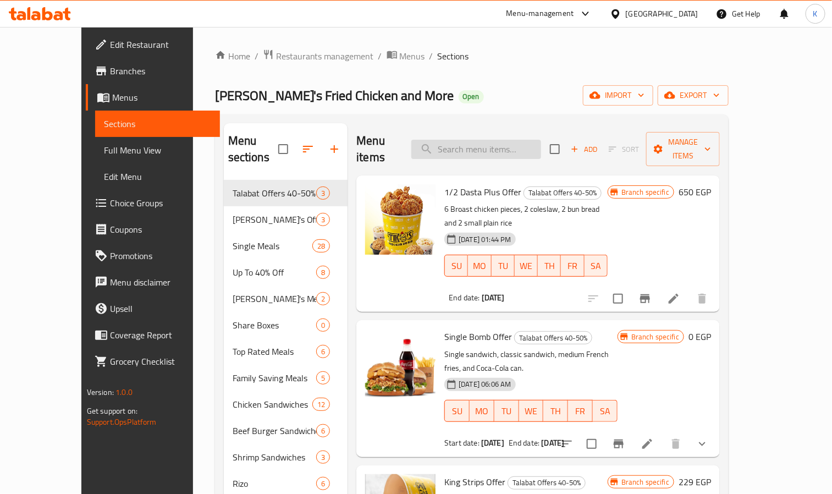
drag, startPoint x: 508, startPoint y: 135, endPoint x: 462, endPoint y: 148, distance: 48.6
click at [508, 140] on input "search" at bounding box center [476, 149] width 130 height 19
click at [536, 140] on input "search" at bounding box center [476, 149] width 130 height 19
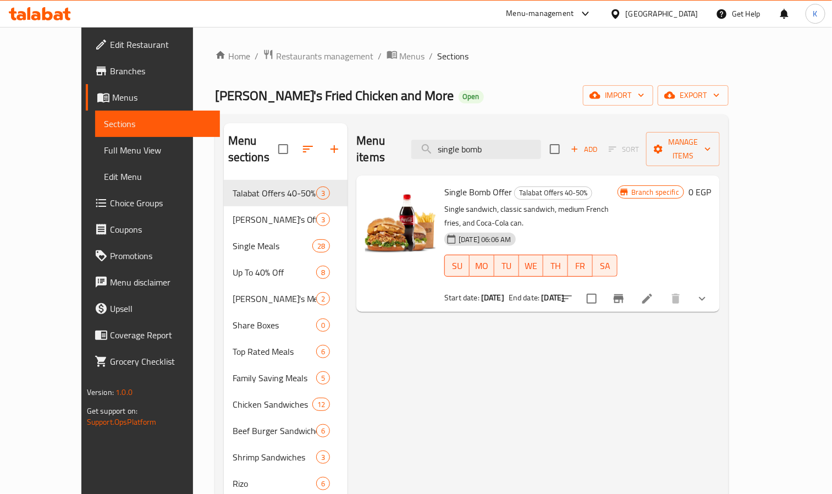
type input "single bomb"
click at [720, 264] on div "Single Bomb Offer Talabat Offers 40-50% Single sandwich, classic sandwich, medi…" at bounding box center [537, 243] width 363 height 136
click at [715, 285] on button "show more" at bounding box center [702, 298] width 26 height 26
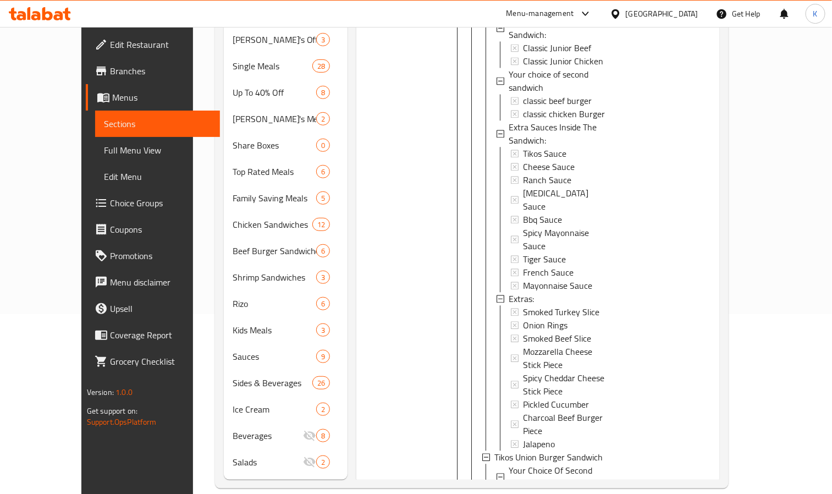
scroll to position [2730, 0]
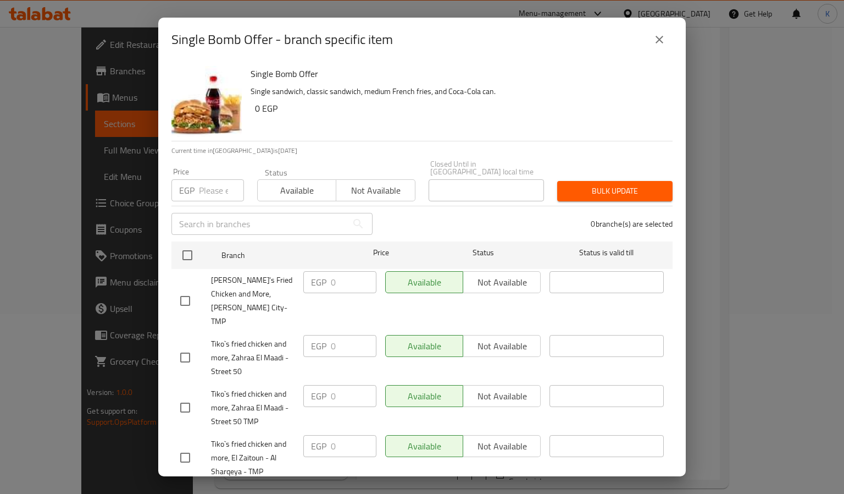
click at [225, 279] on span "Tiko's Fried Chicken and More, Zahraa Nasr City-TMP" at bounding box center [253, 300] width 84 height 55
copy span "Tiko's Fried Chicken and More, Zahraa Nasr City-TMP"
click at [651, 35] on button "close" at bounding box center [659, 39] width 26 height 26
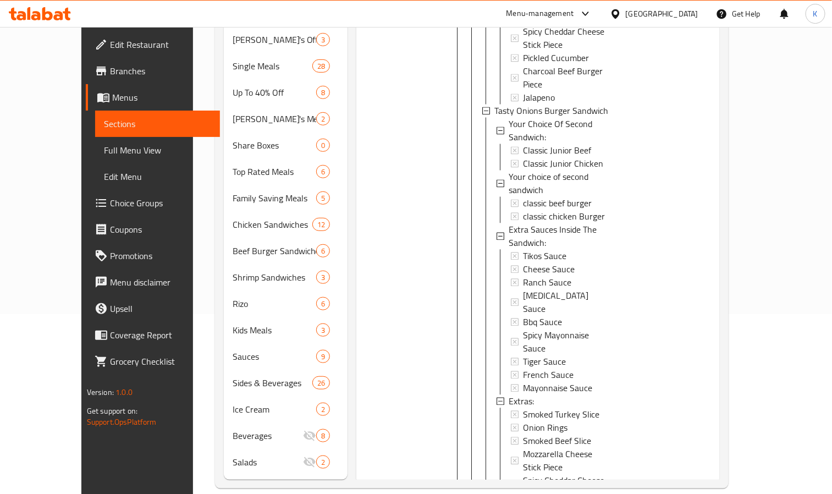
scroll to position [2070, 0]
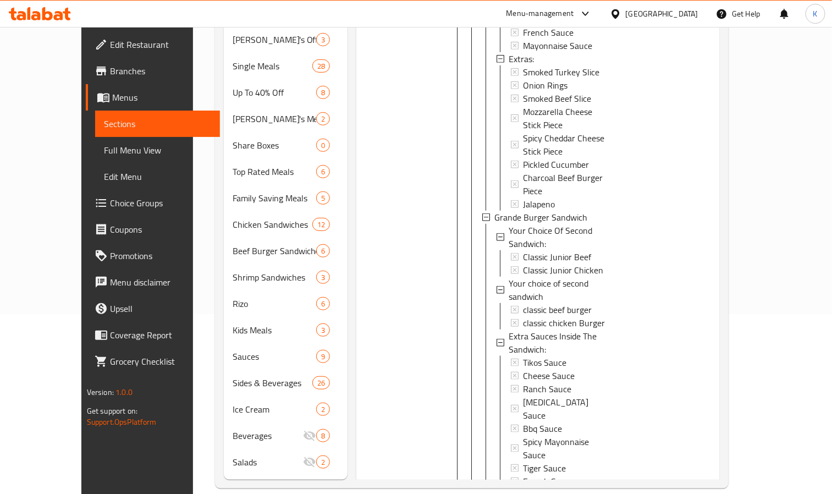
click at [574, 12] on div "Menu-management" at bounding box center [540, 13] width 68 height 13
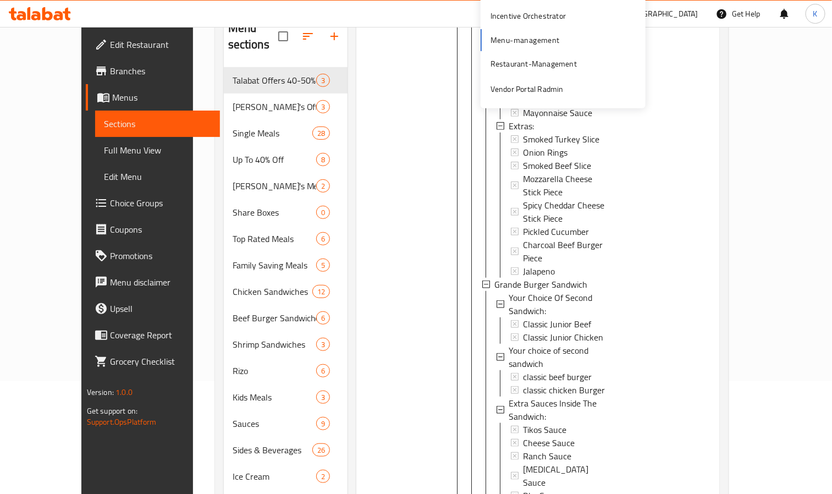
scroll to position [0, 0]
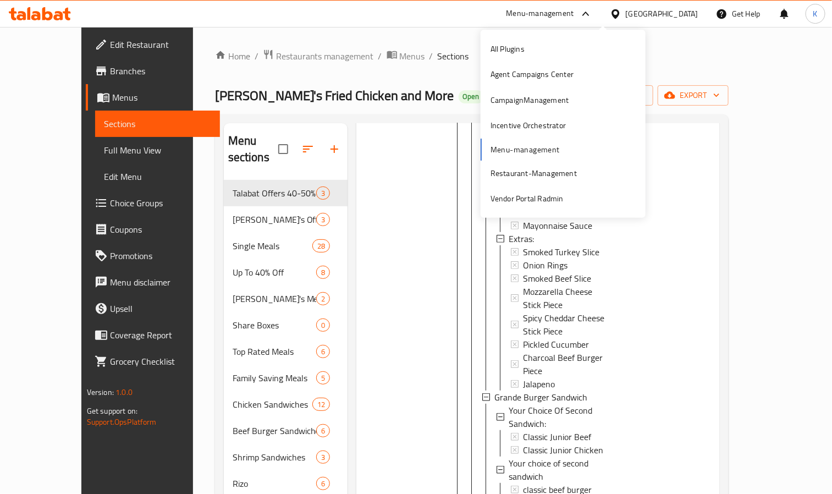
click at [693, 22] on div "Egypt" at bounding box center [654, 14] width 106 height 26
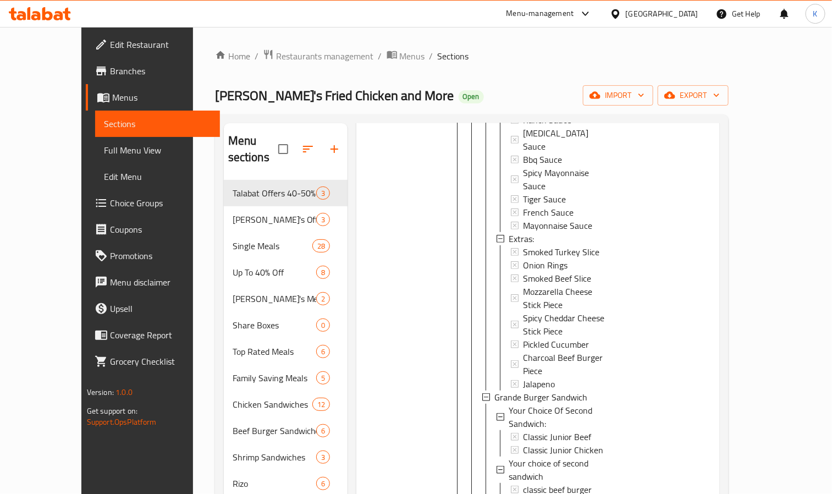
click at [692, 15] on div "Egypt" at bounding box center [662, 14] width 73 height 12
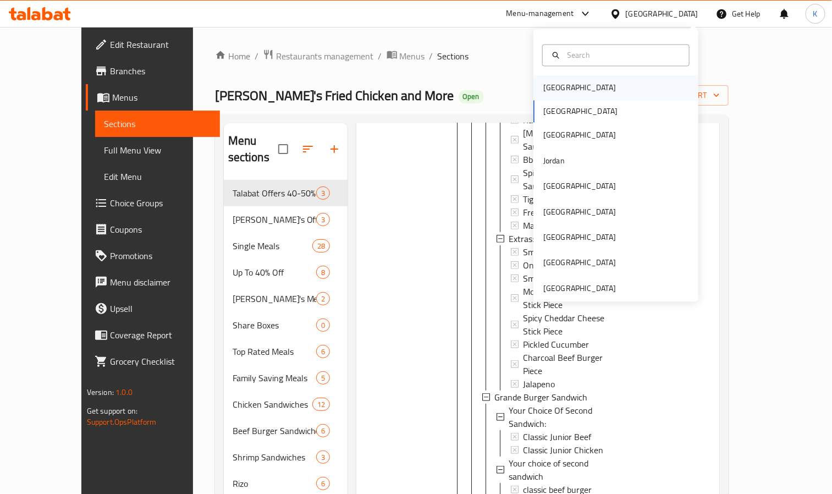
click at [560, 86] on div "[GEOGRAPHIC_DATA]" at bounding box center [579, 87] width 90 height 25
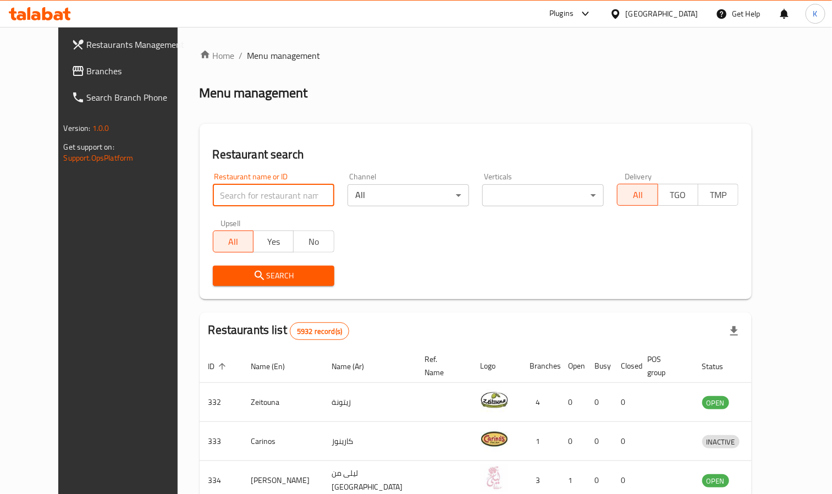
click at [269, 196] on input "search" at bounding box center [273, 195] width 121 height 22
click at [213, 205] on input "search" at bounding box center [273, 195] width 121 height 22
type input "Dairy Queen"
click button "Search" at bounding box center [273, 276] width 121 height 20
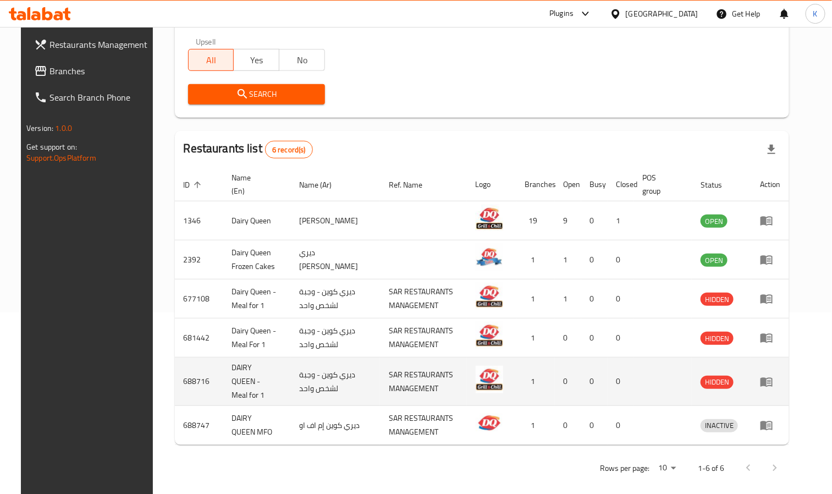
scroll to position [186, 0]
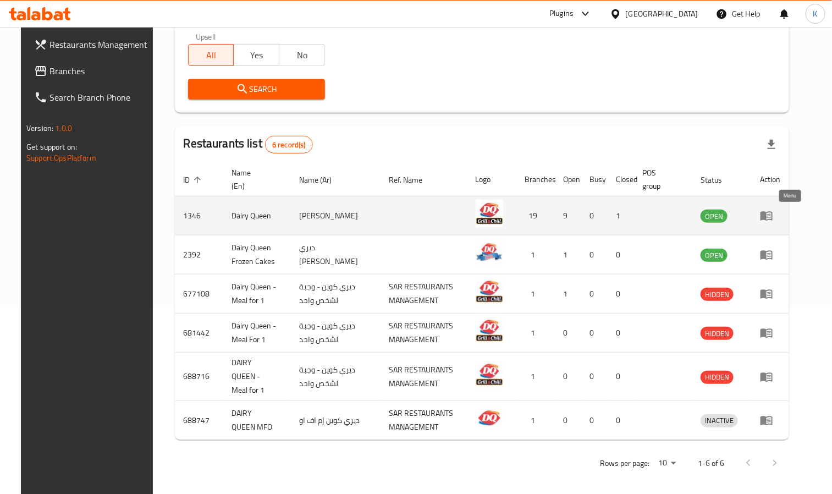
click at [772, 219] on icon "enhanced table" at bounding box center [766, 216] width 12 height 9
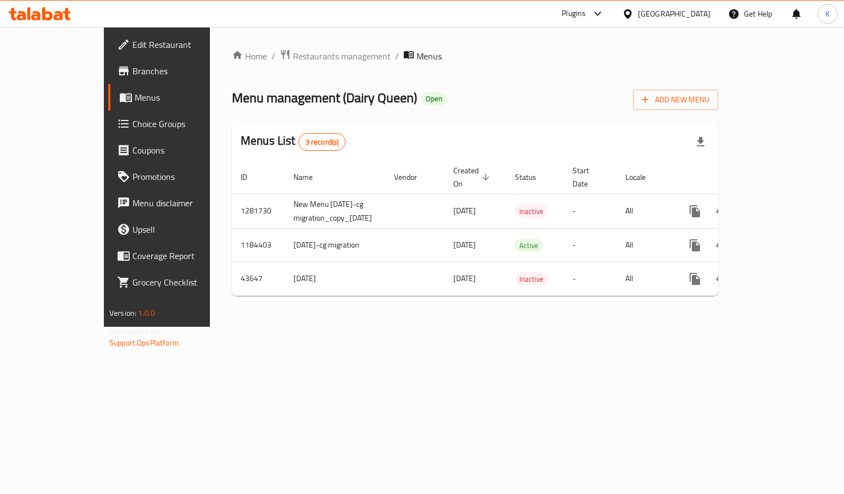
click at [132, 71] on span "Branches" at bounding box center [184, 70] width 104 height 13
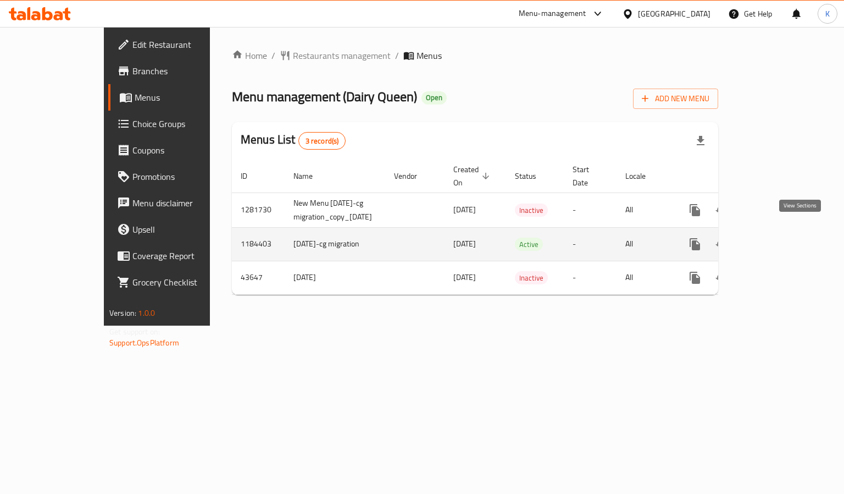
click at [779, 239] on icon "enhanced table" at bounding box center [775, 244] width 10 height 10
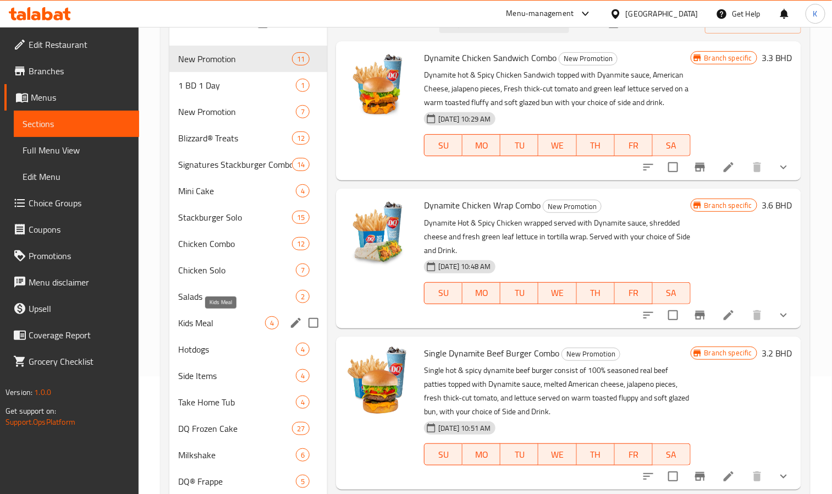
scroll to position [116, 0]
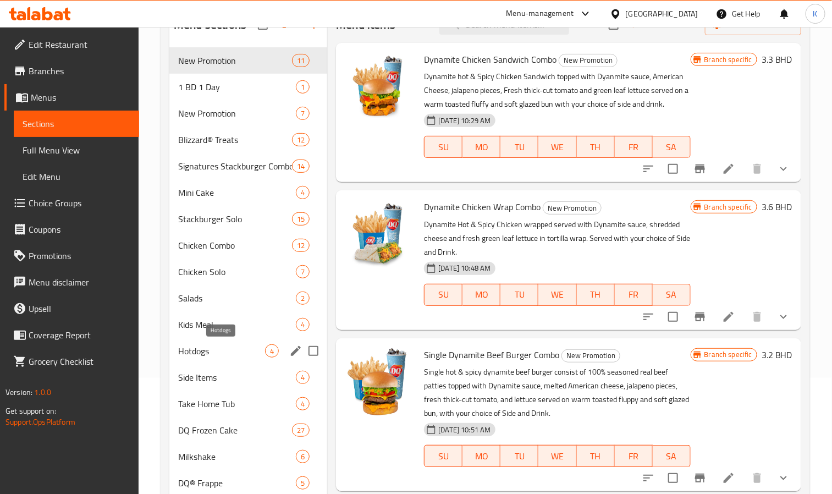
click at [216, 352] on span "Hotdogs" at bounding box center [221, 350] width 87 height 13
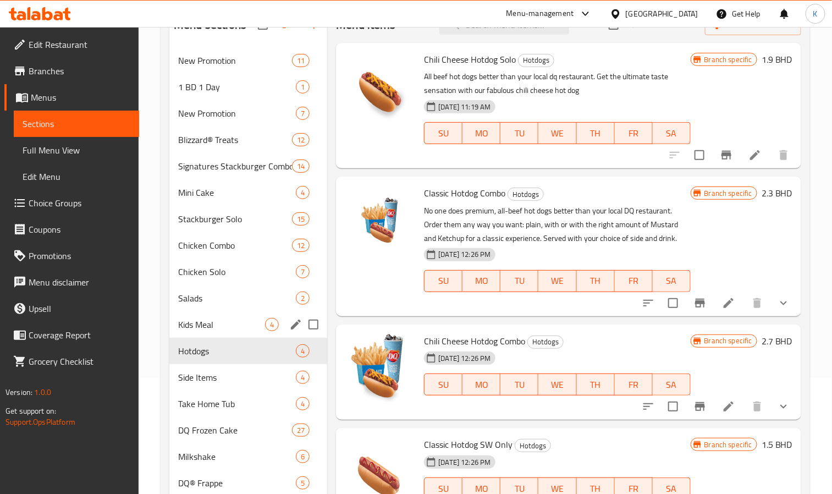
click at [195, 318] on span "Kids Meal" at bounding box center [221, 324] width 87 height 13
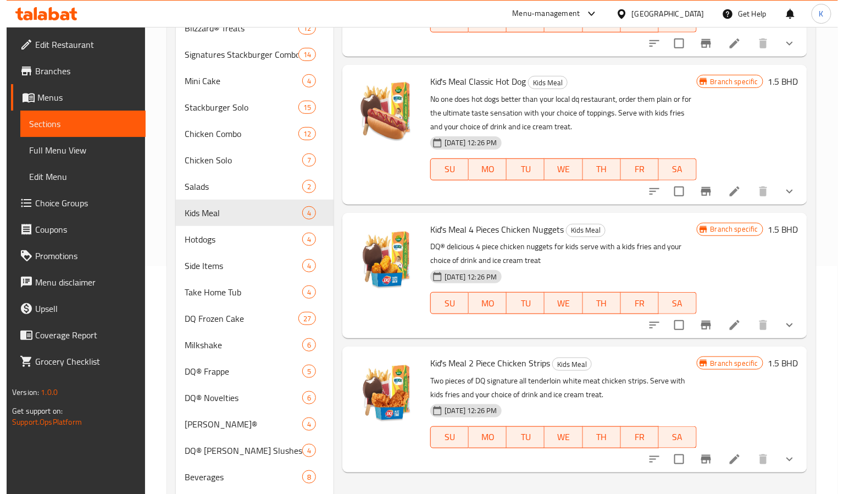
scroll to position [198, 0]
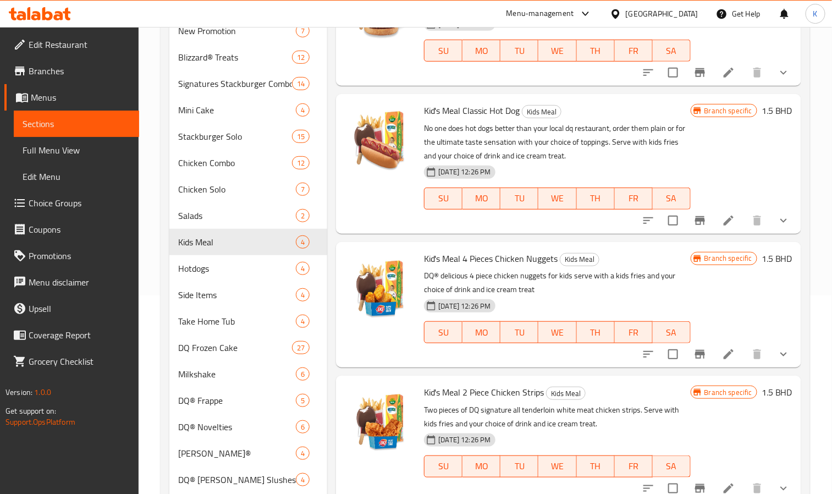
click at [696, 223] on icon "Branch-specific-item" at bounding box center [700, 220] width 10 height 9
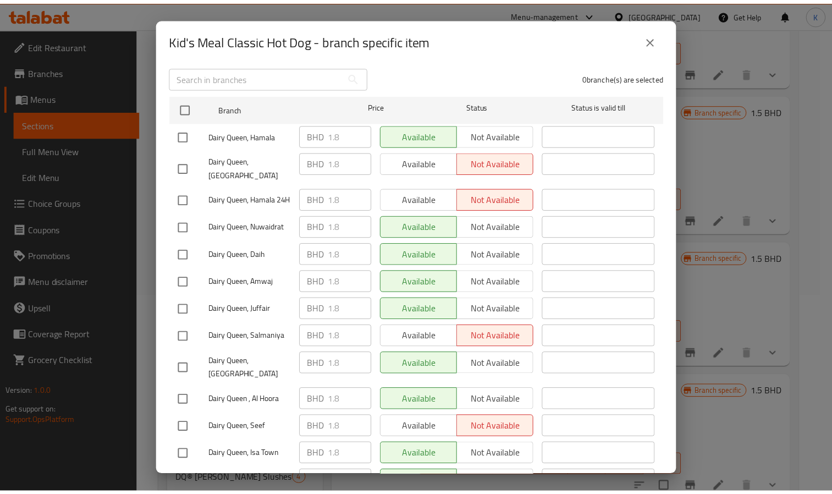
scroll to position [370, 0]
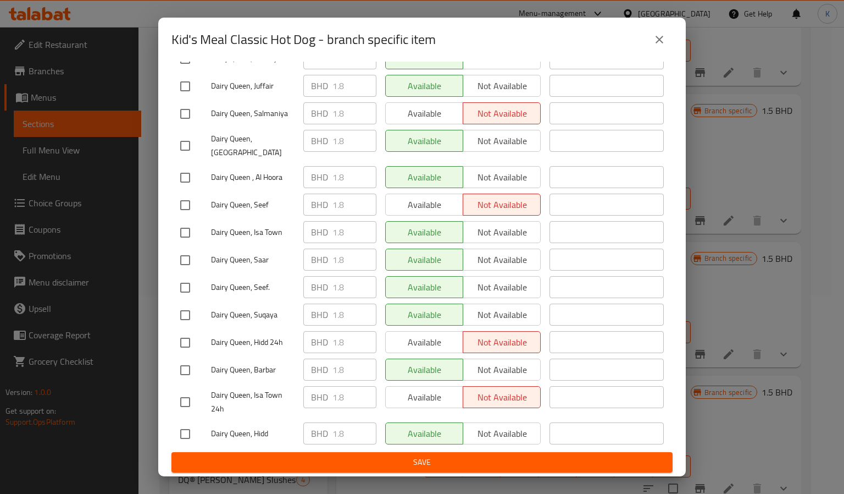
click at [665, 49] on button "close" at bounding box center [659, 39] width 26 height 26
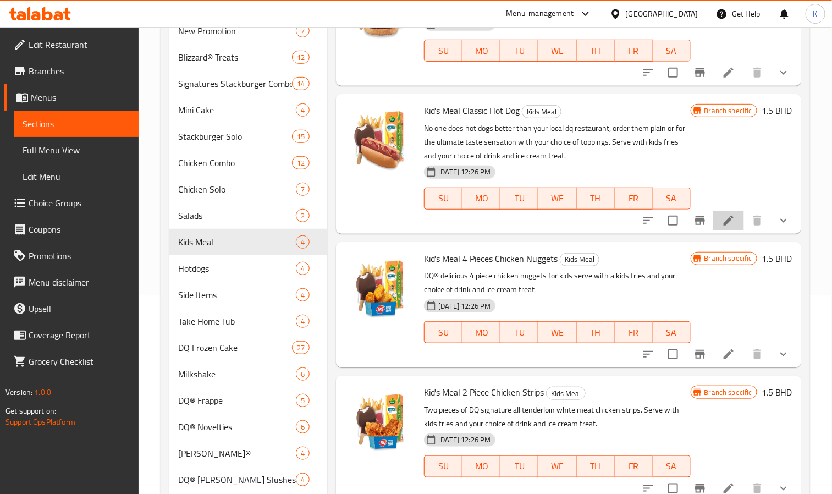
click at [726, 229] on li at bounding box center [728, 221] width 31 height 20
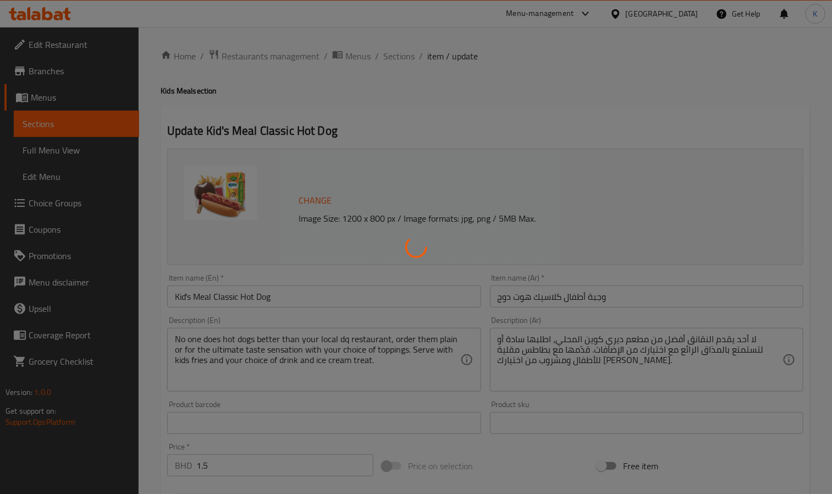
type input "اختر تحلية واحدة"
type input "1"
type input "اختر طبق جانبي واحد"
type input "1"
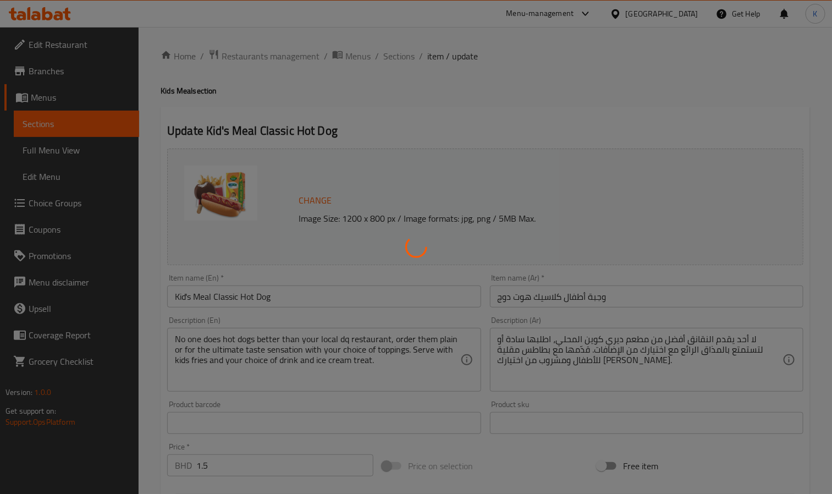
type input "1"
type input "اختيارك من المشروب:"
type input "1"
